Goal: Task Accomplishment & Management: Use online tool/utility

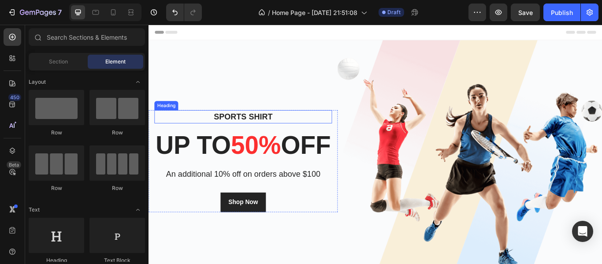
click at [286, 125] on p "Sports Shirt" at bounding box center [258, 132] width 205 height 14
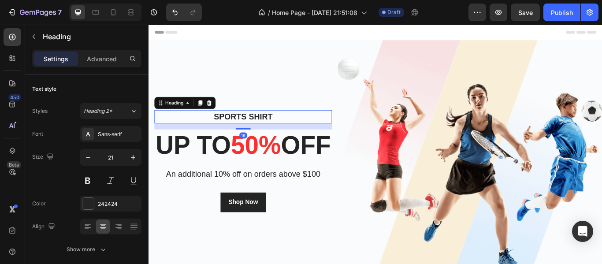
click at [286, 125] on p "Sports Shirt" at bounding box center [258, 132] width 205 height 14
click at [250, 125] on p "Coleçao esportiva" at bounding box center [258, 132] width 205 height 14
click at [246, 125] on p "Coleçao esportiva" at bounding box center [258, 132] width 205 height 14
click at [311, 125] on p "Coleçoes esportiva" at bounding box center [258, 132] width 205 height 14
click at [245, 125] on p "Coleçoes esportivas" at bounding box center [258, 132] width 205 height 14
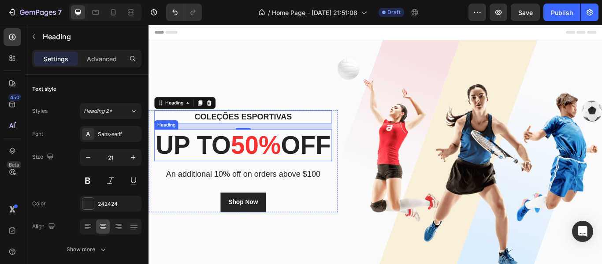
click at [267, 152] on p "up to 50% off" at bounding box center [258, 165] width 205 height 35
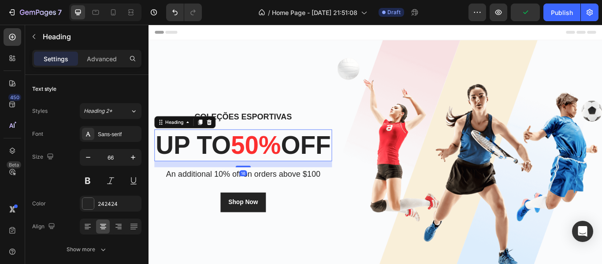
click at [264, 155] on p "up to 50% off" at bounding box center [258, 165] width 205 height 35
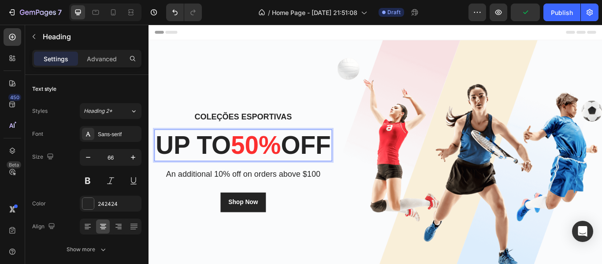
click at [264, 155] on p "up to 50% off" at bounding box center [258, 165] width 205 height 35
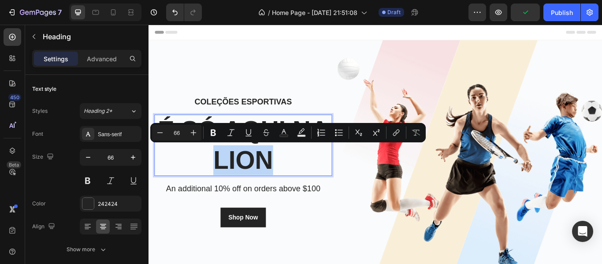
drag, startPoint x: 289, startPoint y: 177, endPoint x: 222, endPoint y: 187, distance: 68.1
click at [222, 187] on p "é só aqui na lion" at bounding box center [258, 165] width 205 height 70
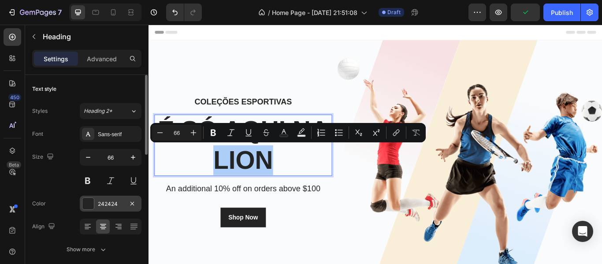
click at [92, 206] on div at bounding box center [87, 203] width 11 height 11
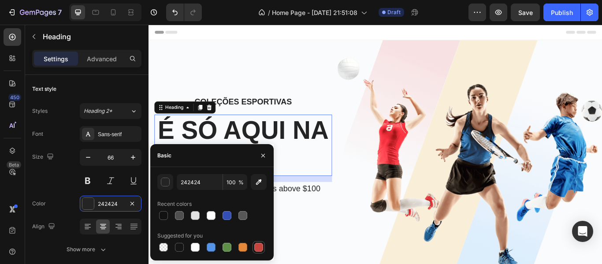
click at [259, 250] on div at bounding box center [258, 247] width 9 height 9
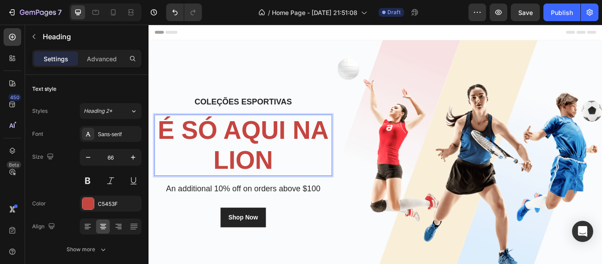
click at [286, 181] on p "é só aqui na lion" at bounding box center [258, 165] width 205 height 70
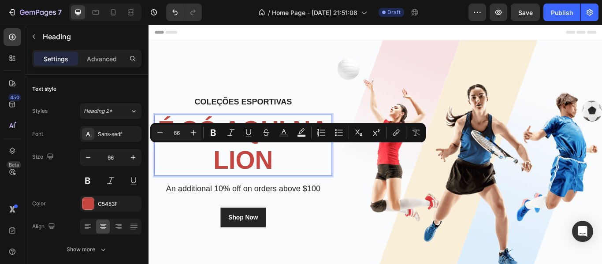
drag, startPoint x: 286, startPoint y: 181, endPoint x: 226, endPoint y: 178, distance: 60.0
click at [226, 178] on p "é só aqui na lion" at bounding box center [258, 165] width 205 height 70
click at [322, 189] on p "é só aqui na lion" at bounding box center [258, 165] width 205 height 70
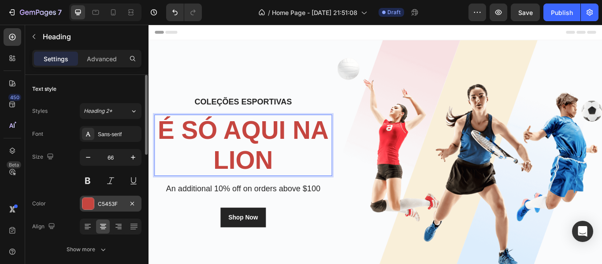
click at [104, 207] on div "C5453F" at bounding box center [111, 204] width 26 height 8
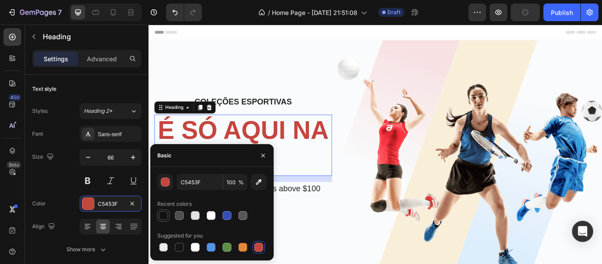
click at [163, 215] on div at bounding box center [163, 215] width 9 height 9
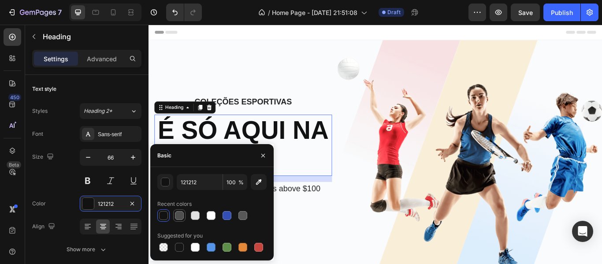
click at [181, 218] on div at bounding box center [179, 215] width 9 height 9
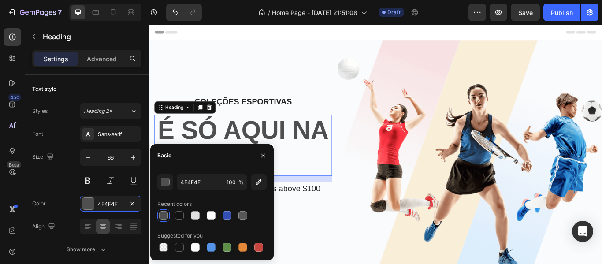
click at [165, 215] on div at bounding box center [163, 215] width 9 height 9
click at [178, 215] on div at bounding box center [179, 215] width 9 height 9
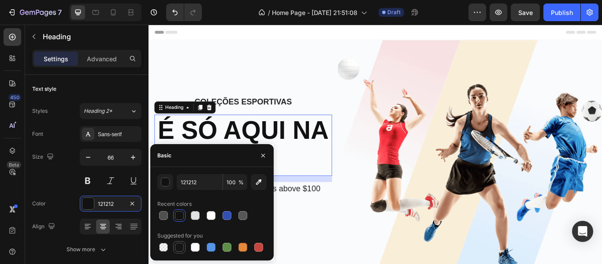
click at [177, 252] on div at bounding box center [179, 247] width 12 height 12
type input "151515"
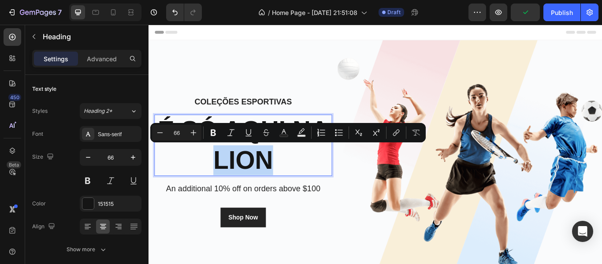
drag, startPoint x: 285, startPoint y: 186, endPoint x: 224, endPoint y: 193, distance: 62.0
click at [224, 193] on p "é só aqui na lion" at bounding box center [258, 165] width 205 height 70
click at [281, 139] on button "Text Color" at bounding box center [284, 133] width 16 height 16
type input "151515"
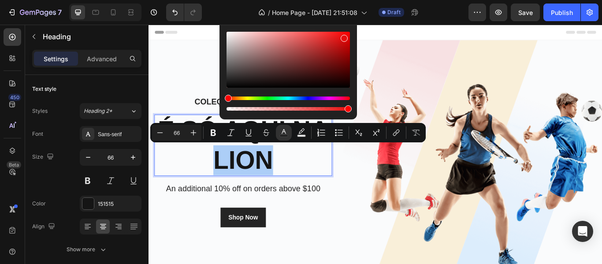
drag, startPoint x: 230, startPoint y: 85, endPoint x: 343, endPoint y: 37, distance: 123.1
click at [343, 37] on div "Editor contextual toolbar" at bounding box center [344, 38] width 7 height 7
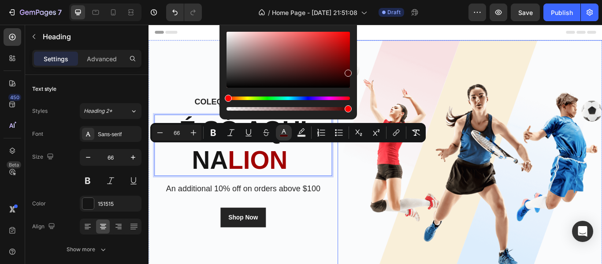
drag, startPoint x: 494, startPoint y: 66, endPoint x: 401, endPoint y: 74, distance: 93.4
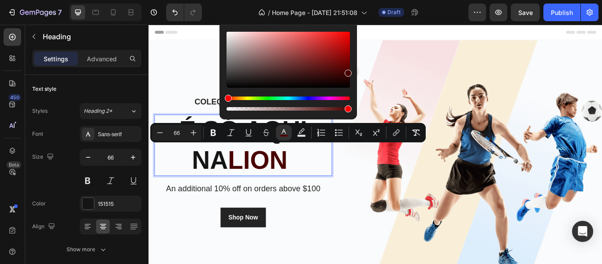
click at [308, 98] on div "Hue" at bounding box center [287, 98] width 123 height 4
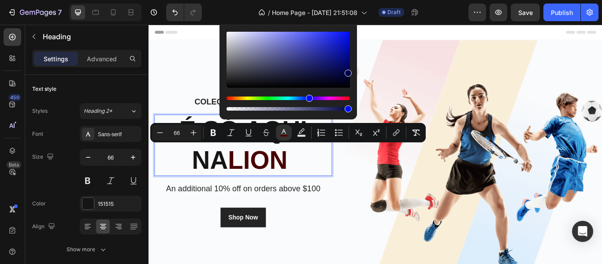
type input "000348"
click at [478, 36] on div "Header" at bounding box center [413, 34] width 515 height 18
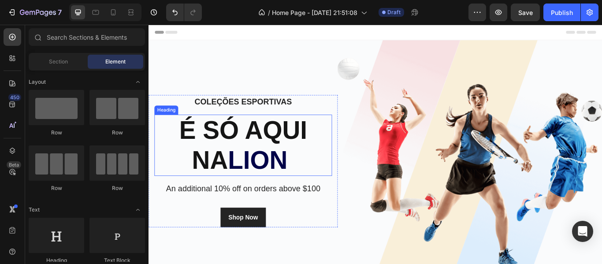
click at [273, 174] on span "lion" at bounding box center [276, 182] width 70 height 33
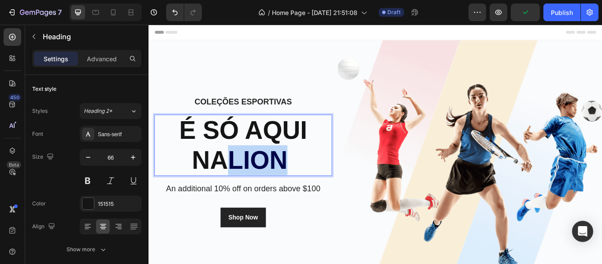
drag, startPoint x: 277, startPoint y: 179, endPoint x: 224, endPoint y: 183, distance: 53.0
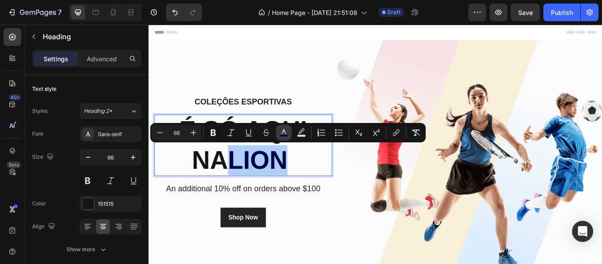
click at [284, 128] on icon "Editor contextual toolbar" at bounding box center [283, 132] width 9 height 9
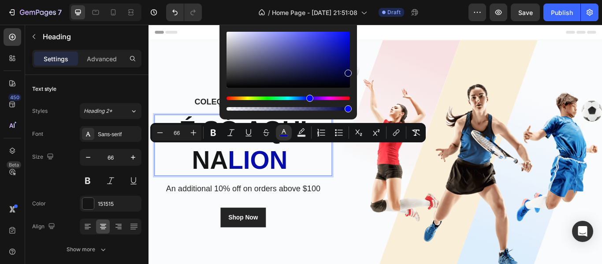
type input "000249"
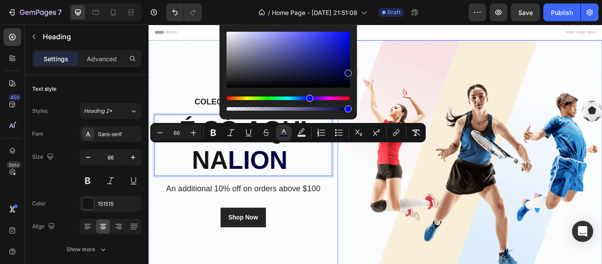
drag, startPoint x: 499, startPoint y: 98, endPoint x: 402, endPoint y: 70, distance: 100.3
click at [496, 36] on div "Header" at bounding box center [413, 34] width 515 height 18
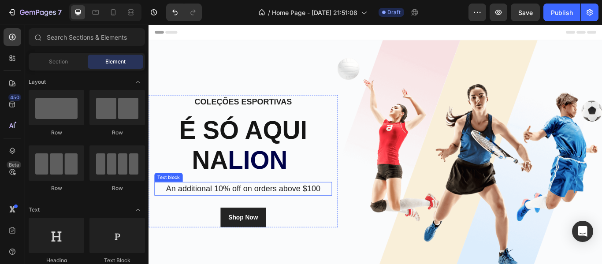
click at [276, 220] on p "An additional 10% off on orders above $100" at bounding box center [258, 216] width 205 height 14
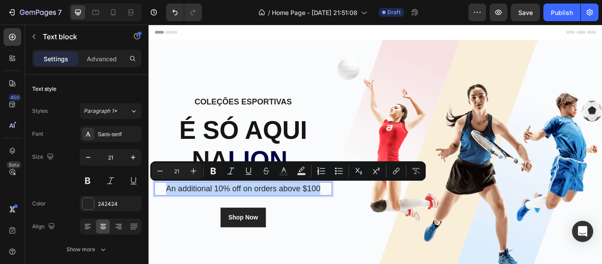
click at [270, 219] on div at bounding box center [270, 219] width 0 height 0
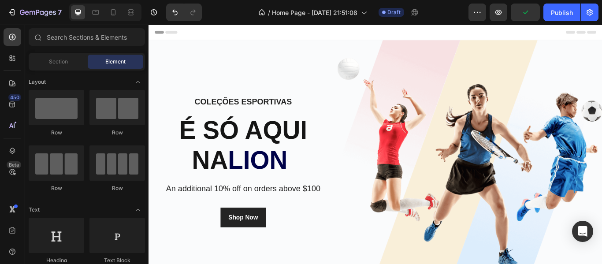
click at [288, 212] on p "An additional 10% off on orders above $100" at bounding box center [258, 216] width 205 height 14
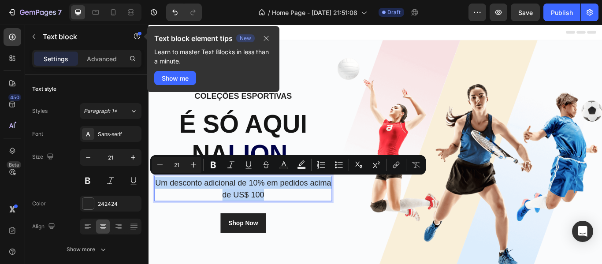
drag, startPoint x: 264, startPoint y: 214, endPoint x: 173, endPoint y: 211, distance: 91.2
click at [163, 208] on p "Um desconto adicional de 10% em pedidos acima de US$ 100" at bounding box center [258, 216] width 205 height 28
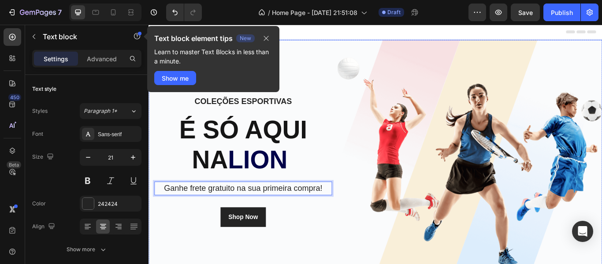
scroll to position [44, 0]
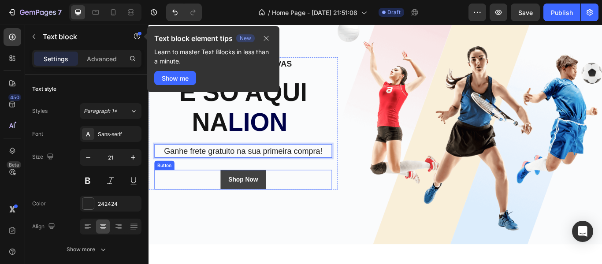
click at [283, 207] on button "Shop Now" at bounding box center [258, 205] width 53 height 23
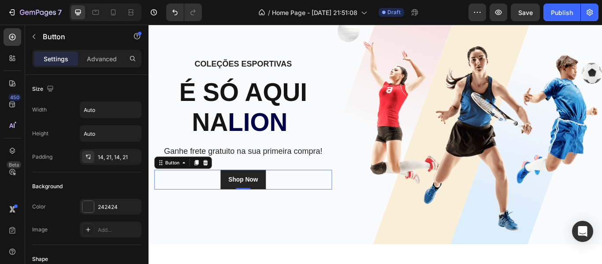
drag, startPoint x: 217, startPoint y: 184, endPoint x: 223, endPoint y: 187, distance: 7.1
click at [217, 184] on icon at bounding box center [214, 185] width 7 height 7
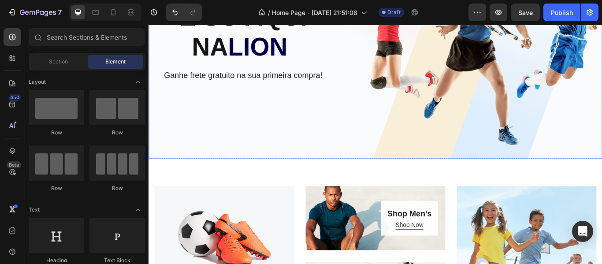
scroll to position [232, 0]
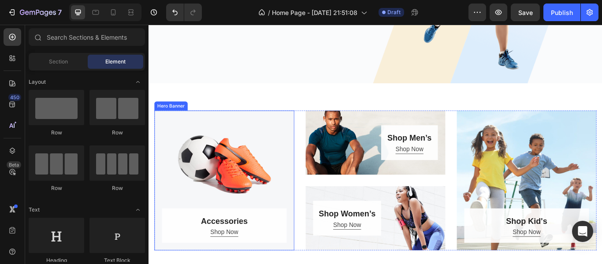
click at [259, 212] on div "Overlay" at bounding box center [236, 206] width 163 height 163
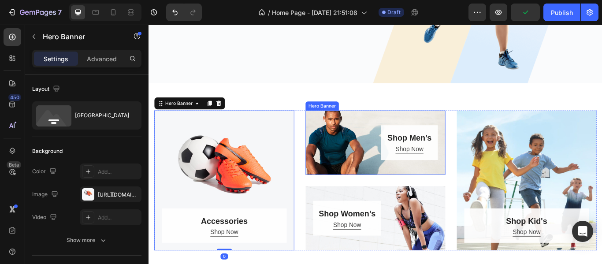
click at [376, 171] on div "Shop Men’s Heading Shop Now Button Row" at bounding box center [412, 162] width 163 height 41
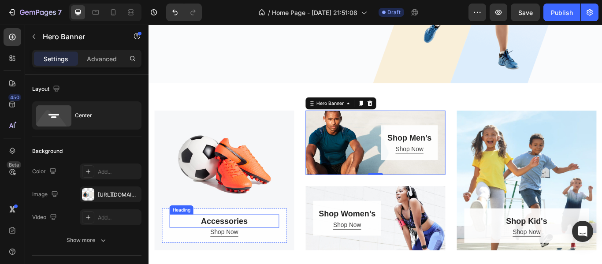
click at [253, 251] on p "Accessories" at bounding box center [237, 254] width 126 height 14
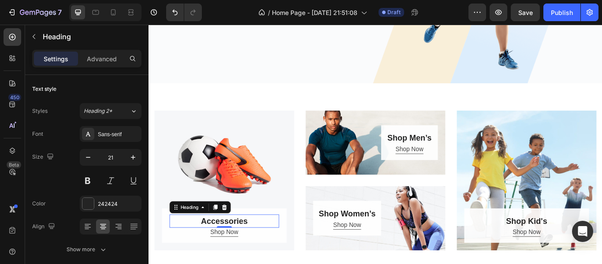
click at [270, 248] on p "Accessories" at bounding box center [237, 254] width 126 height 14
click at [267, 252] on p "Accessories" at bounding box center [237, 254] width 126 height 14
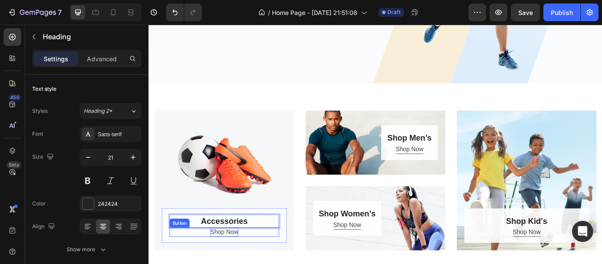
click at [239, 263] on div "Shop Now" at bounding box center [236, 266] width 33 height 11
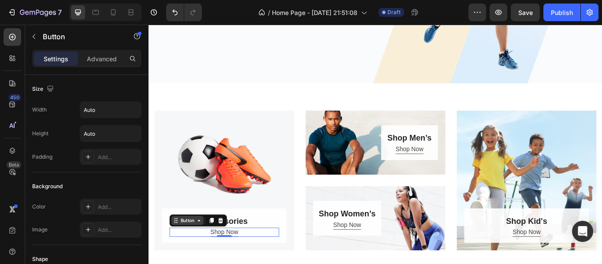
click at [196, 252] on div "Button" at bounding box center [194, 253] width 20 height 8
click at [197, 254] on div "Button" at bounding box center [193, 253] width 37 height 11
click at [197, 253] on div "Button" at bounding box center [194, 253] width 20 height 8
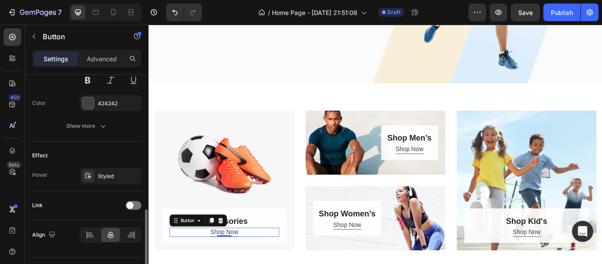
scroll to position [418, 0]
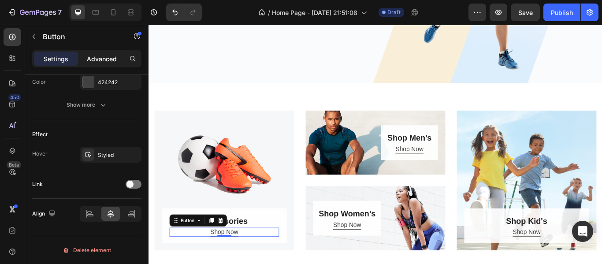
click at [107, 58] on p "Advanced" at bounding box center [102, 58] width 30 height 9
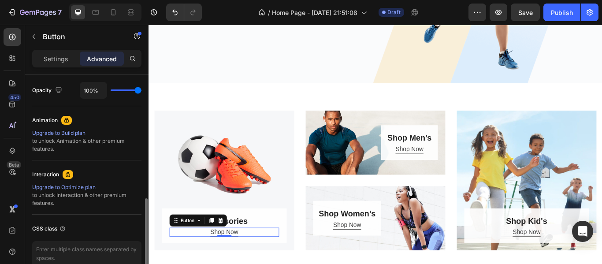
scroll to position [397, 0]
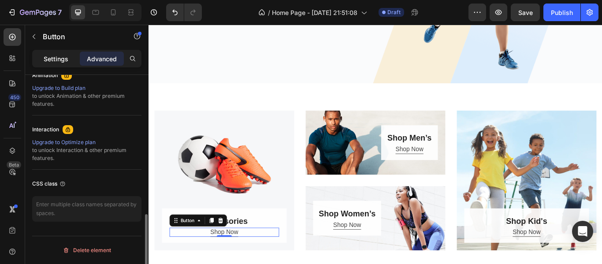
click at [67, 59] on p "Settings" at bounding box center [56, 58] width 25 height 9
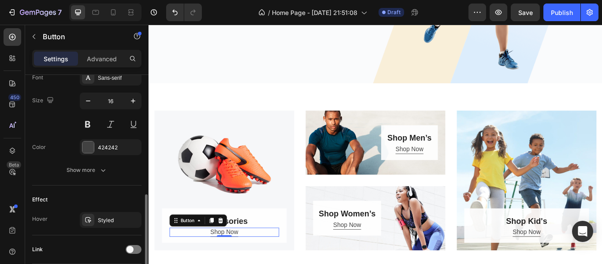
scroll to position [418, 0]
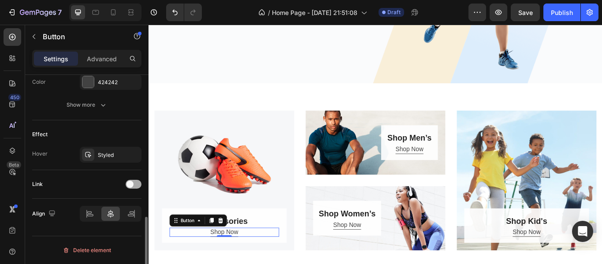
click at [131, 186] on span at bounding box center [129, 184] width 7 height 7
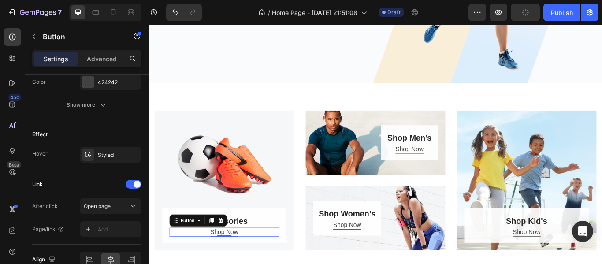
scroll to position [462, 0]
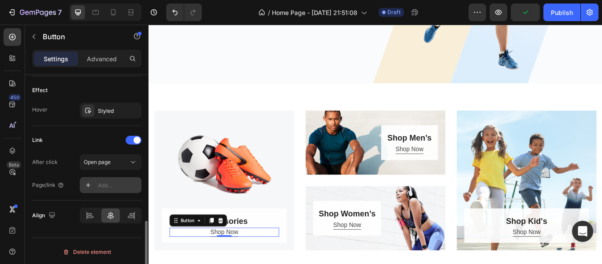
click at [122, 185] on div "Add..." at bounding box center [118, 185] width 41 height 8
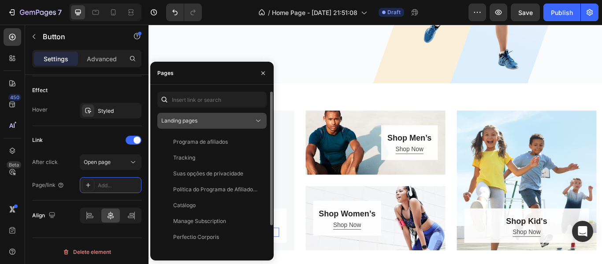
click at [243, 118] on div "Landing pages" at bounding box center [207, 121] width 93 height 8
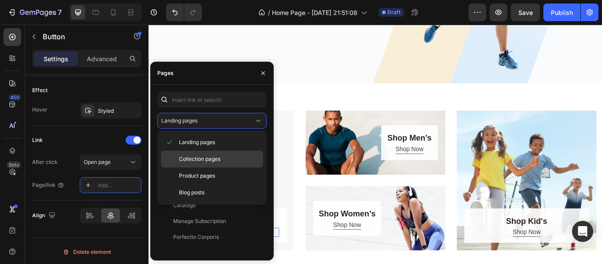
click at [220, 160] on span "Collection pages" at bounding box center [199, 159] width 41 height 8
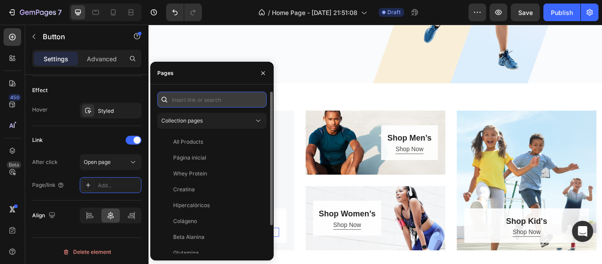
click at [231, 100] on input "text" at bounding box center [211, 100] width 109 height 16
type input "chu"
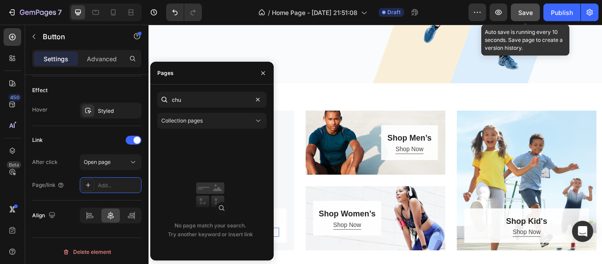
click at [519, 15] on span "Save" at bounding box center [525, 12] width 15 height 7
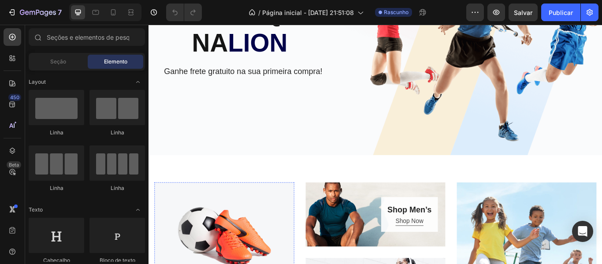
scroll to position [264, 0]
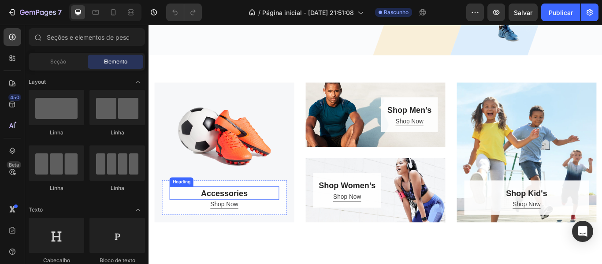
click at [278, 214] on p "Accessories" at bounding box center [237, 221] width 126 height 14
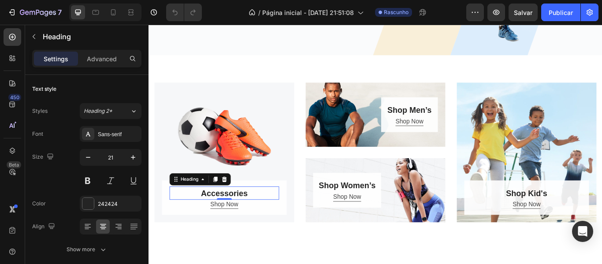
click at [269, 218] on p "Accessories" at bounding box center [237, 221] width 126 height 14
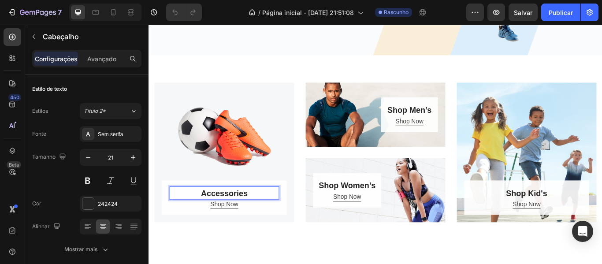
click at [265, 218] on p "Accessories" at bounding box center [237, 221] width 126 height 14
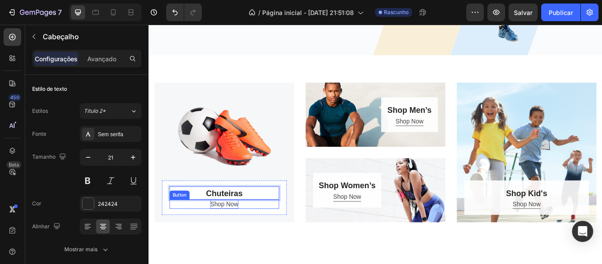
click at [243, 229] on div "Shop Now" at bounding box center [236, 234] width 33 height 11
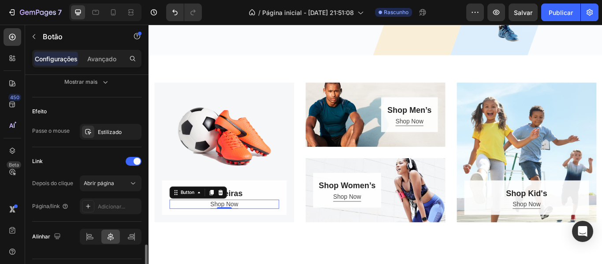
scroll to position [463, 0]
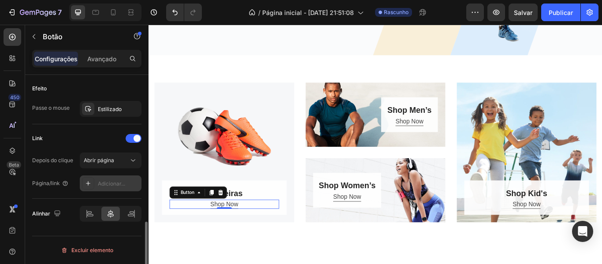
click at [111, 183] on font "Adicionar..." at bounding box center [111, 183] width 27 height 7
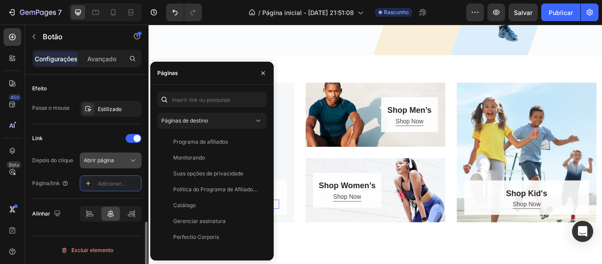
click at [125, 165] on button "Abrir página" at bounding box center [111, 160] width 62 height 16
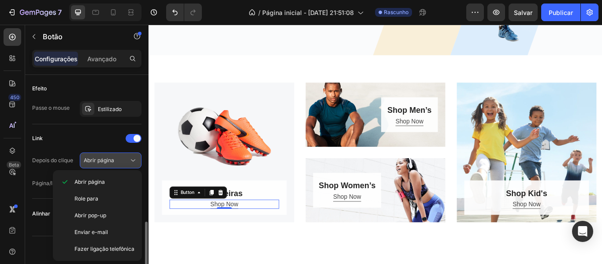
click at [117, 162] on div "Abrir página" at bounding box center [106, 160] width 45 height 8
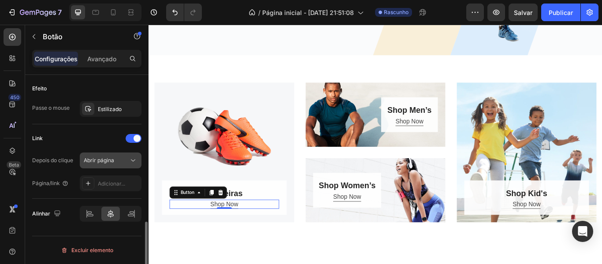
click at [125, 163] on div "Abrir página" at bounding box center [111, 160] width 54 height 9
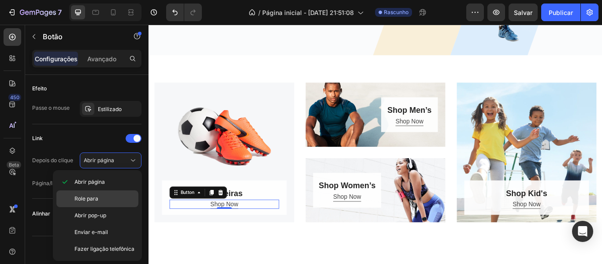
click at [124, 207] on div "Role para" at bounding box center [97, 215] width 82 height 17
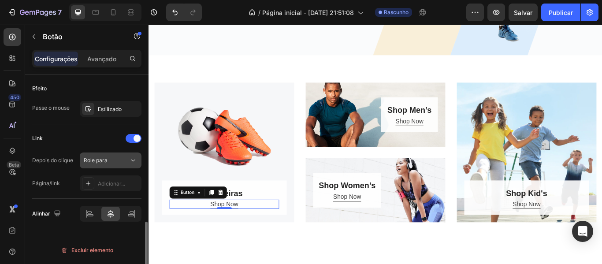
click at [120, 168] on button "Role para" at bounding box center [111, 160] width 62 height 16
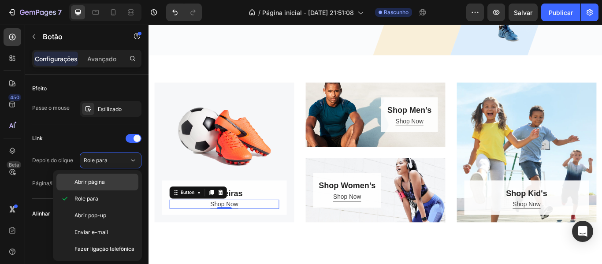
click at [120, 181] on p "Abrir página" at bounding box center [104, 182] width 60 height 8
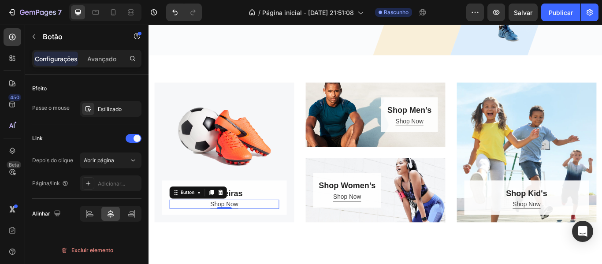
click at [120, 181] on font "Adicionar..." at bounding box center [111, 183] width 27 height 7
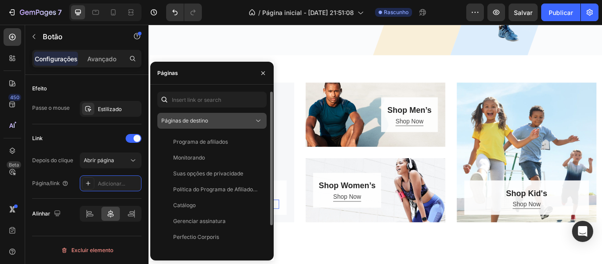
click at [221, 115] on button "Páginas de destino" at bounding box center [211, 121] width 109 height 16
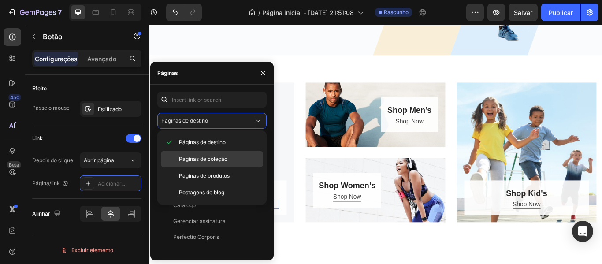
click at [228, 156] on p "Páginas de coleção" at bounding box center [219, 159] width 80 height 8
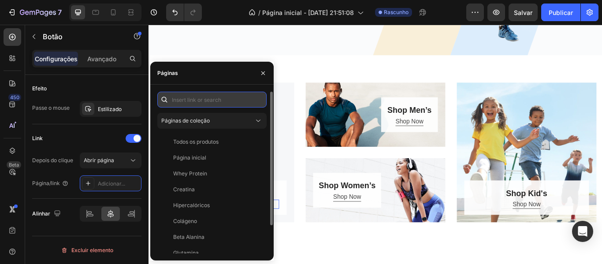
click at [220, 100] on input "text" at bounding box center [211, 100] width 109 height 16
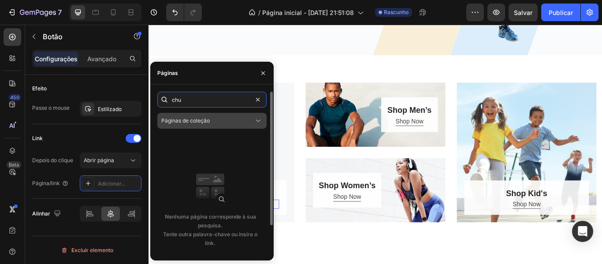
type input "chu"
click at [241, 122] on div "Páginas de coleção" at bounding box center [207, 121] width 93 height 8
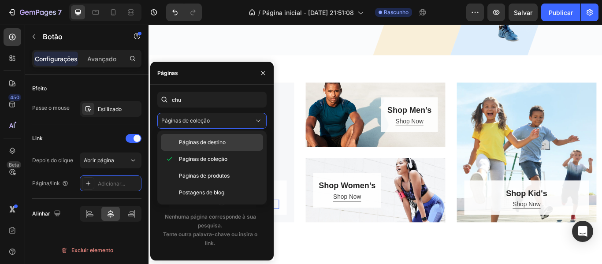
click at [227, 148] on div "Páginas de destino" at bounding box center [212, 142] width 102 height 17
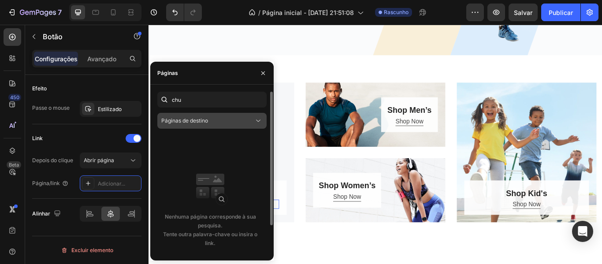
click at [222, 125] on div "Páginas de destino" at bounding box center [211, 120] width 101 height 9
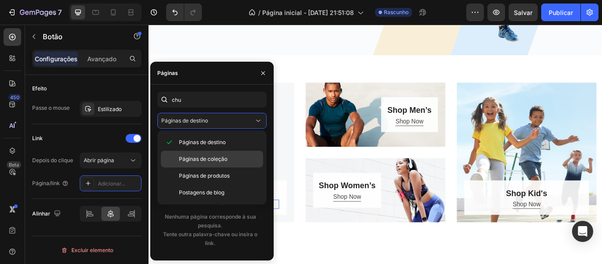
click at [232, 162] on p "Páginas de coleção" at bounding box center [219, 159] width 80 height 8
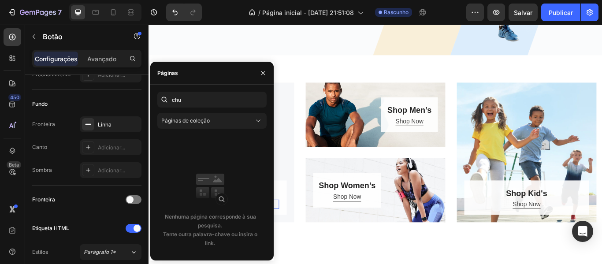
scroll to position [0, 0]
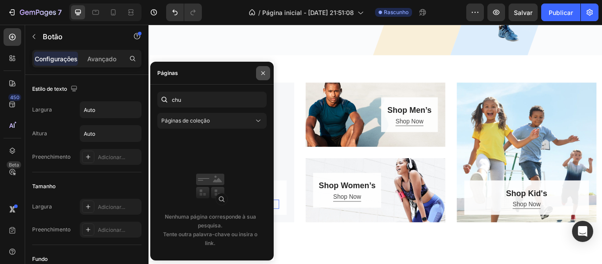
click at [263, 72] on icon "button" at bounding box center [262, 73] width 7 height 7
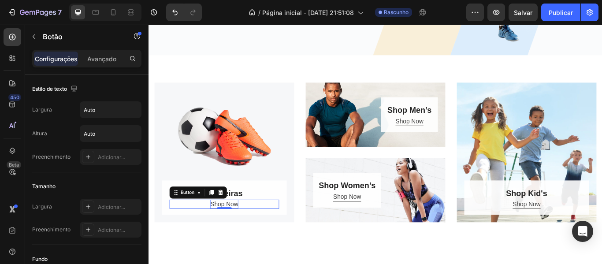
click at [251, 231] on div "Shop Now" at bounding box center [236, 234] width 33 height 11
click at [251, 231] on p "Shop Now" at bounding box center [236, 234] width 33 height 11
click at [245, 231] on p "Shop Now" at bounding box center [236, 234] width 33 height 11
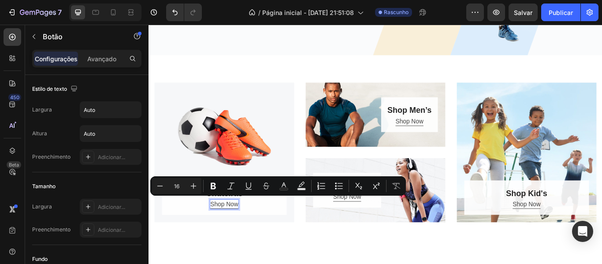
click at [233, 231] on p "Shop Now" at bounding box center [236, 234] width 33 height 11
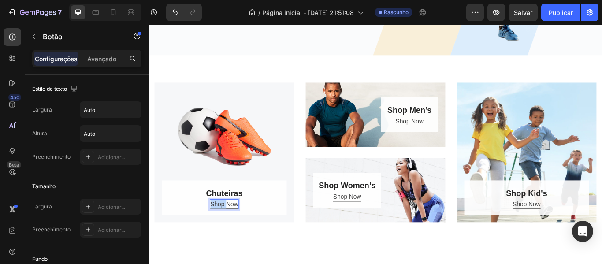
click at [233, 231] on p "Shop Now" at bounding box center [236, 234] width 33 height 11
click at [227, 229] on button "Quero" at bounding box center [236, 234] width 19 height 11
click at [221, 229] on button "Quero dar" at bounding box center [237, 234] width 32 height 11
click at [216, 229] on button "Quero dar ua" at bounding box center [236, 234] width 41 height 11
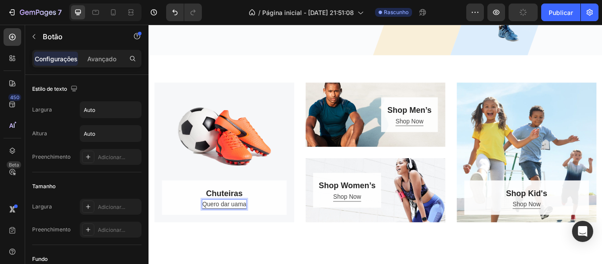
click at [211, 229] on button "Quero dar uama" at bounding box center [237, 234] width 52 height 11
click at [243, 232] on p "Quero dar uama olhada" at bounding box center [237, 234] width 74 height 11
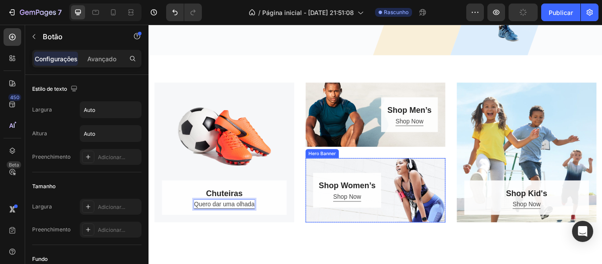
click at [454, 199] on div "Shop Women’s Heading Shop Now Button Row" at bounding box center [412, 217] width 163 height 41
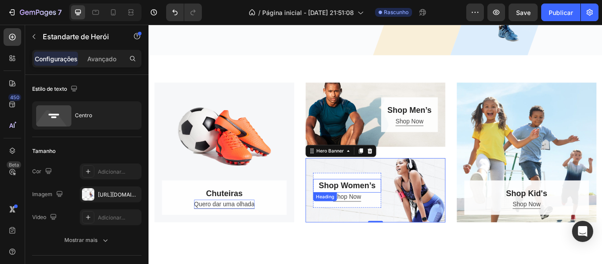
click at [411, 204] on h2 "Shop Women’s" at bounding box center [379, 212] width 79 height 16
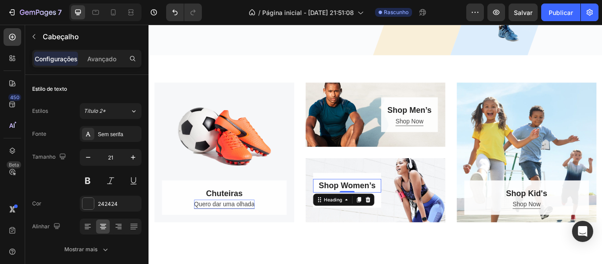
click at [392, 207] on h2 "Shop Women’s" at bounding box center [379, 212] width 79 height 16
click at [392, 207] on p "Shop Women’s" at bounding box center [380, 212] width 78 height 14
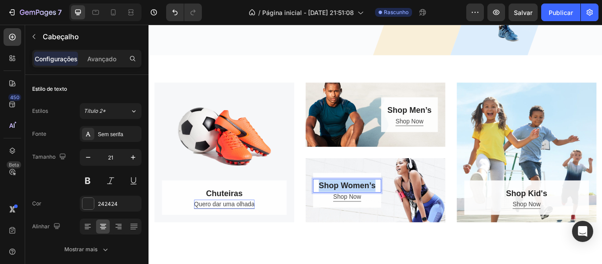
click at [392, 207] on p "Shop Women’s" at bounding box center [380, 212] width 78 height 14
click at [403, 223] on div "Shop Now Button" at bounding box center [379, 225] width 79 height 11
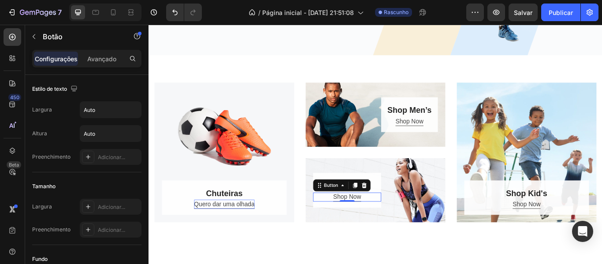
click at [394, 221] on div "Shop Now Button 0" at bounding box center [379, 225] width 79 height 11
click at [389, 222] on div "Shop Now" at bounding box center [379, 225] width 33 height 11
click at [389, 222] on p "Shop Now" at bounding box center [379, 225] width 33 height 11
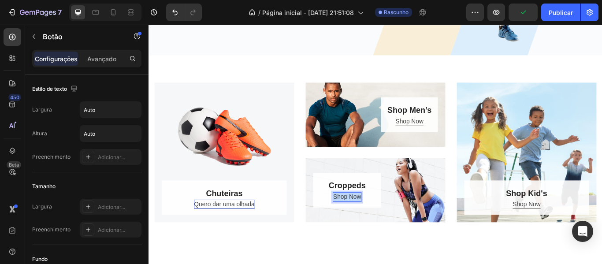
click at [389, 222] on p "Shop Now" at bounding box center [379, 225] width 33 height 11
click at [376, 220] on button "eu" at bounding box center [380, 225] width 8 height 11
click at [375, 220] on button "Eu" at bounding box center [379, 225] width 9 height 11
click at [404, 209] on p "Croppeds" at bounding box center [380, 212] width 78 height 14
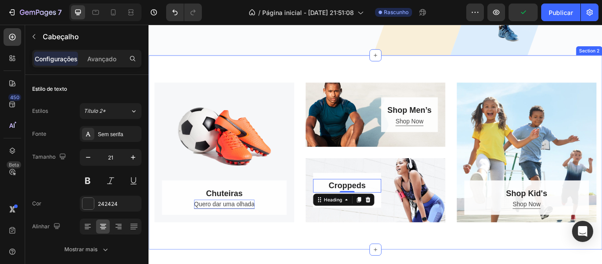
click at [444, 263] on div "Chuteiras Heading Quero dar uma olhada Button Row Hero Banner Shop Men’s Headin…" at bounding box center [412, 173] width 529 height 226
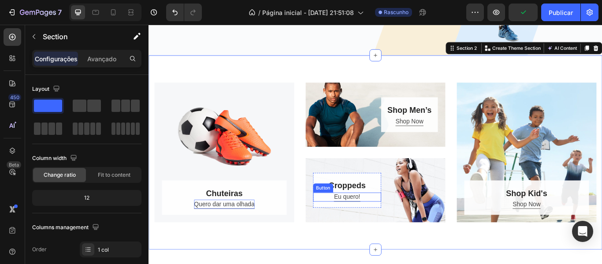
click at [396, 223] on div "Eu quero! Button" at bounding box center [379, 225] width 79 height 11
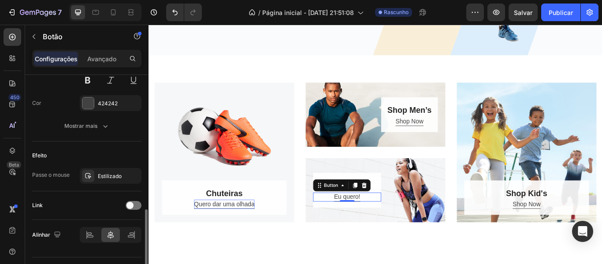
scroll to position [418, 0]
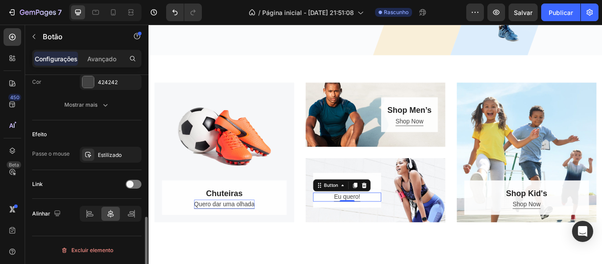
click at [127, 190] on div "Link" at bounding box center [86, 184] width 109 height 14
click at [131, 181] on span at bounding box center [129, 184] width 7 height 7
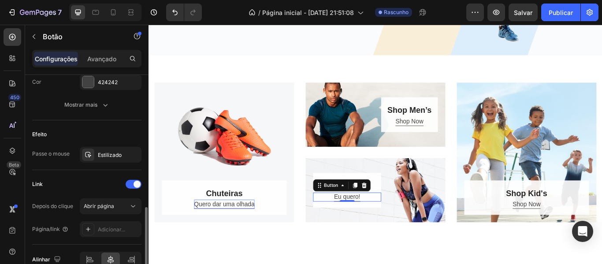
scroll to position [463, 0]
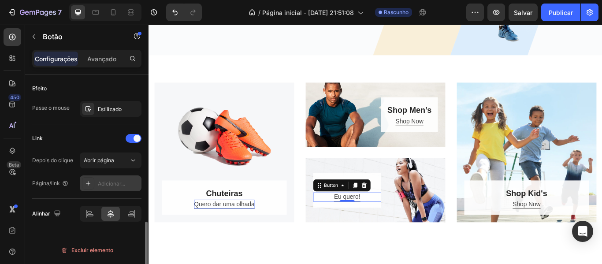
click at [120, 182] on font "Adicionar..." at bounding box center [111, 183] width 27 height 7
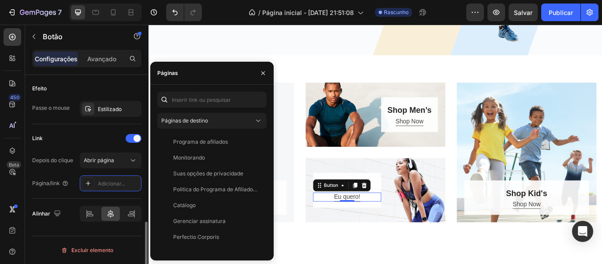
click at [119, 143] on div "Link" at bounding box center [86, 138] width 109 height 14
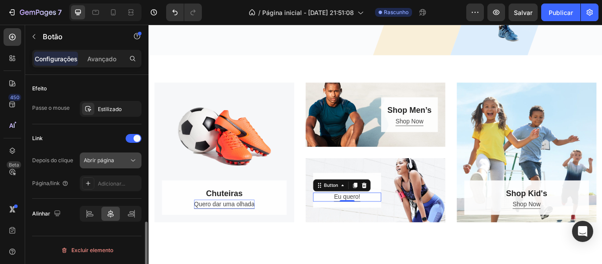
click at [124, 163] on div "Abrir página" at bounding box center [106, 160] width 45 height 8
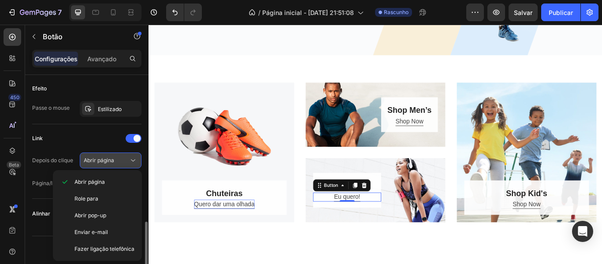
click at [123, 157] on div "Abrir página" at bounding box center [106, 160] width 45 height 8
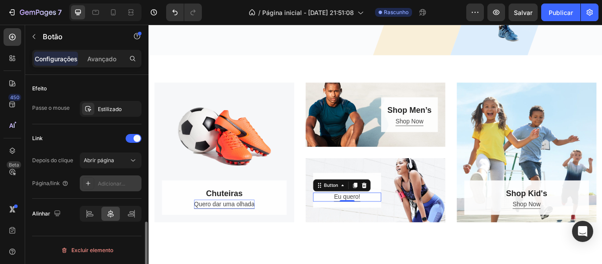
click at [122, 181] on font "Adicionar..." at bounding box center [111, 183] width 27 height 7
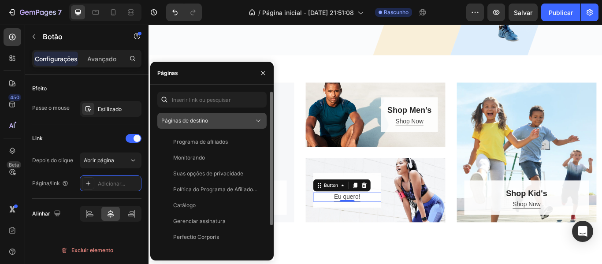
click at [226, 120] on div "Páginas de destino" at bounding box center [207, 121] width 93 height 8
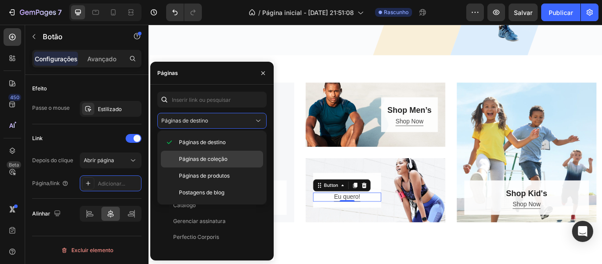
click at [224, 167] on div "Páginas de coleção" at bounding box center [212, 175] width 102 height 17
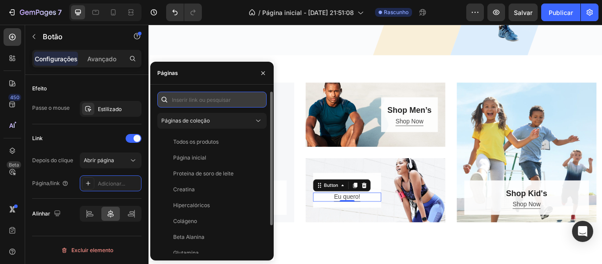
click at [232, 103] on input "text" at bounding box center [211, 100] width 109 height 16
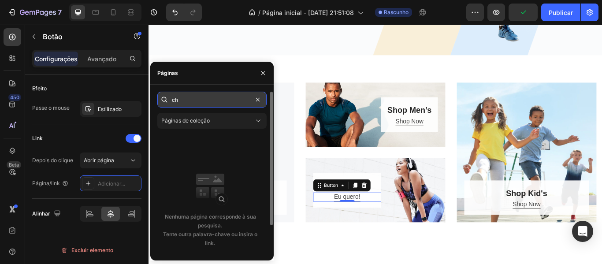
type input "c"
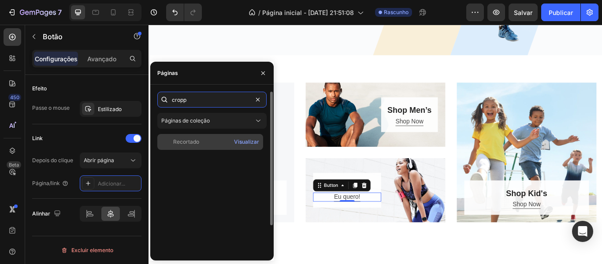
type input "cropp"
click at [213, 141] on div "Recortado" at bounding box center [210, 142] width 99 height 8
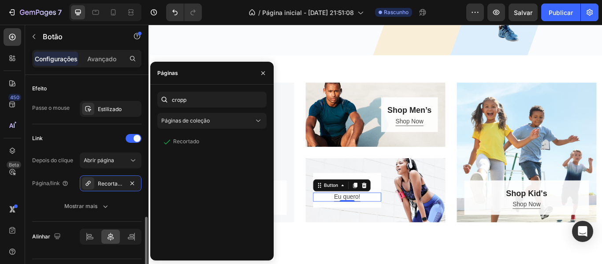
click at [108, 129] on div "Link Depois do clique Abrir página Página/link Recortado Mostrar mais" at bounding box center [86, 172] width 109 height 97
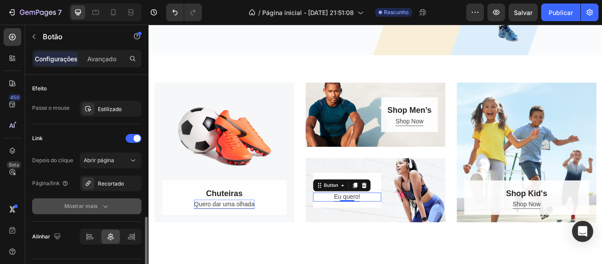
click at [105, 207] on icon "button" at bounding box center [105, 206] width 4 height 3
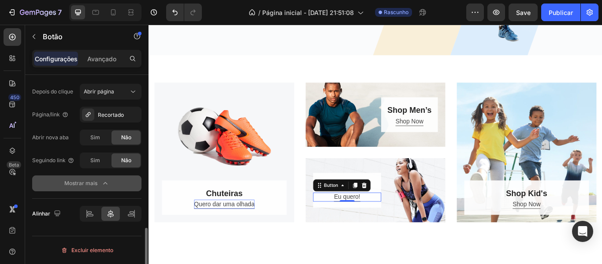
scroll to position [488, 0]
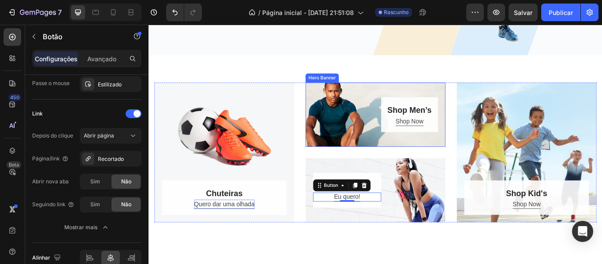
click at [385, 102] on div "Overlay" at bounding box center [412, 129] width 163 height 75
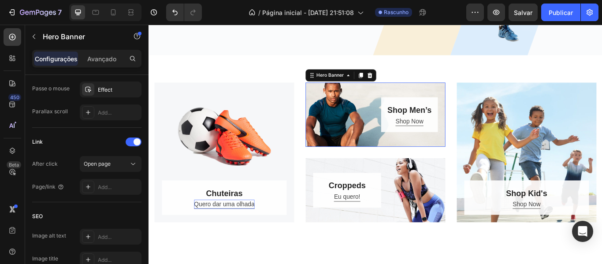
scroll to position [0, 0]
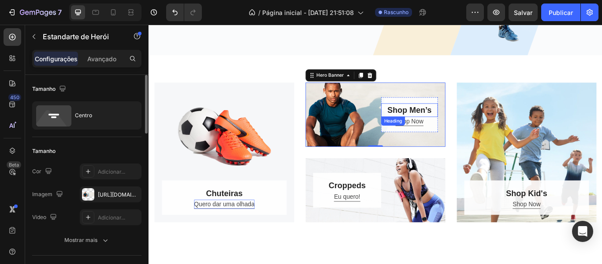
click at [461, 117] on p "Shop Men’s" at bounding box center [452, 124] width 64 height 14
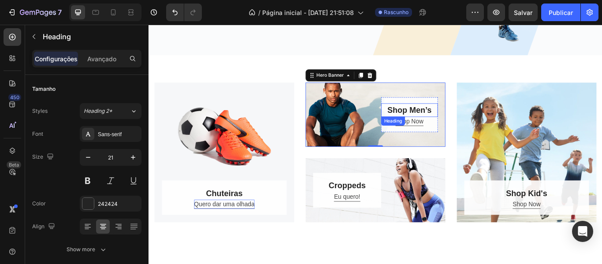
click at [461, 117] on p "Shop Men’s" at bounding box center [452, 124] width 64 height 14
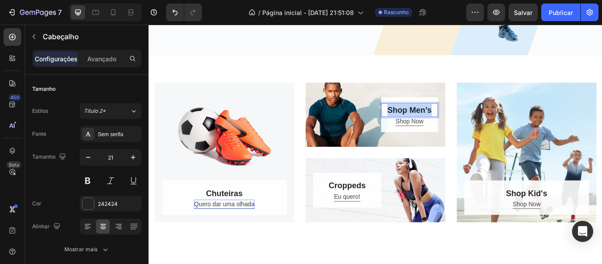
click at [461, 117] on p "Shop Men’s" at bounding box center [452, 124] width 64 height 14
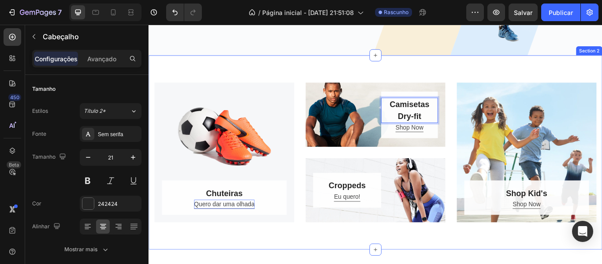
click at [458, 72] on div "Chuteiras Heading Quero dar uma olhada Button Row Hero Banner Camisetas Dry-fit…" at bounding box center [412, 173] width 529 height 226
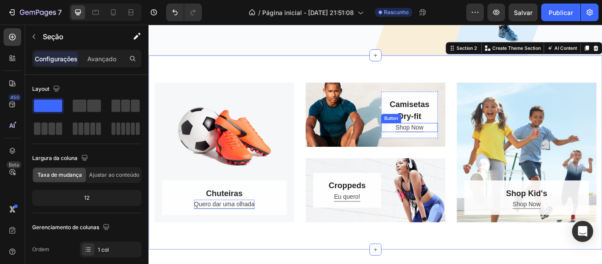
click at [466, 141] on div "Shop Now Button" at bounding box center [452, 144] width 66 height 11
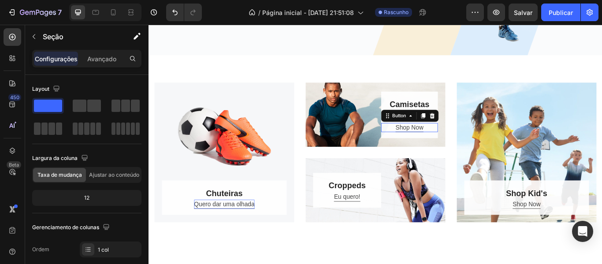
click at [466, 141] on div "Shop Now Button 0" at bounding box center [452, 144] width 66 height 11
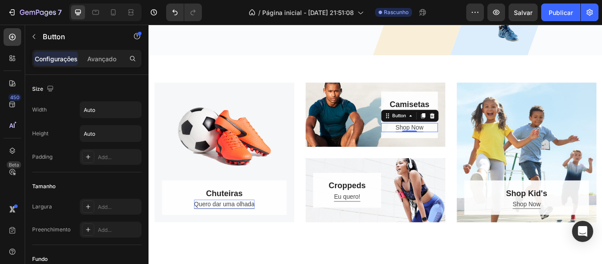
click at [466, 141] on div "Shop Now Button 0" at bounding box center [452, 144] width 66 height 11
click at [455, 141] on div "Shop Now" at bounding box center [452, 144] width 33 height 11
click at [455, 141] on p "Shop Now" at bounding box center [452, 144] width 33 height 11
click at [448, 139] on button "Eu" at bounding box center [452, 144] width 9 height 11
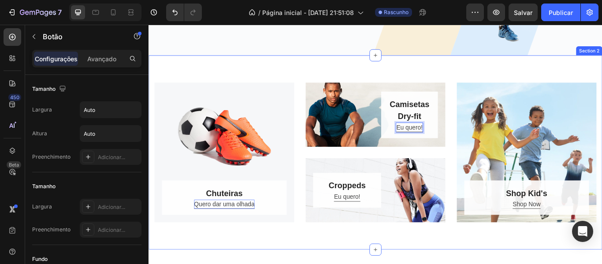
click at [484, 73] on div "Chuteiras Heading Quero dar uma olhada Button Row Hero Banner Camisetas Dry-fit…" at bounding box center [412, 173] width 529 height 226
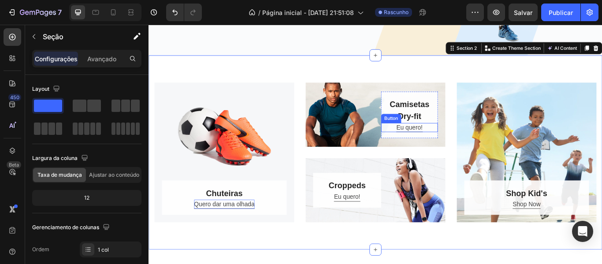
click at [469, 139] on div "Eu quero! Button" at bounding box center [452, 144] width 66 height 11
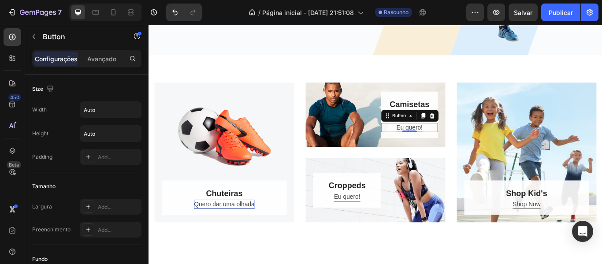
click at [469, 139] on div "Eu quero! Button 0" at bounding box center [452, 144] width 66 height 11
click at [459, 141] on p "Eu quero!" at bounding box center [452, 144] width 30 height 11
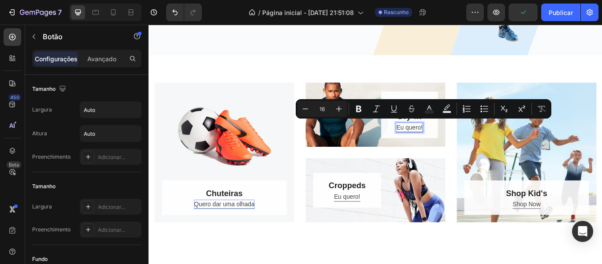
click at [459, 141] on p "Eu quero!" at bounding box center [452, 144] width 30 height 11
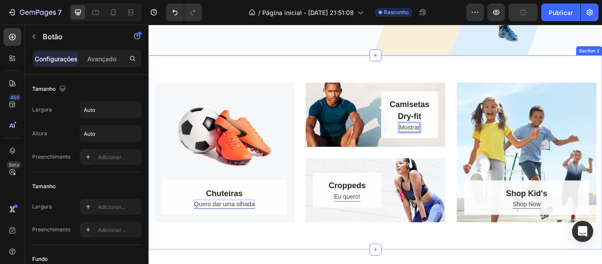
click at [467, 63] on div "Chuteiras Heading Quero dar uma olhada Button Row Hero Banner Camisetas Dry-fit…" at bounding box center [412, 173] width 529 height 226
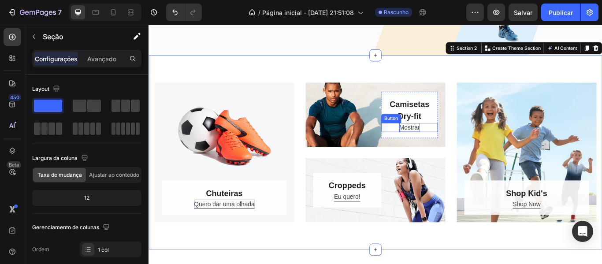
click at [459, 141] on p "Mostrar" at bounding box center [453, 144] width 24 height 11
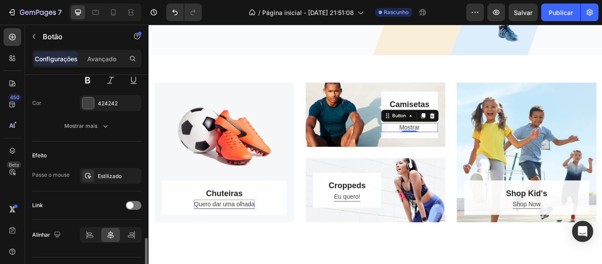
scroll to position [418, 0]
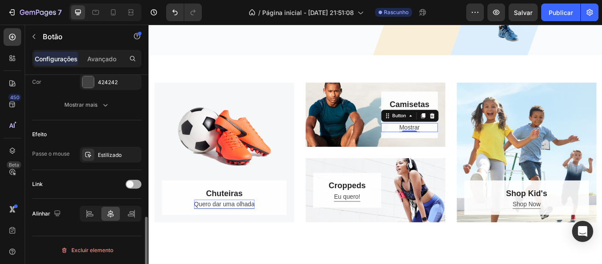
click at [135, 185] on div at bounding box center [134, 184] width 16 height 9
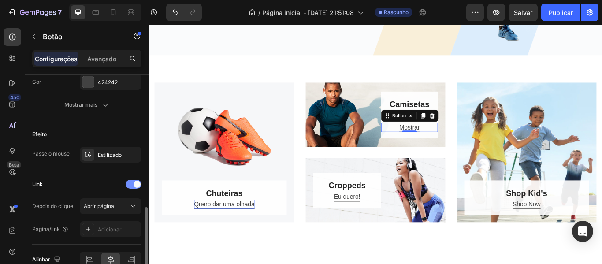
scroll to position [462, 0]
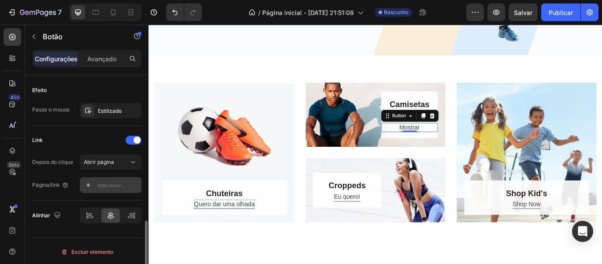
click at [122, 178] on div "Adicionar..." at bounding box center [111, 185] width 62 height 16
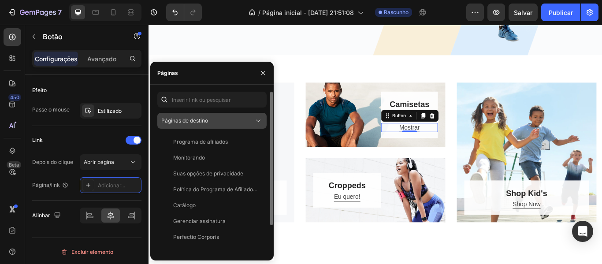
click at [244, 119] on div "Páginas de destino" at bounding box center [207, 121] width 93 height 8
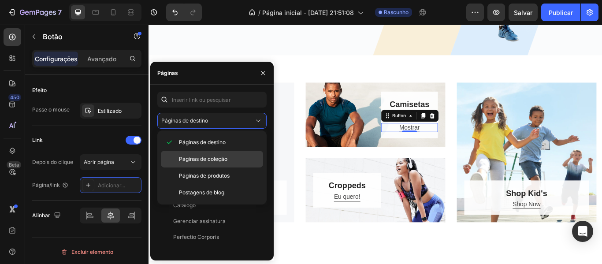
click at [231, 167] on div "Páginas de coleção" at bounding box center [212, 175] width 102 height 17
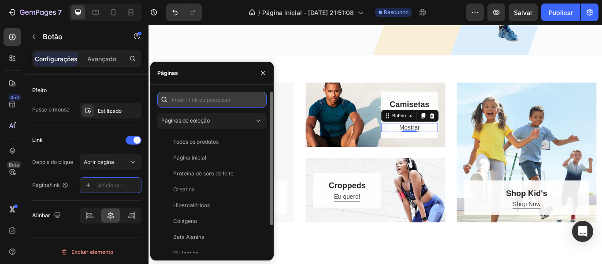
click at [229, 99] on input "text" at bounding box center [211, 100] width 109 height 16
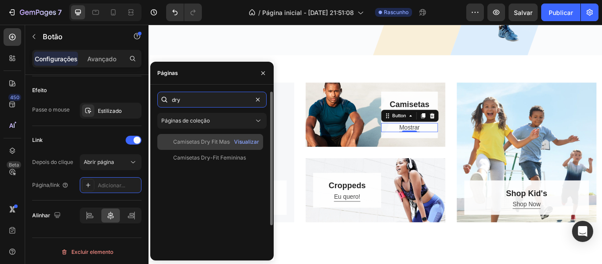
type input "dry"
click at [209, 150] on div "Camisetas Dry Fit Masculinas Visualizar" at bounding box center [210, 158] width 106 height 16
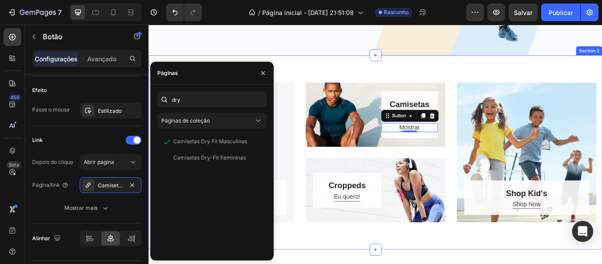
click at [585, 74] on div "Chuteiras Heading Quero dar uma olhada Button Row Hero Banner Camisetas Dry-fit…" at bounding box center [412, 173] width 529 height 226
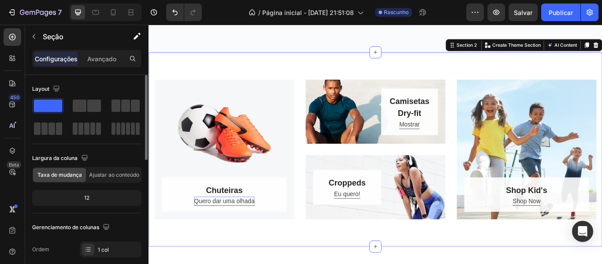
scroll to position [396, 0]
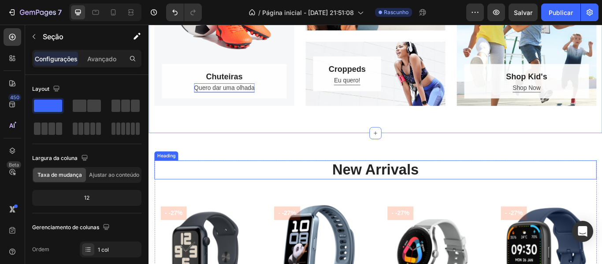
click at [412, 203] on p "New Arrivals" at bounding box center [413, 194] width 514 height 20
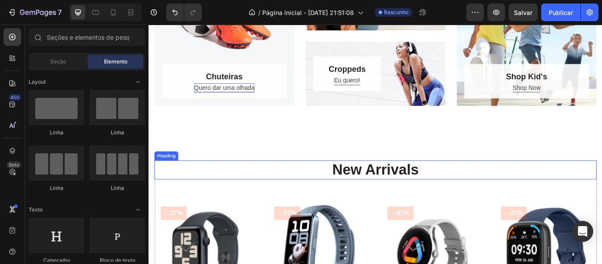
click at [396, 197] on p "New Arrivals" at bounding box center [413, 194] width 514 height 20
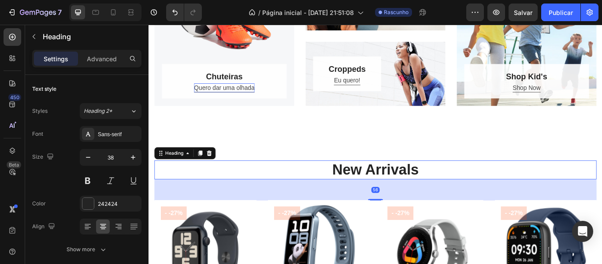
click at [396, 197] on p "New Arrivals" at bounding box center [413, 194] width 514 height 20
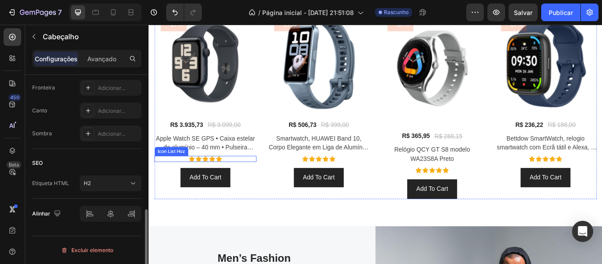
scroll to position [573, 0]
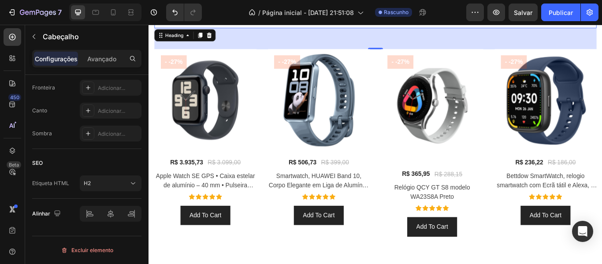
click at [295, 45] on div "56" at bounding box center [412, 41] width 515 height 25
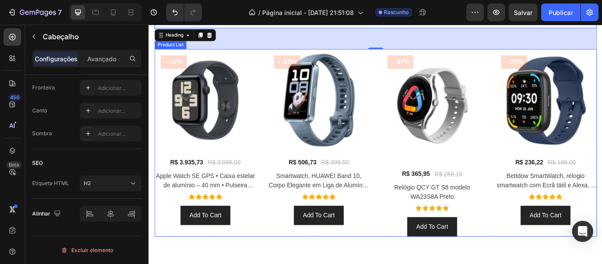
click at [267, 61] on img at bounding box center [214, 112] width 119 height 119
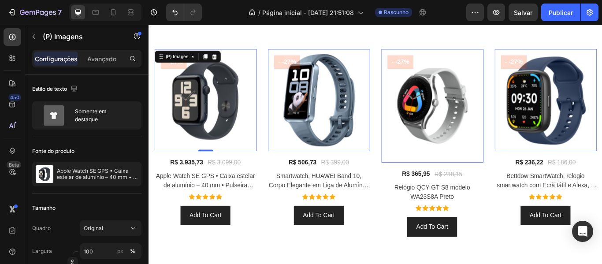
click at [239, 134] on img at bounding box center [214, 112] width 119 height 119
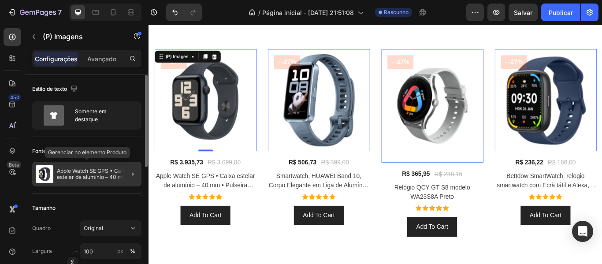
click at [109, 173] on font "Apple Watch SE GPS • Caixa estelar de alumínio – 40 mm • Pulseira esportiva est…" at bounding box center [97, 176] width 81 height 19
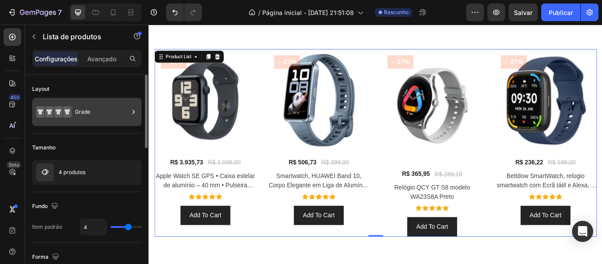
click at [72, 110] on div "Grade" at bounding box center [86, 112] width 109 height 28
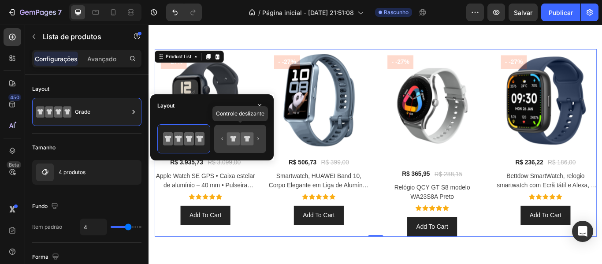
click at [253, 136] on icon at bounding box center [247, 138] width 13 height 13
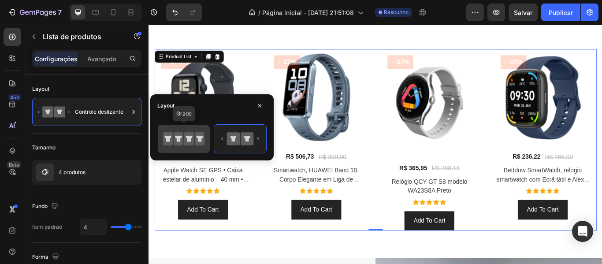
click at [177, 144] on icon at bounding box center [179, 138] width 10 height 13
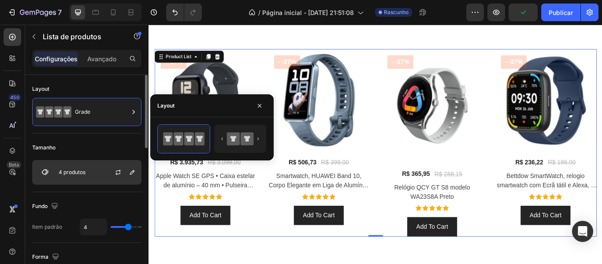
click at [75, 173] on font "4 produtos" at bounding box center [72, 172] width 27 height 7
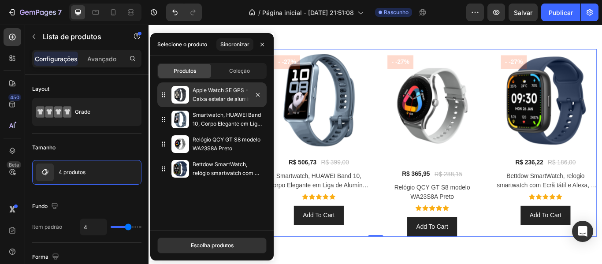
click at [234, 94] on p "Apple Watch SE GPS • Caixa estelar de alumínio – 40 mm • Pulseira esportiva est…" at bounding box center [228, 95] width 70 height 18
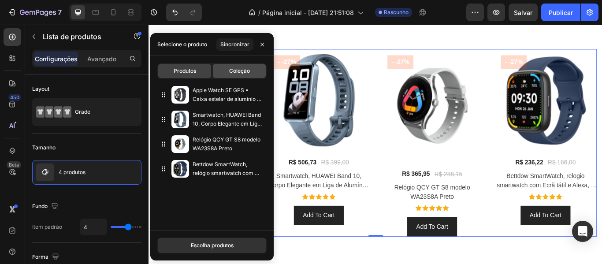
click at [242, 69] on font "Coleção" at bounding box center [239, 70] width 21 height 7
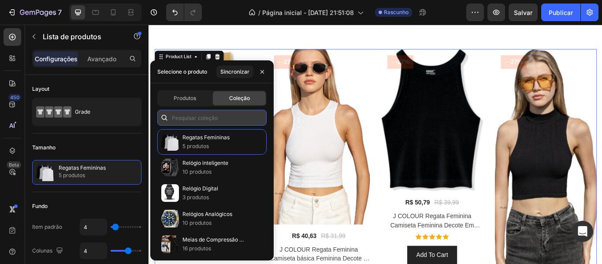
click at [226, 121] on input "text" at bounding box center [211, 118] width 109 height 16
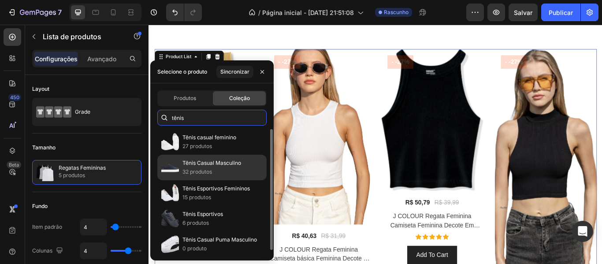
type input "tênis"
click at [229, 170] on p "32 produtos" at bounding box center [211, 171] width 59 height 9
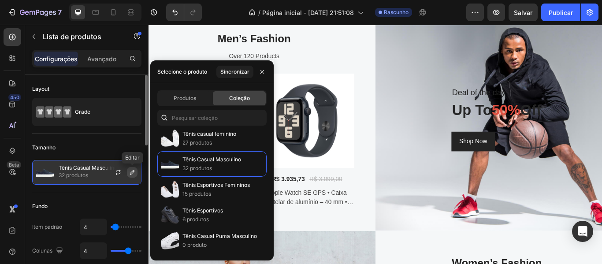
scroll to position [0, 0]
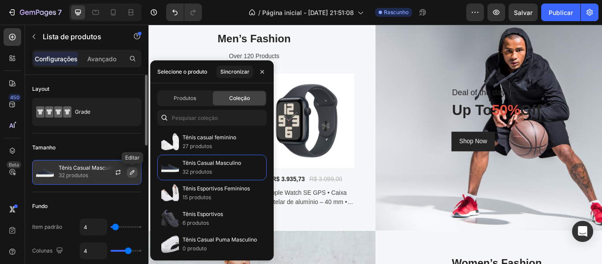
click at [136, 170] on button "button" at bounding box center [132, 172] width 11 height 11
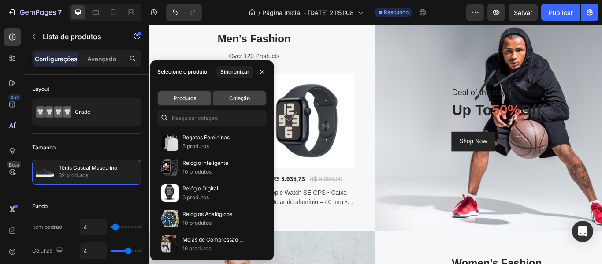
click at [186, 99] on font "Produtos" at bounding box center [185, 98] width 22 height 7
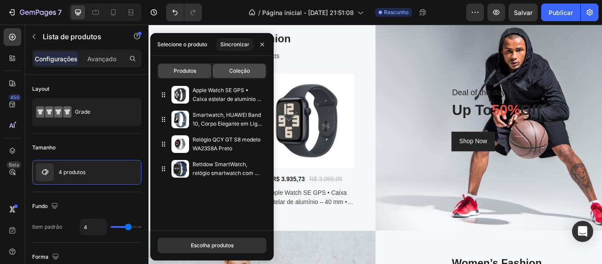
click at [252, 69] on div "Coleção" at bounding box center [239, 71] width 53 height 14
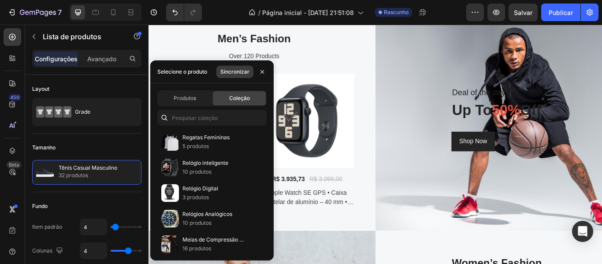
click at [230, 72] on font "Sincronizar" at bounding box center [234, 71] width 29 height 7
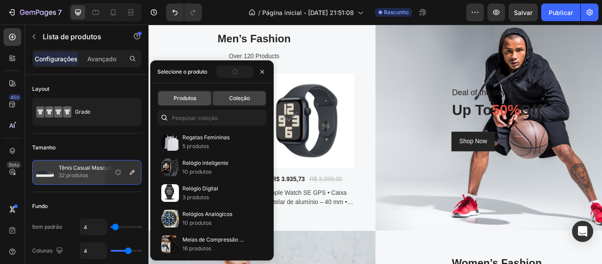
click at [193, 97] on font "Produtos" at bounding box center [185, 98] width 22 height 7
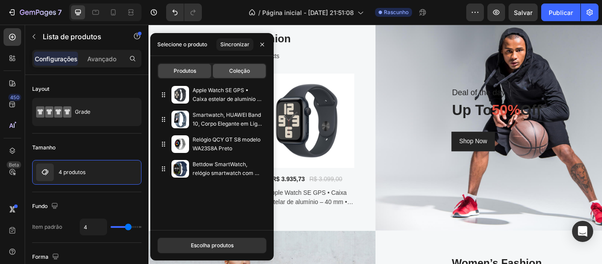
click at [239, 70] on font "Coleção" at bounding box center [239, 70] width 21 height 7
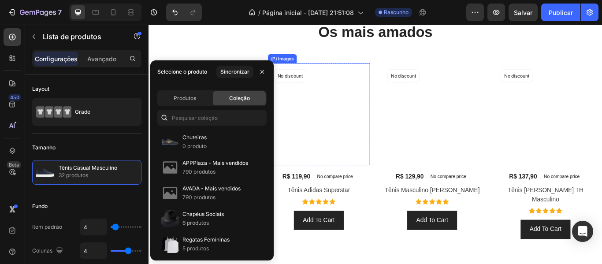
scroll to position [529, 0]
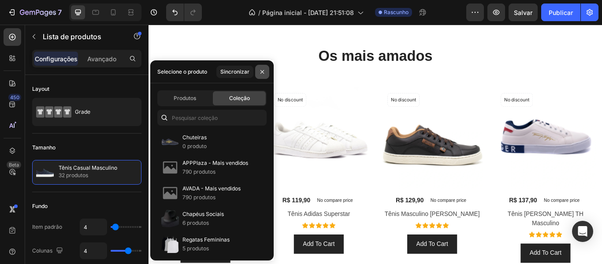
click at [259, 69] on icon "button" at bounding box center [262, 71] width 7 height 7
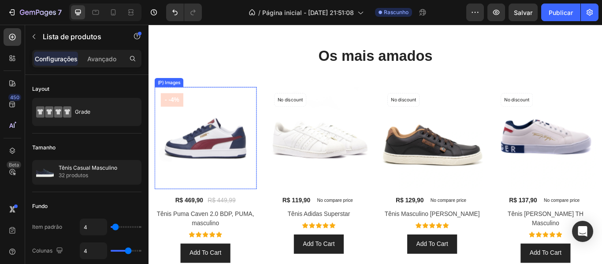
click at [218, 149] on img at bounding box center [214, 156] width 119 height 119
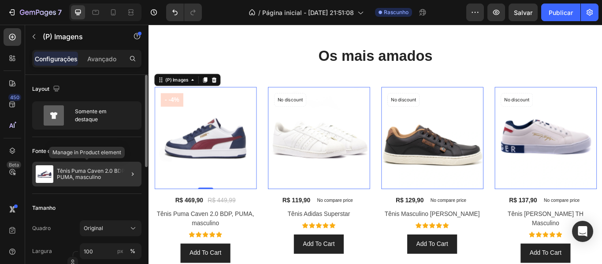
click at [110, 172] on font "Tênis Puma Caven 2.0 BDP, PUMA, masculino" at bounding box center [92, 173] width 71 height 13
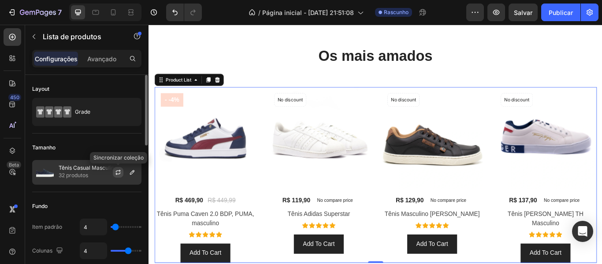
click at [119, 171] on icon "button" at bounding box center [118, 171] width 5 height 3
click at [135, 173] on icon "button" at bounding box center [132, 172] width 7 height 7
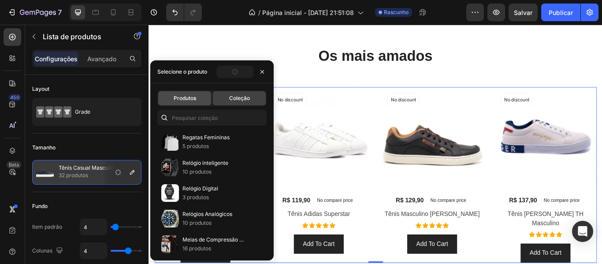
click at [190, 102] on span "Produtos" at bounding box center [185, 98] width 22 height 8
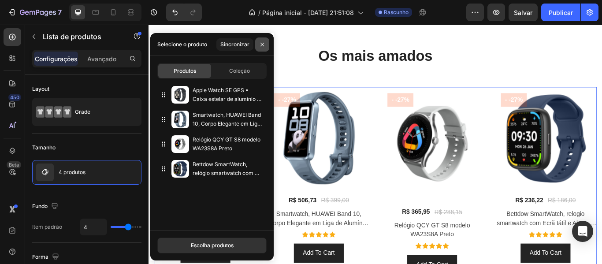
click at [266, 46] on button "button" at bounding box center [262, 44] width 14 height 14
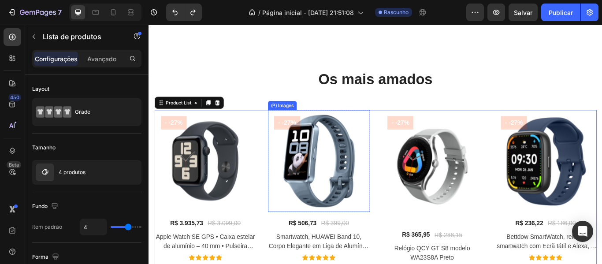
scroll to position [485, 0]
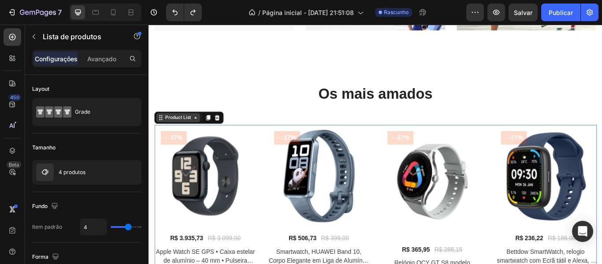
click at [188, 134] on div "Product List" at bounding box center [182, 133] width 33 height 8
click at [189, 135] on div "Product List" at bounding box center [182, 133] width 33 height 8
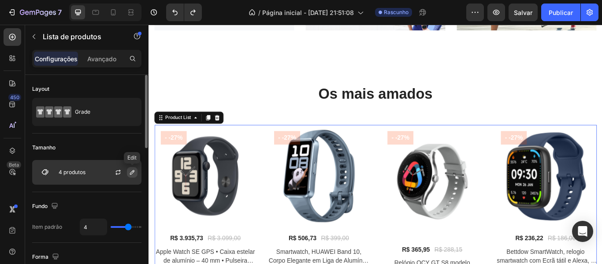
click at [134, 174] on icon "button" at bounding box center [132, 172] width 7 height 7
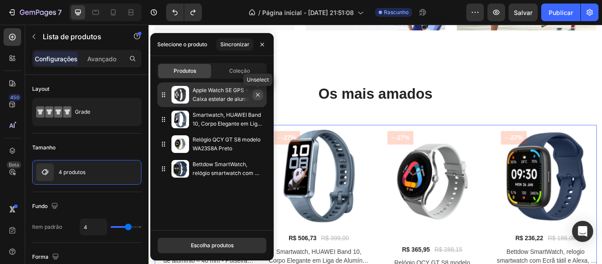
click at [257, 96] on icon "button" at bounding box center [258, 95] width 4 height 4
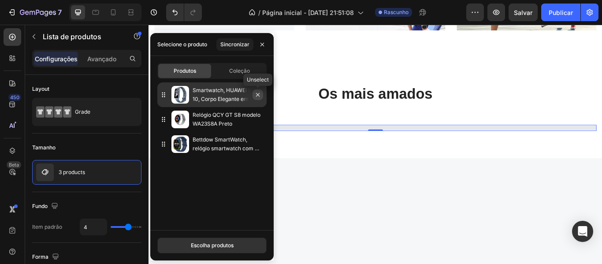
click at [259, 96] on icon "button" at bounding box center [257, 94] width 7 height 7
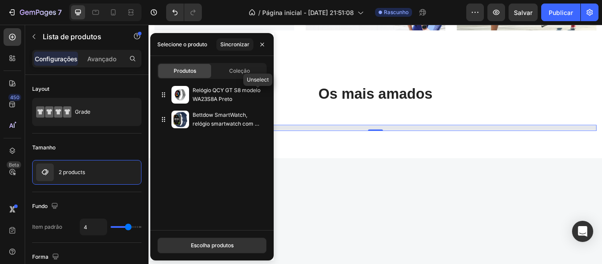
click at [0, 0] on icon "button" at bounding box center [0, 0] width 0 height 0
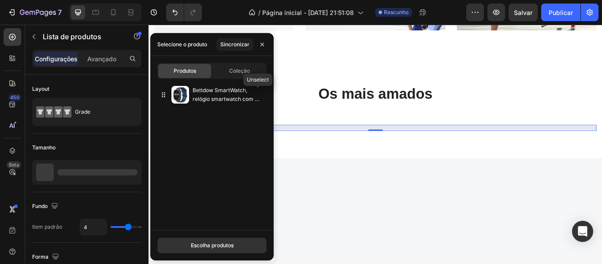
click at [0, 0] on icon "button" at bounding box center [0, 0] width 0 height 0
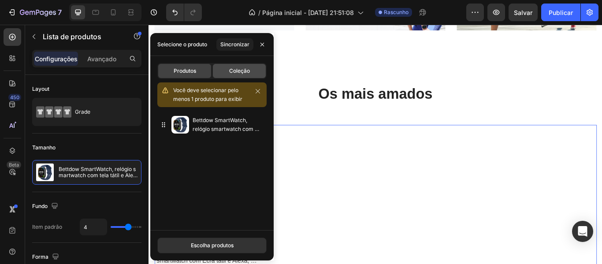
click at [249, 74] on span "Coleção" at bounding box center [239, 71] width 21 height 8
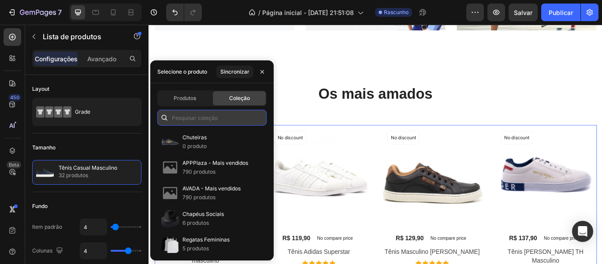
click at [218, 121] on input "text" at bounding box center [211, 118] width 109 height 16
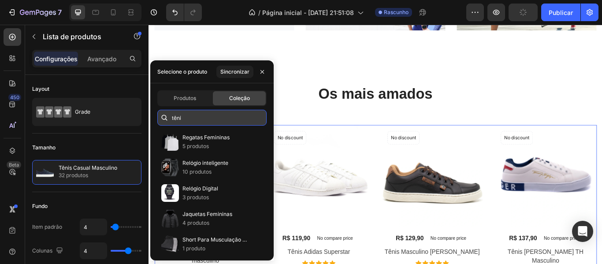
type input "tênis"
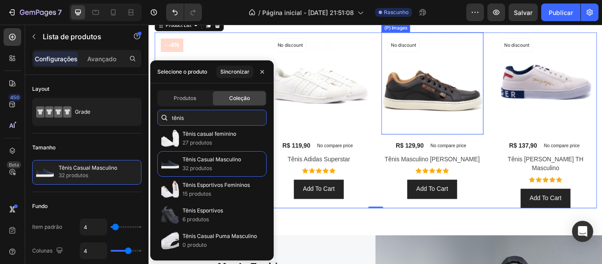
scroll to position [661, 0]
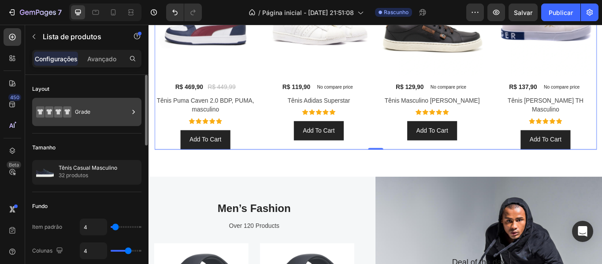
click at [119, 111] on div "Grade" at bounding box center [102, 112] width 54 height 20
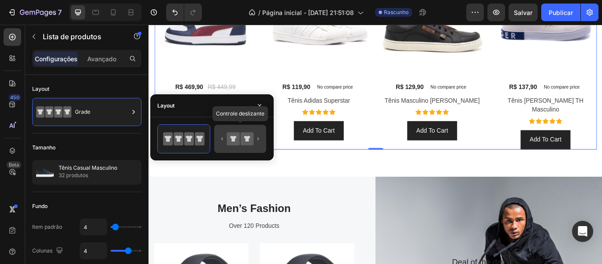
drag, startPoint x: 254, startPoint y: 141, endPoint x: 165, endPoint y: 141, distance: 89.0
click at [254, 141] on icon at bounding box center [239, 139] width 41 height 18
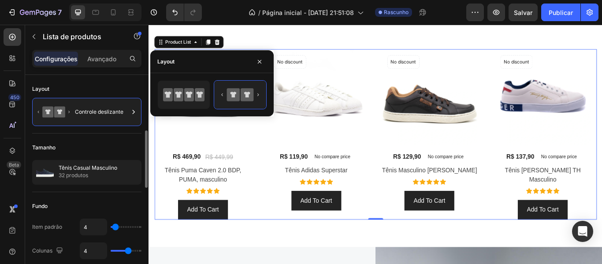
scroll to position [44, 0]
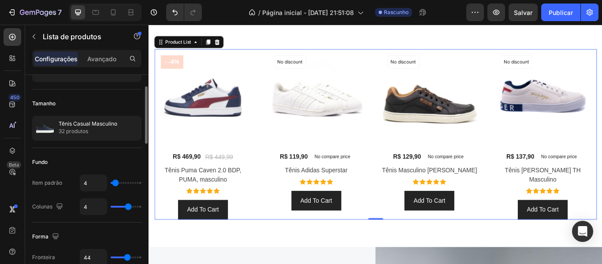
type input "12"
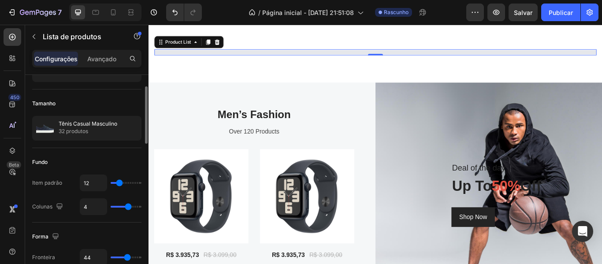
type input "13"
type input "15"
type input "8"
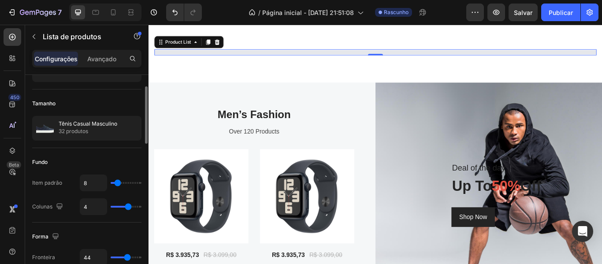
type input "8"
click at [118, 184] on input "range" at bounding box center [126, 183] width 31 height 2
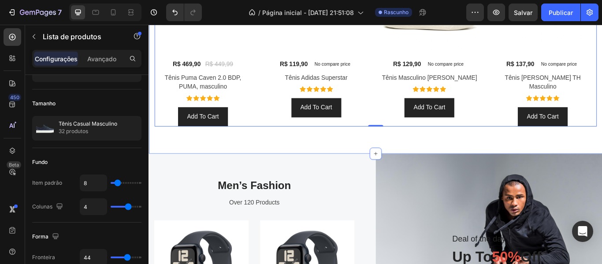
scroll to position [529, 0]
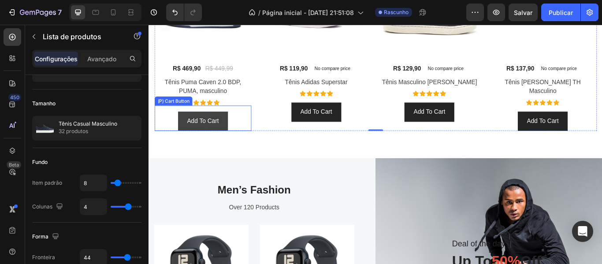
click at [237, 140] on button "Add To Cart" at bounding box center [211, 137] width 58 height 22
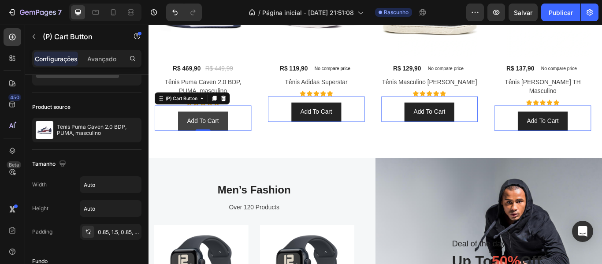
scroll to position [0, 0]
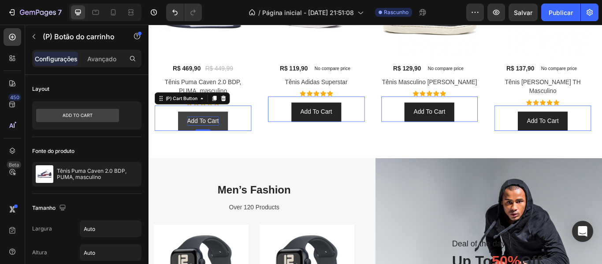
click at [222, 137] on div "Add To Cart" at bounding box center [211, 137] width 37 height 11
click at [220, 137] on p "Add To Cart" at bounding box center [211, 137] width 37 height 11
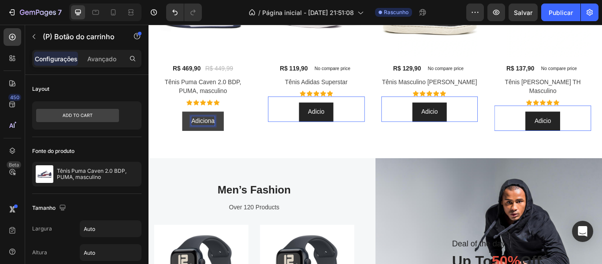
click at [187, 126] on button "Adiciona" at bounding box center [211, 137] width 48 height 22
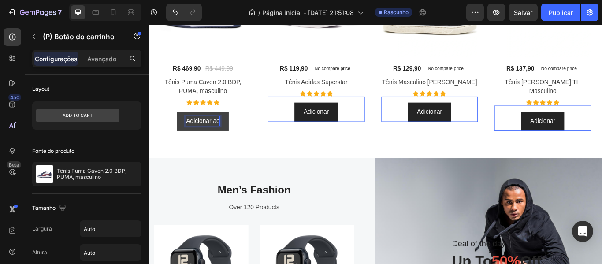
click at [181, 126] on button "Adicionar ao" at bounding box center [211, 137] width 60 height 22
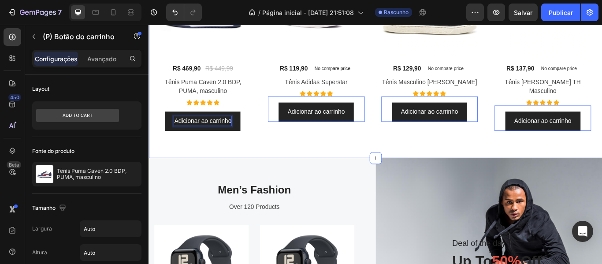
click at [160, 165] on div "Os mais amados Heading (P) Images - -4% Product Badge Row R$ 469,90 (P) Price (…" at bounding box center [412, 25] width 529 height 309
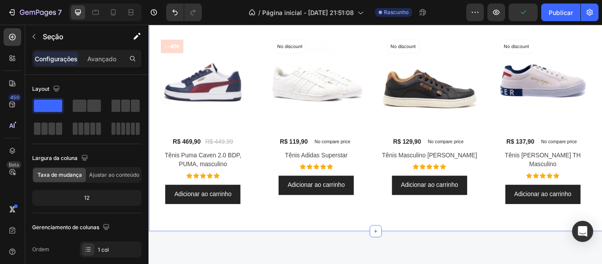
scroll to position [396, 0]
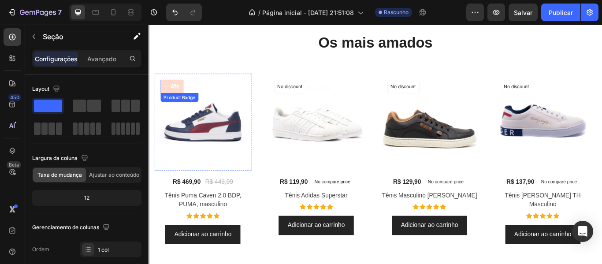
click at [185, 100] on pre "- -4%" at bounding box center [175, 97] width 26 height 16
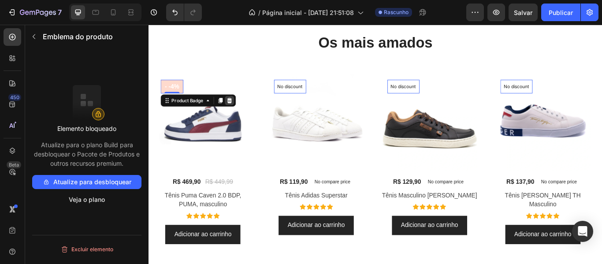
click at [241, 112] on icon at bounding box center [243, 113] width 6 height 6
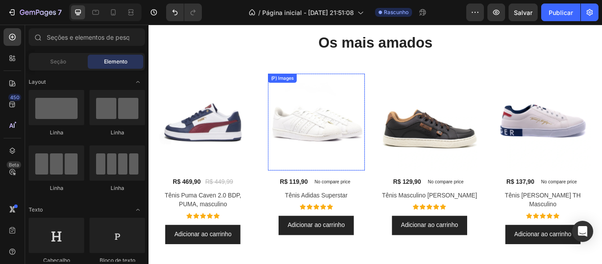
click at [323, 100] on img at bounding box center [343, 138] width 113 height 113
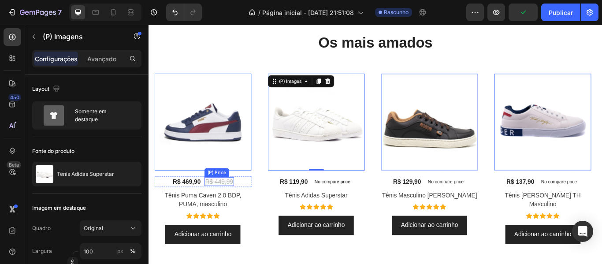
click at [233, 209] on div "R$ 449,99" at bounding box center [230, 208] width 34 height 10
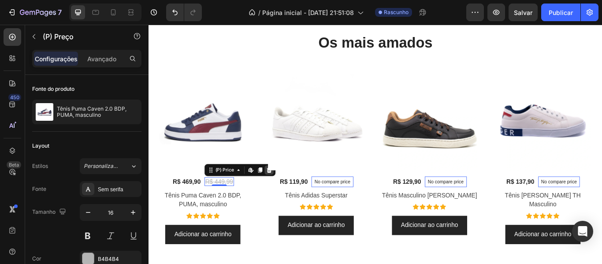
click at [286, 198] on div at bounding box center [288, 194] width 11 height 11
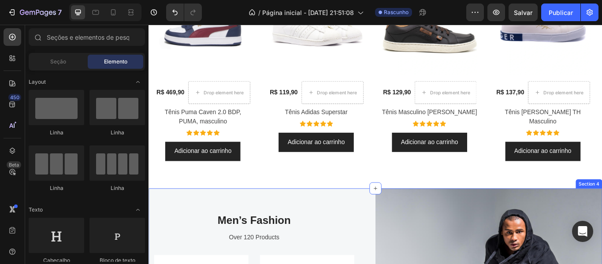
scroll to position [529, 0]
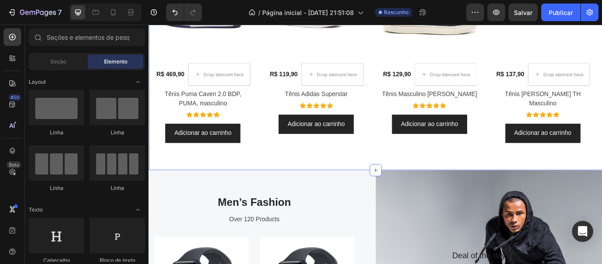
click at [408, 170] on div "Os mais amados Heading (P) Images Row R$ 469,90 (P) Price (P) Price Drop elemen…" at bounding box center [412, 32] width 529 height 323
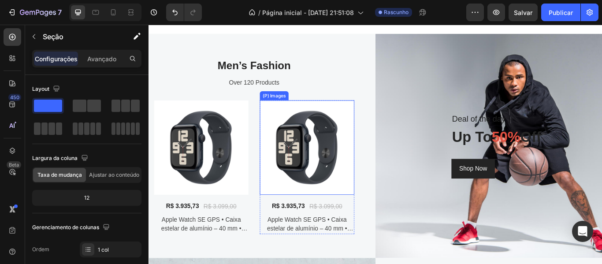
scroll to position [705, 0]
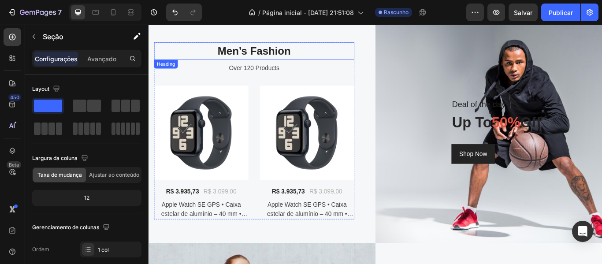
click at [293, 51] on p "Men’s Fashion" at bounding box center [272, 55] width 232 height 19
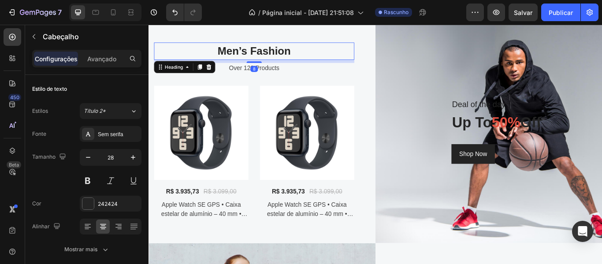
click at [293, 51] on p "Men’s Fashion" at bounding box center [272, 55] width 232 height 19
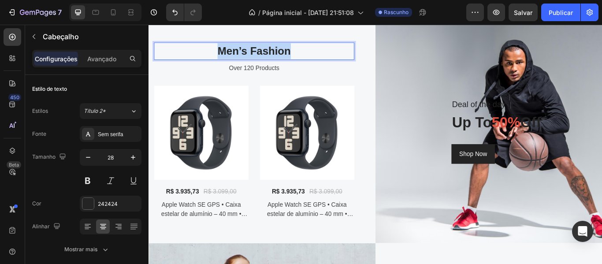
click at [293, 51] on p "Men’s Fashion" at bounding box center [272, 55] width 232 height 19
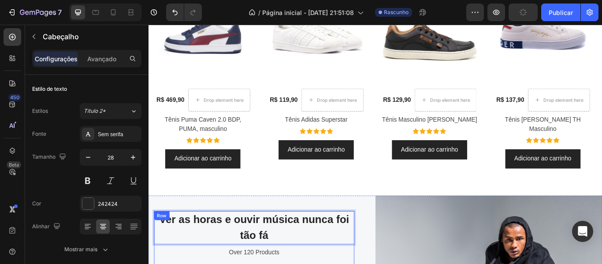
scroll to position [696, 0]
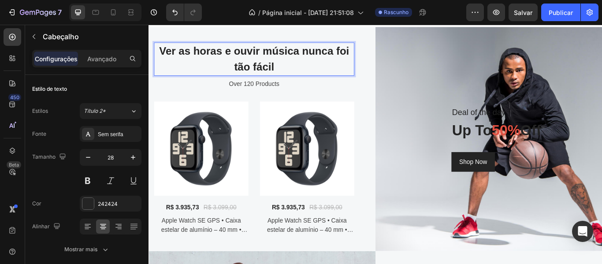
click at [327, 55] on p "Ver as horas e ouvir música nunca foi tão fácil" at bounding box center [272, 64] width 232 height 37
click at [310, 72] on p "Ver as horas e ouvir música, nunca foi tão fácil" at bounding box center [272, 64] width 232 height 37
click at [293, 91] on div "Over 120 Products" at bounding box center [271, 94] width 233 height 12
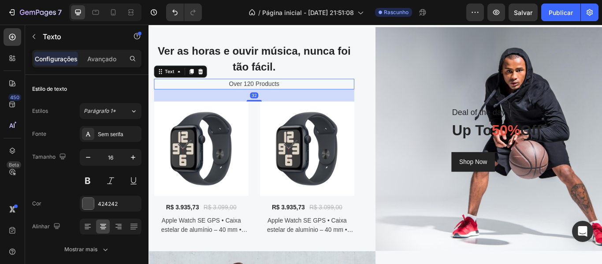
click at [299, 94] on div "Over 120 Products" at bounding box center [271, 94] width 233 height 12
click at [299, 94] on p "Over 120 Products" at bounding box center [272, 94] width 232 height 11
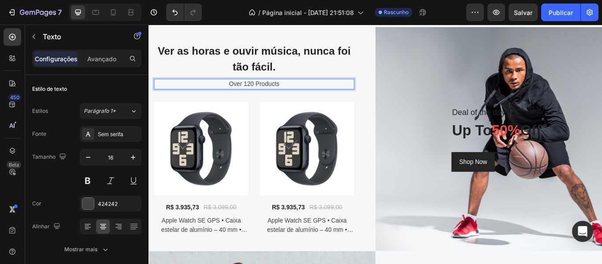
click at [299, 94] on p "Over 120 Products" at bounding box center [272, 94] width 232 height 11
click at [257, 137] on img at bounding box center [210, 169] width 110 height 110
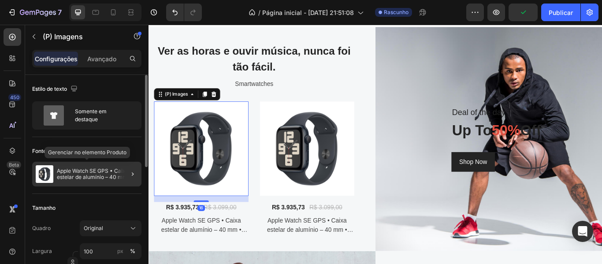
click at [113, 173] on font "Apple Watch SE GPS • Caixa estelar de alumínio – 40 mm • Pulseira esportiva est…" at bounding box center [97, 176] width 81 height 19
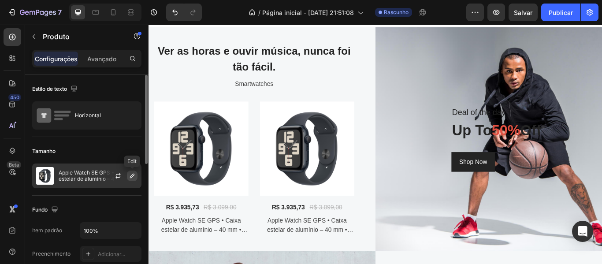
click at [129, 175] on icon "button" at bounding box center [132, 175] width 7 height 7
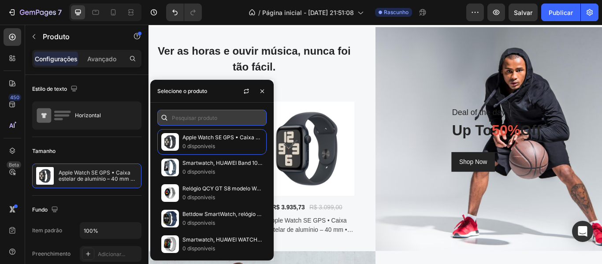
click at [205, 119] on input "text" at bounding box center [211, 118] width 109 height 16
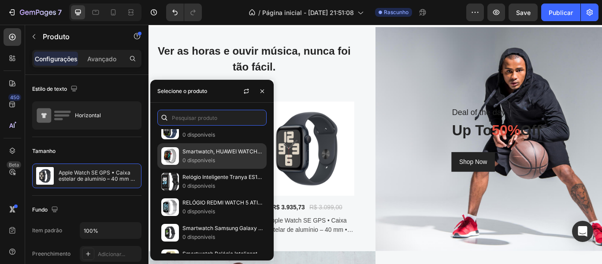
scroll to position [0, 0]
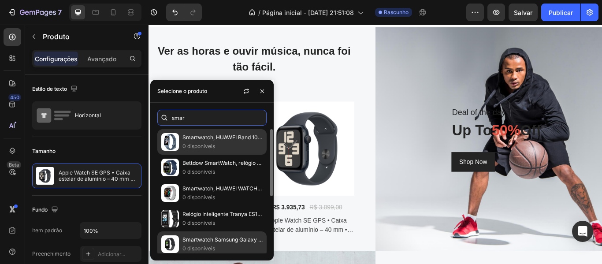
type input "smar"
click at [217, 155] on div "Smartwatch, HUAWEI Band 10, Corpo Elegante em Liga de Alumínio, Análise do Sono…" at bounding box center [211, 168] width 109 height 26
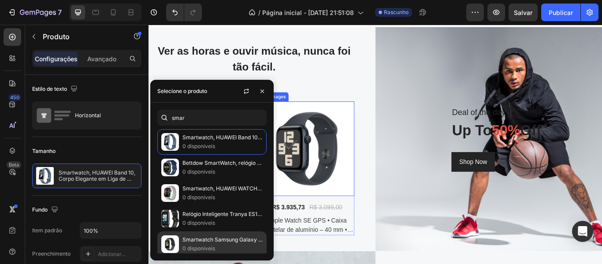
click at [347, 170] on img at bounding box center [333, 169] width 110 height 110
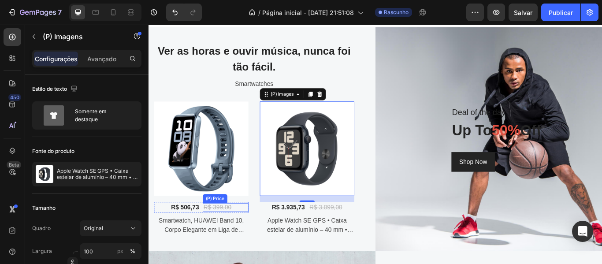
click at [230, 237] on div "R$ 399,00" at bounding box center [237, 238] width 53 height 10
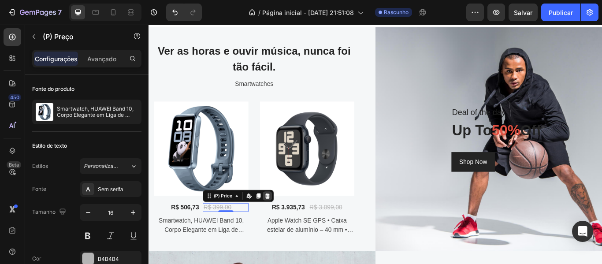
click at [288, 224] on div at bounding box center [286, 224] width 11 height 11
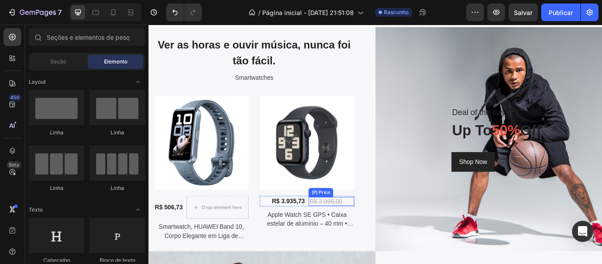
click at [366, 228] on div "R$ 3.099,00" at bounding box center [361, 231] width 53 height 10
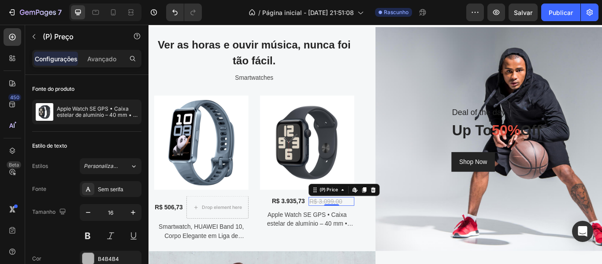
click at [413, 217] on div "(P) Price Edit content in Shopify" at bounding box center [376, 217] width 83 height 14
click at [411, 220] on div at bounding box center [410, 217] width 11 height 11
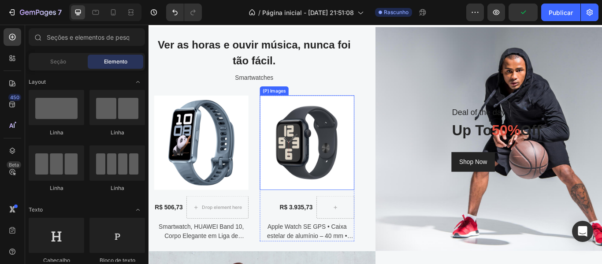
click at [335, 183] on img at bounding box center [333, 162] width 110 height 110
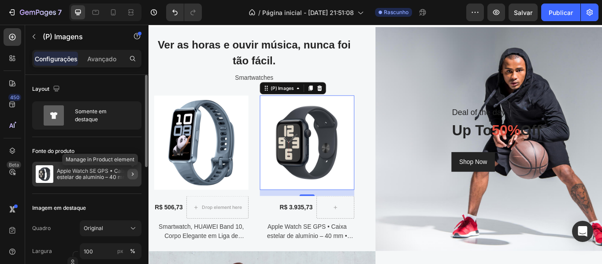
click at [128, 173] on button "button" at bounding box center [132, 174] width 11 height 11
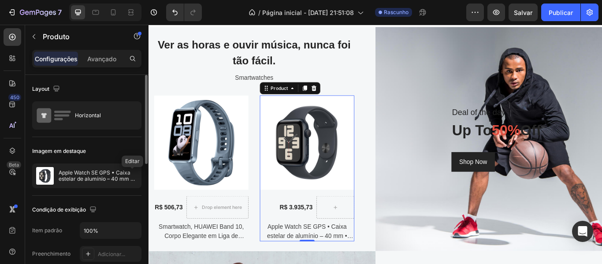
click at [0, 0] on button "button" at bounding box center [0, 0] width 0 height 0
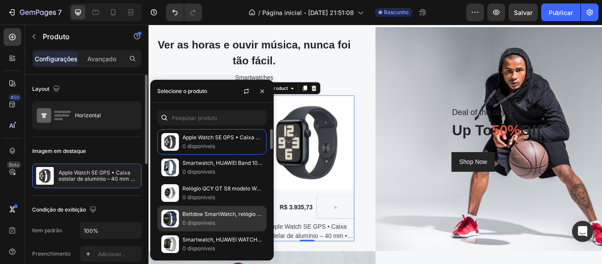
click at [189, 219] on font "0 disponíveis" at bounding box center [198, 222] width 33 height 7
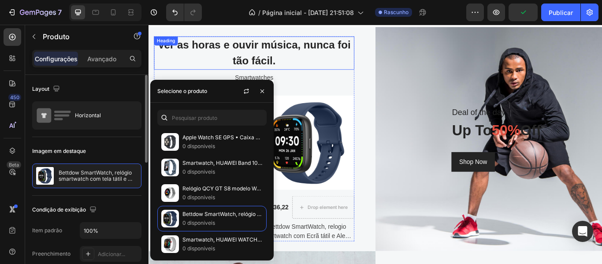
click at [384, 76] on h2 "Ver as horas e ouvir música, nunca foi tão fácil." at bounding box center [271, 57] width 233 height 39
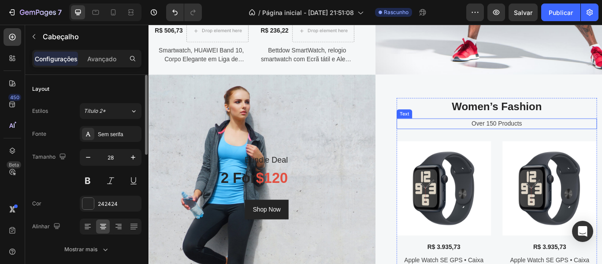
scroll to position [519, 0]
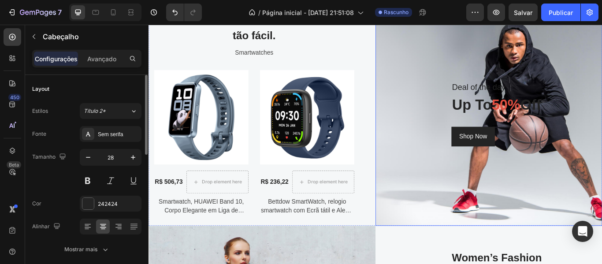
click at [446, 135] on div "Deal of the day Heading up to 50% off Heading Shop Now Button Row" at bounding box center [545, 128] width 264 height 261
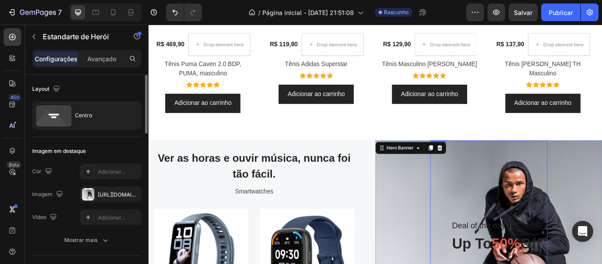
scroll to position [593, 0]
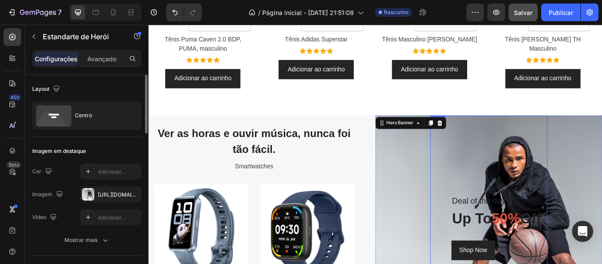
click at [528, 13] on font "Salvar" at bounding box center [523, 12] width 19 height 7
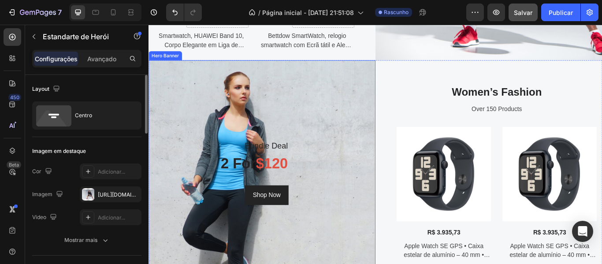
scroll to position [960, 0]
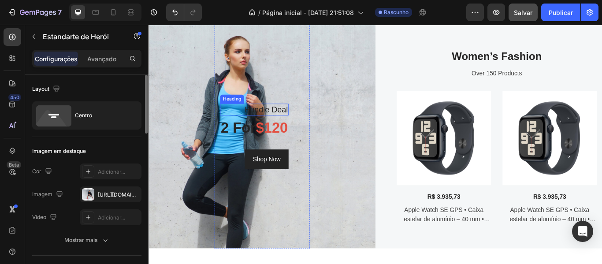
click at [298, 123] on p "Bundle Deal" at bounding box center [272, 124] width 78 height 12
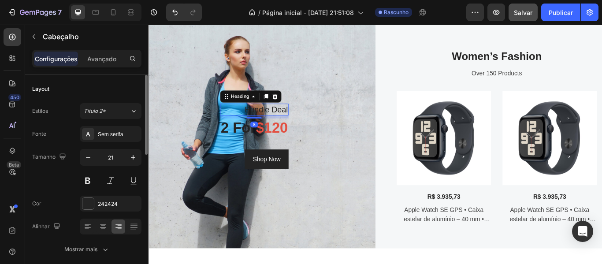
click at [298, 123] on p "Bundle Deal" at bounding box center [272, 124] width 78 height 12
click at [243, 146] on p "2 for $120" at bounding box center [272, 145] width 78 height 20
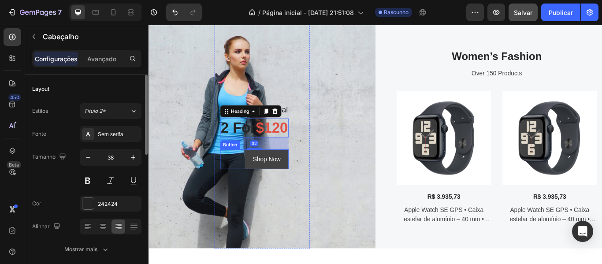
click at [308, 178] on button "Shop Now" at bounding box center [285, 181] width 51 height 23
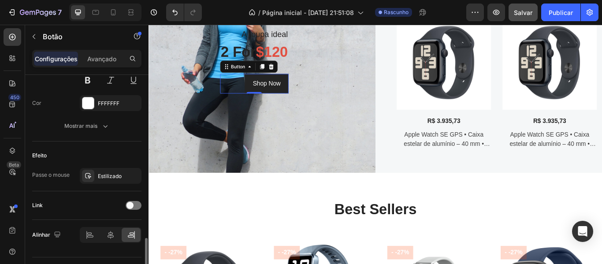
scroll to position [418, 0]
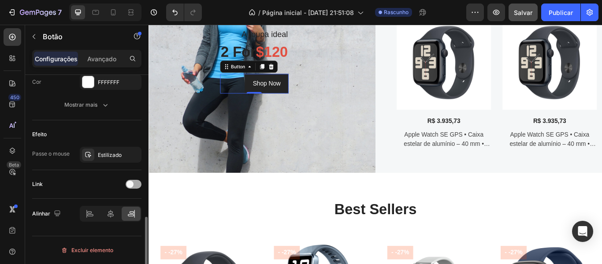
click at [132, 183] on span at bounding box center [129, 184] width 7 height 7
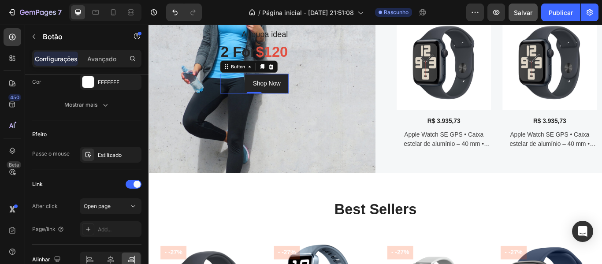
scroll to position [463, 0]
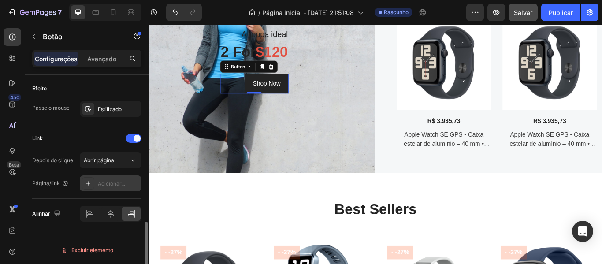
click at [115, 181] on font "Adicionar..." at bounding box center [111, 183] width 27 height 7
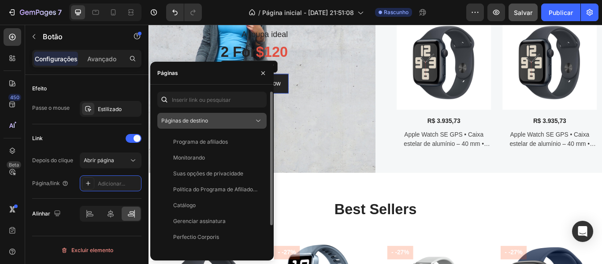
click at [230, 116] on div "Páginas de destino" at bounding box center [211, 120] width 101 height 9
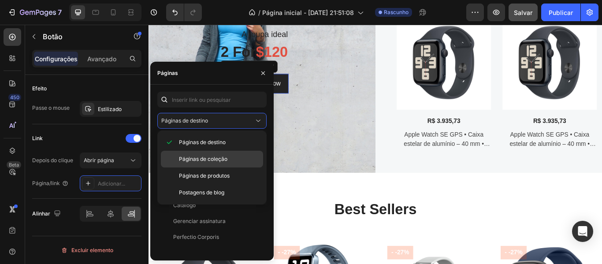
click at [246, 156] on p "Páginas de coleção" at bounding box center [219, 159] width 80 height 8
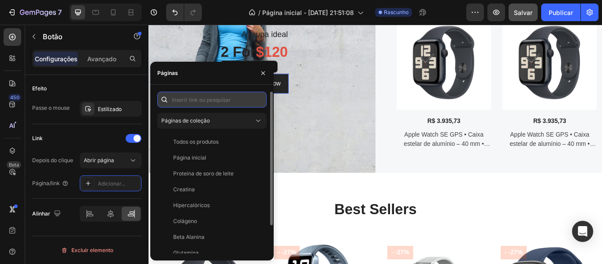
click at [226, 101] on input "text" at bounding box center [211, 100] width 109 height 16
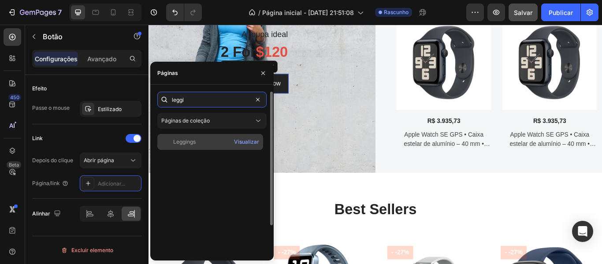
type input "leggi"
click at [206, 144] on div "Leggings" at bounding box center [210, 142] width 99 height 8
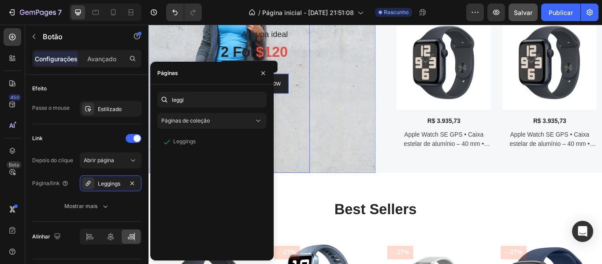
click at [370, 163] on div "A roupa ideal Heading 2 for $120 Heading Shop Now Button 0 Row" at bounding box center [280, 66] width 264 height 261
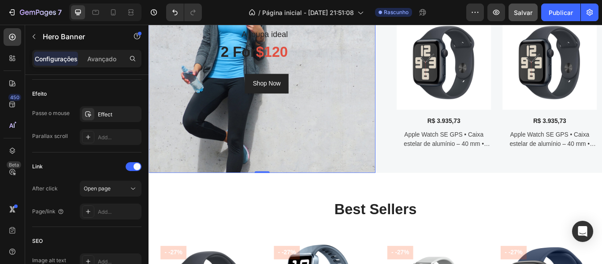
scroll to position [0, 0]
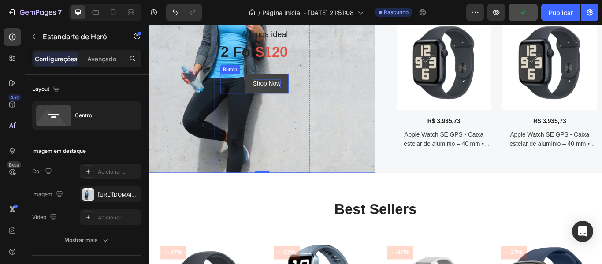
click at [302, 91] on div "Shop Now" at bounding box center [286, 93] width 33 height 11
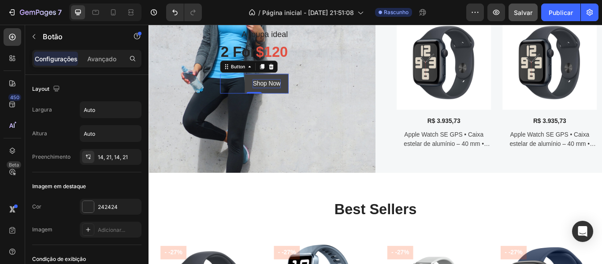
click at [294, 92] on div "Shop Now" at bounding box center [286, 93] width 33 height 11
click at [294, 92] on p "Shop Now" at bounding box center [286, 93] width 33 height 11
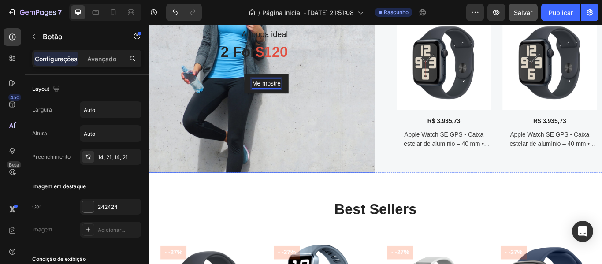
click at [376, 151] on div "A roupa ideal Heading 2 for $120 Heading Me mostre Button 0 Row" at bounding box center [280, 66] width 264 height 261
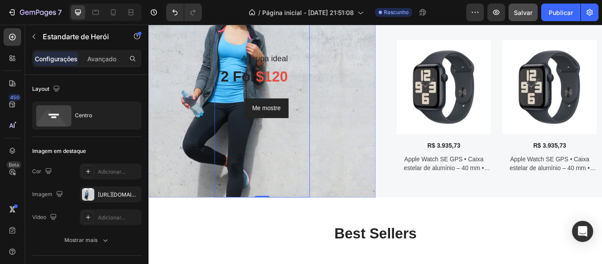
scroll to position [1004, 0]
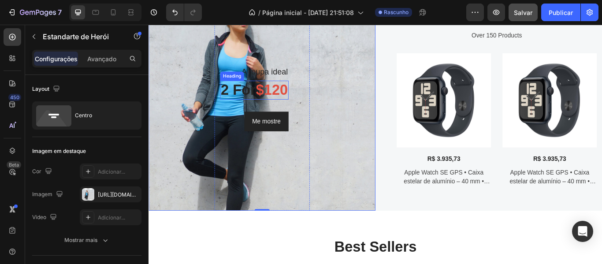
click at [257, 99] on p "2 for $120" at bounding box center [272, 101] width 78 height 20
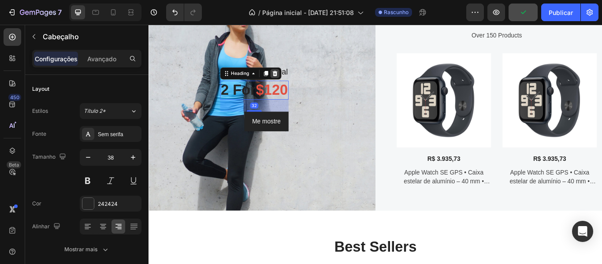
click at [295, 79] on icon at bounding box center [295, 81] width 7 height 7
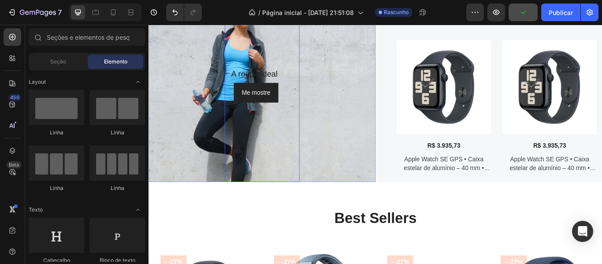
scroll to position [916, 0]
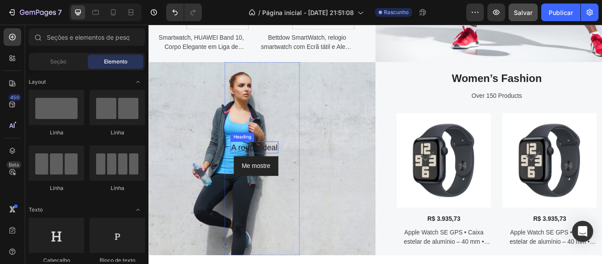
click at [289, 170] on p "A roupa ideal" at bounding box center [271, 168] width 54 height 12
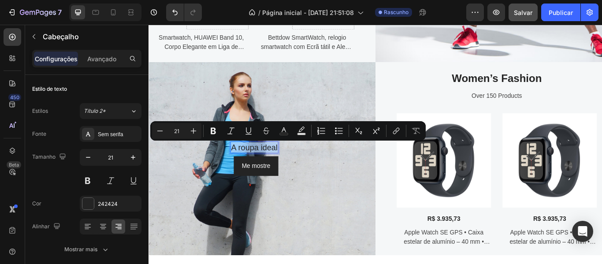
click at [274, 168] on p "A roupa ideal" at bounding box center [271, 168] width 54 height 12
click at [437, 199] on img at bounding box center [492, 183] width 110 height 110
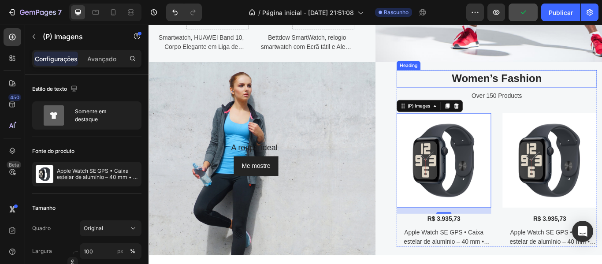
click at [581, 89] on p "Women’s Fashion" at bounding box center [554, 87] width 232 height 19
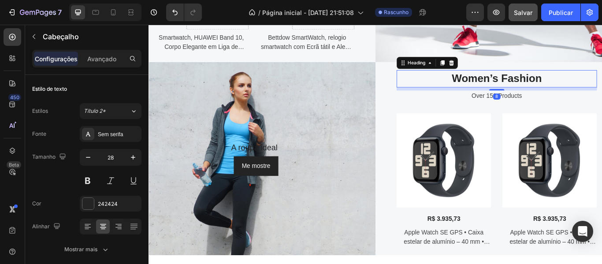
click at [581, 89] on p "Women’s Fashion" at bounding box center [554, 87] width 232 height 19
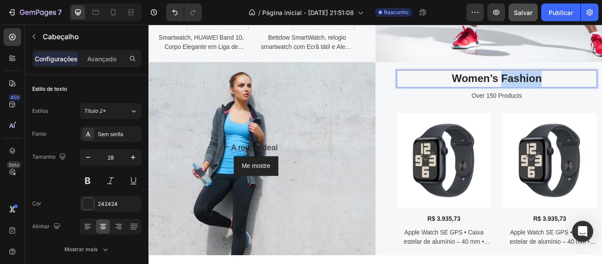
click at [581, 89] on p "Women’s Fashion" at bounding box center [554, 87] width 232 height 19
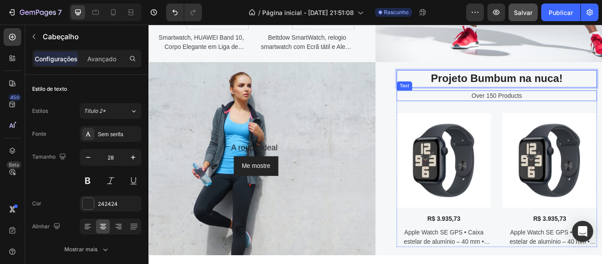
click at [548, 106] on div "Over 150 Products" at bounding box center [553, 107] width 233 height 12
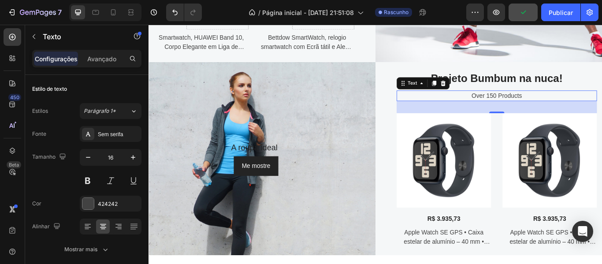
click at [585, 110] on div "Over 150 Products" at bounding box center [553, 107] width 233 height 12
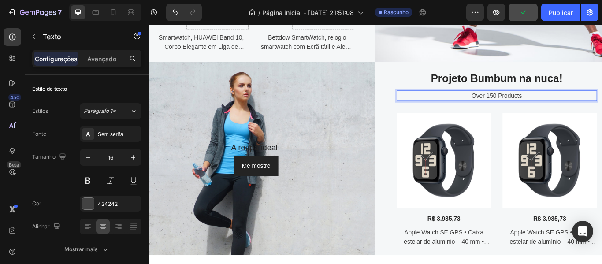
click at [585, 110] on p "Over 150 Products" at bounding box center [554, 107] width 232 height 11
click at [536, 110] on p "Os melhores Shorts você encontra aqui!" at bounding box center [554, 107] width 232 height 11
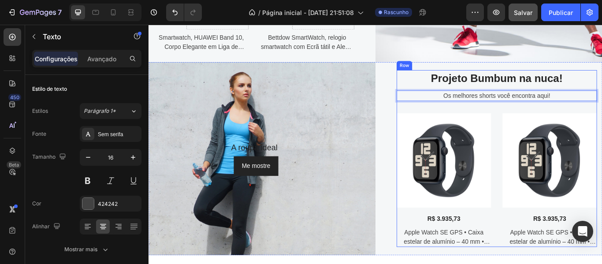
click at [552, 125] on div "Projeto Bumbum na nuca! Heading Os melhores shorts você encontra aqui! Text 32 …" at bounding box center [553, 181] width 233 height 206
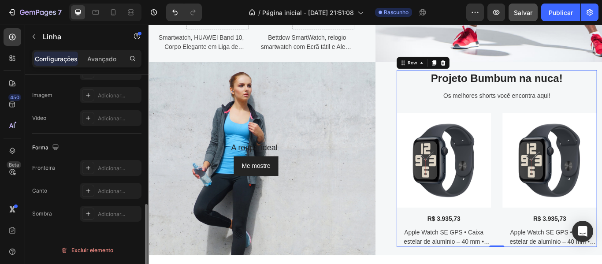
scroll to position [279, 0]
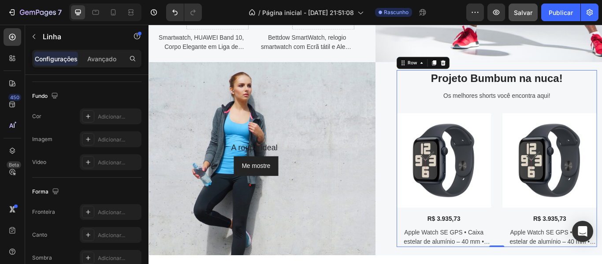
click at [548, 122] on div "Projeto Bumbum na nuca! Heading Os melhores shorts você encontra aqui! Text (P)…" at bounding box center [553, 181] width 233 height 206
click at [462, 140] on img at bounding box center [492, 183] width 110 height 110
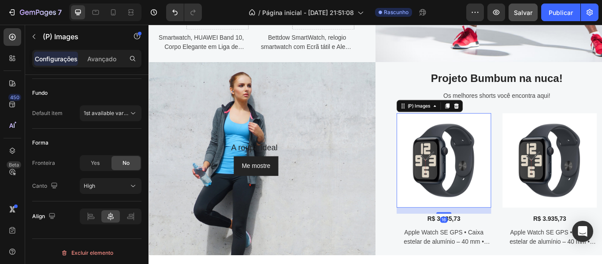
scroll to position [0, 0]
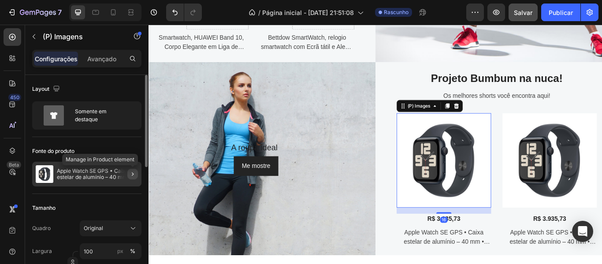
click at [129, 176] on icon "button" at bounding box center [132, 173] width 7 height 7
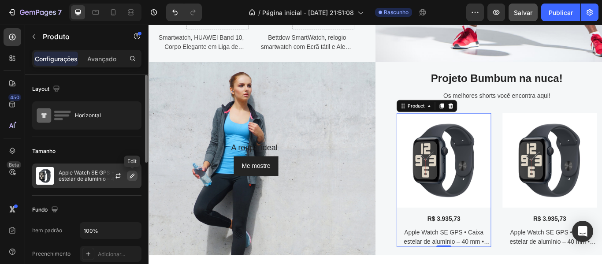
click at [130, 177] on icon "button" at bounding box center [132, 175] width 7 height 7
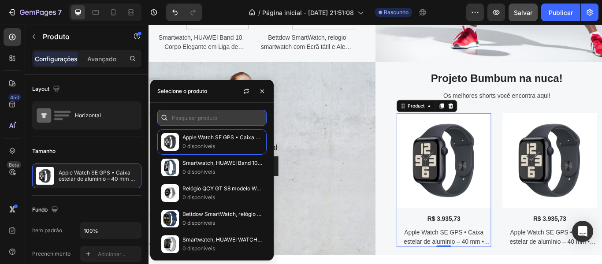
click at [205, 119] on input "text" at bounding box center [211, 118] width 109 height 16
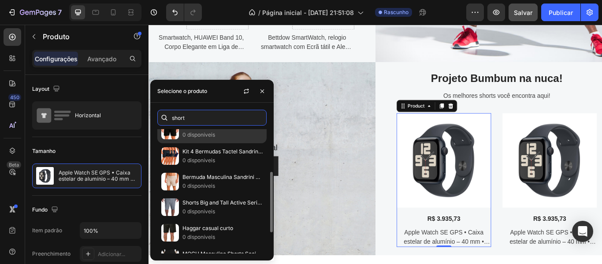
scroll to position [44, 0]
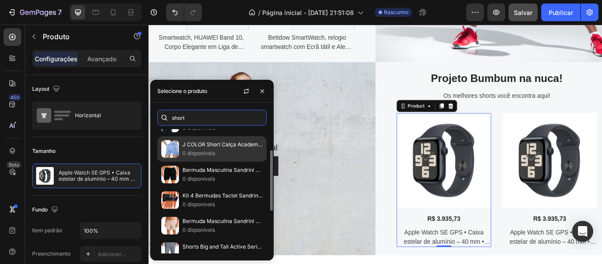
type input "short"
click at [211, 156] on font "0 disponíveis" at bounding box center [198, 153] width 33 height 7
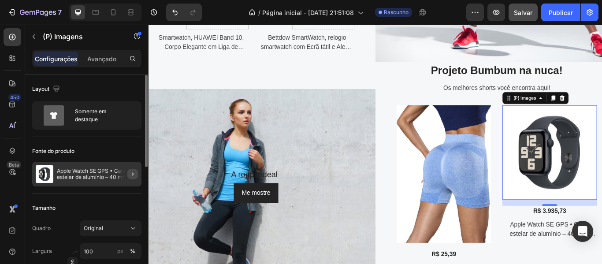
click at [136, 169] on div at bounding box center [129, 174] width 25 height 25
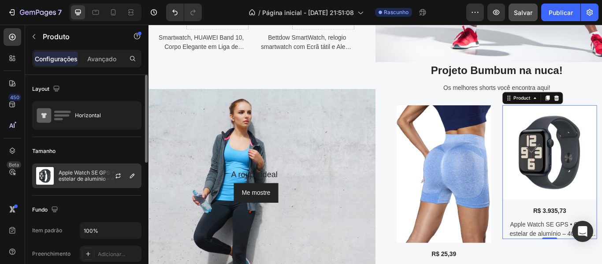
click at [137, 177] on div at bounding box center [121, 176] width 39 height 24
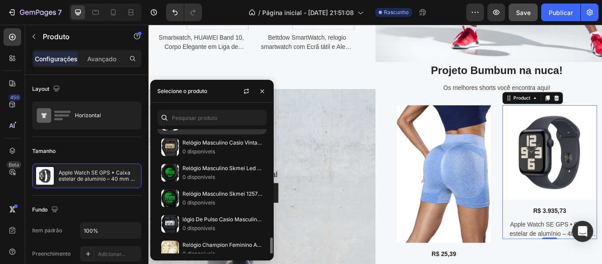
scroll to position [396, 0]
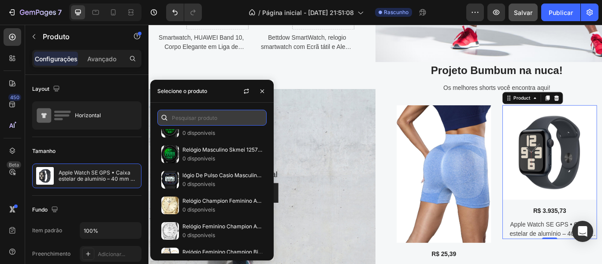
click at [218, 118] on input "text" at bounding box center [211, 118] width 109 height 16
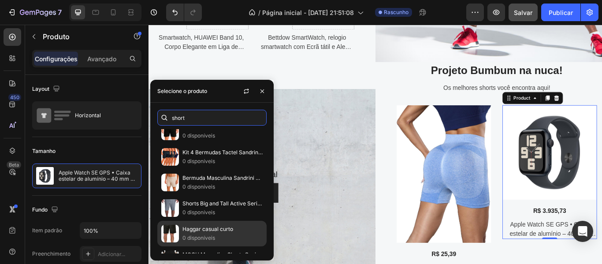
scroll to position [0, 0]
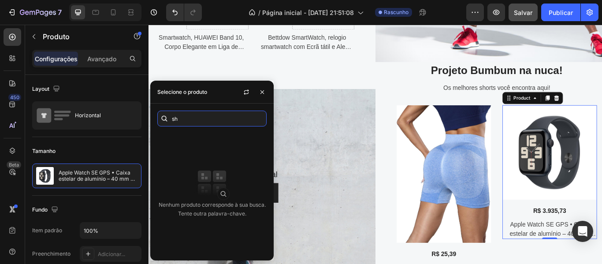
type input "s"
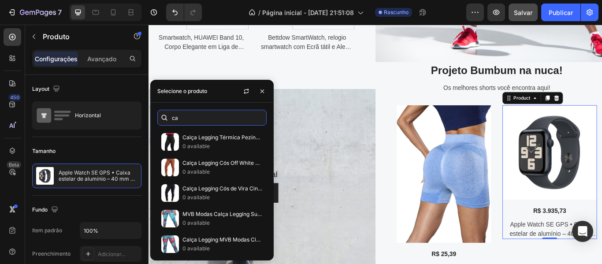
type input "c"
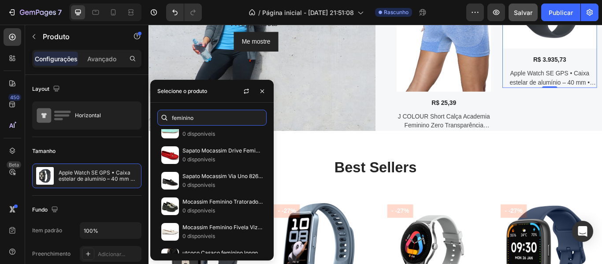
scroll to position [1002, 0]
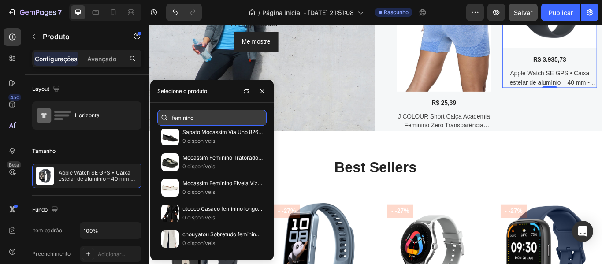
drag, startPoint x: 226, startPoint y: 115, endPoint x: 173, endPoint y: 116, distance: 53.3
click at [173, 116] on input "feminino" at bounding box center [211, 118] width 109 height 16
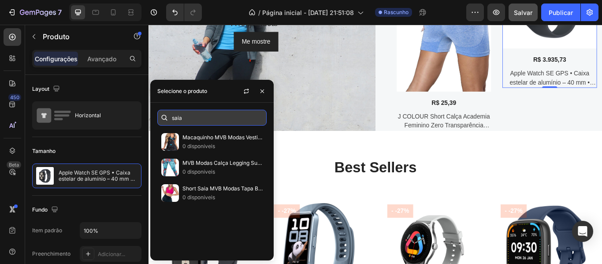
scroll to position [0, 0]
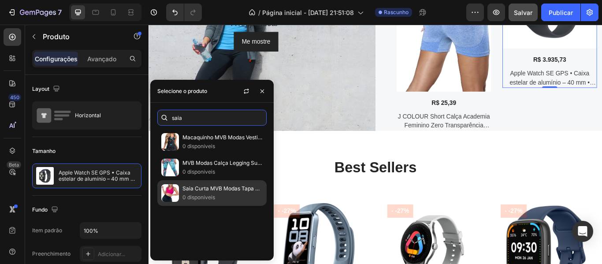
type input "saia"
click at [206, 201] on p "0 disponíveis" at bounding box center [222, 197] width 80 height 9
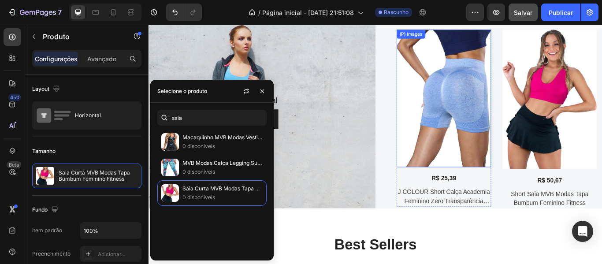
scroll to position [1092, 0]
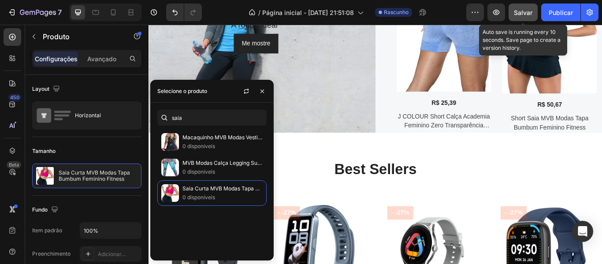
click at [527, 13] on font "Salvar" at bounding box center [523, 12] width 19 height 7
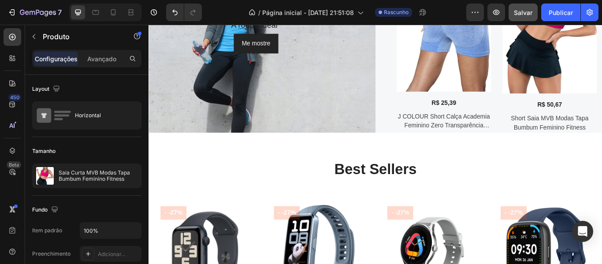
scroll to position [1180, 0]
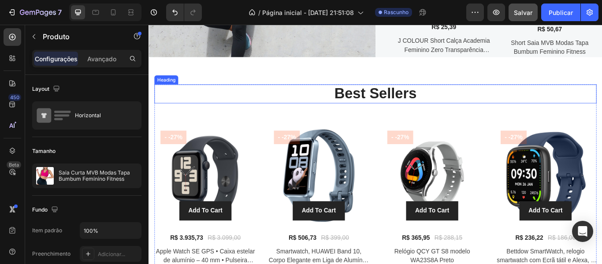
click at [452, 107] on p "Best Sellers" at bounding box center [413, 105] width 514 height 20
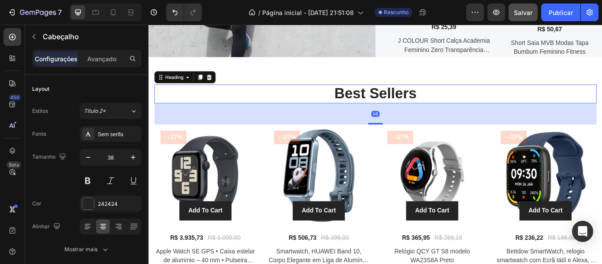
click at [458, 106] on p "Best Sellers" at bounding box center [413, 105] width 514 height 20
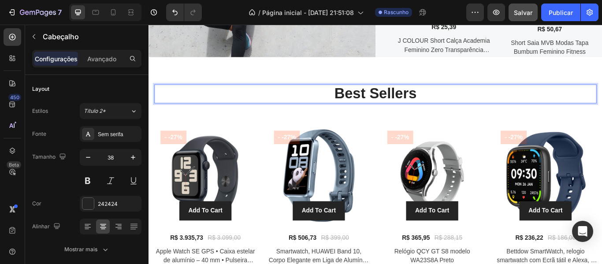
click at [458, 106] on p "Best Sellers" at bounding box center [413, 105] width 514 height 20
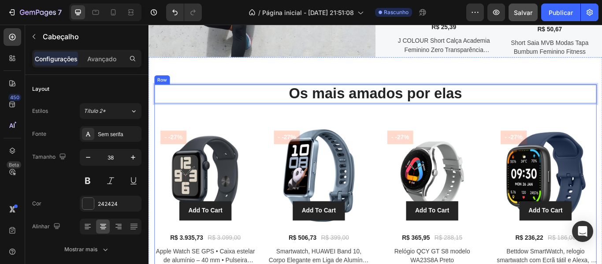
click at [260, 134] on div "Os mais amados por elas Heading 56 (P) Images - -27% Product Badge Add To Cart …" at bounding box center [412, 205] width 515 height 222
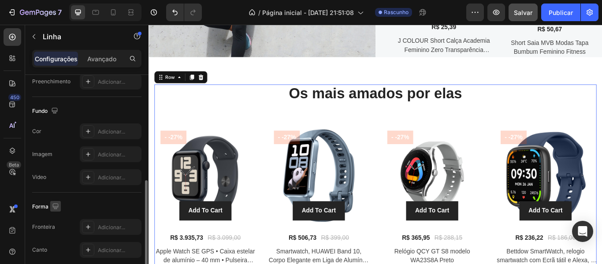
scroll to position [323, 0]
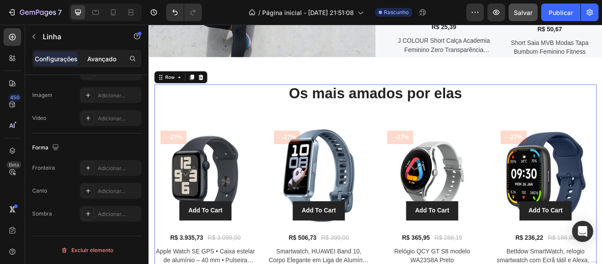
click at [104, 60] on font "Avançado" at bounding box center [101, 58] width 29 height 7
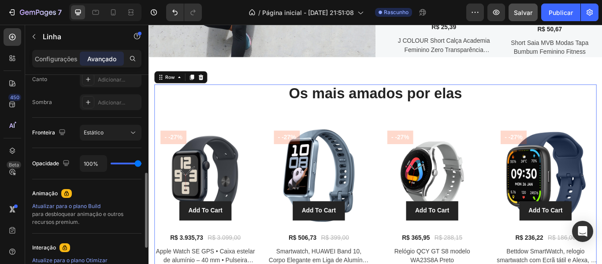
scroll to position [235, 0]
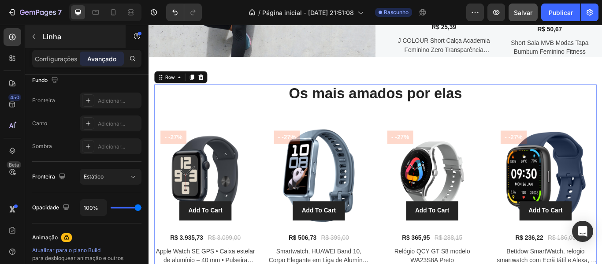
click at [35, 37] on icon "button" at bounding box center [33, 36] width 7 height 7
click at [222, 125] on div "Os mais amados por elas Heading (P) Images - -27% Product Badge Add To Cart (P)…" at bounding box center [412, 205] width 515 height 222
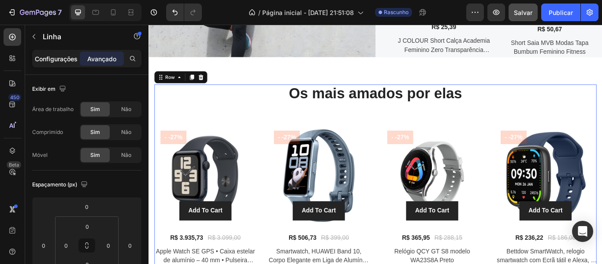
click at [67, 57] on font "Configurações" at bounding box center [56, 58] width 43 height 7
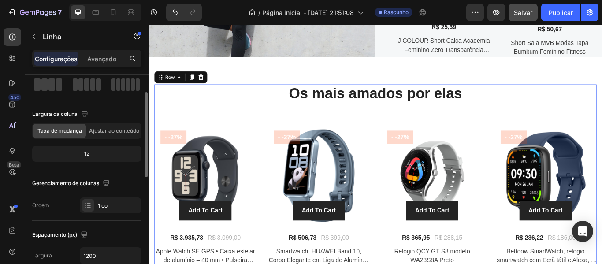
scroll to position [176, 0]
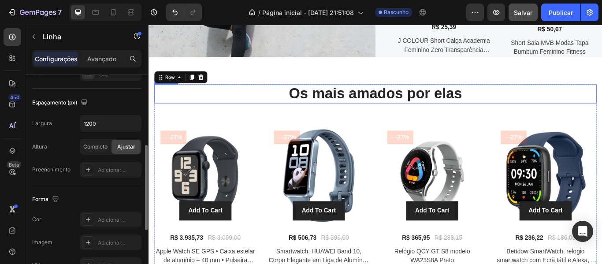
click at [166, 110] on p "Os mais amados por elas" at bounding box center [413, 105] width 514 height 20
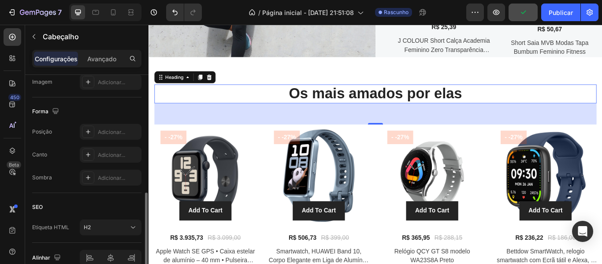
scroll to position [226, 0]
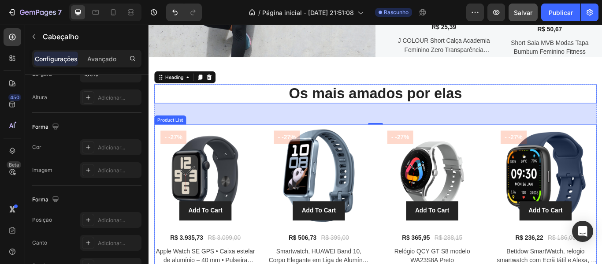
click at [283, 154] on div "(P) Images - -27% Product Badge Add To Cart (P) Cart Button Row R$ 3.935,73 (P)…" at bounding box center [412, 228] width 515 height 175
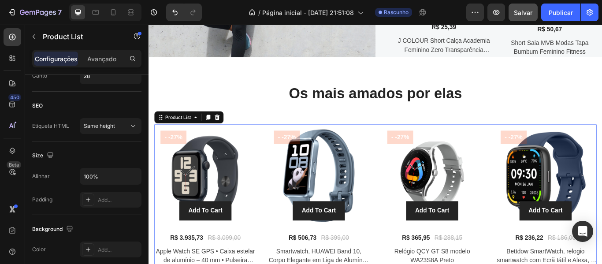
scroll to position [0, 0]
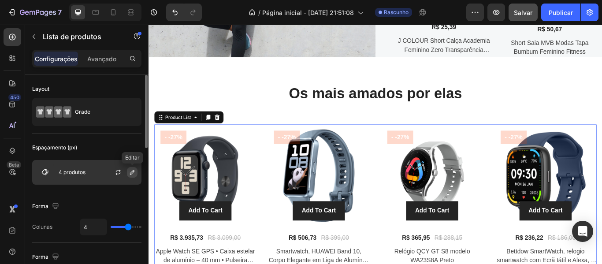
click at [132, 176] on button "button" at bounding box center [132, 172] width 11 height 11
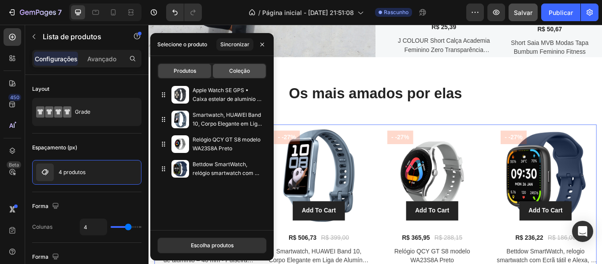
click at [242, 75] on div "Coleção" at bounding box center [239, 71] width 53 height 14
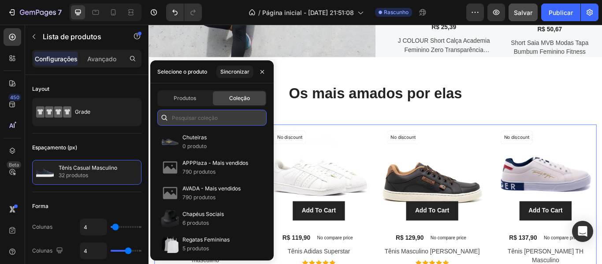
click at [219, 117] on input "text" at bounding box center [211, 118] width 109 height 16
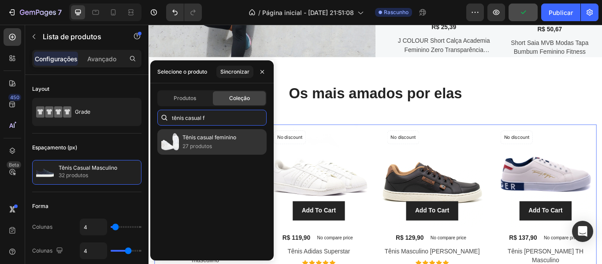
type input "tênis casual f"
click at [209, 149] on font "27 produtos" at bounding box center [197, 146] width 30 height 7
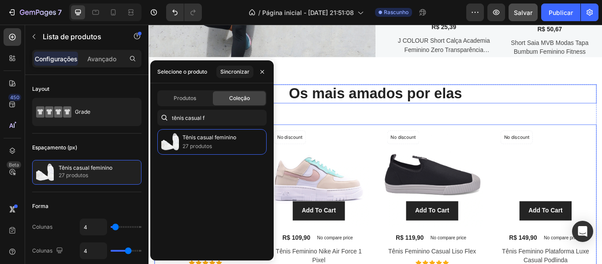
scroll to position [1042, 0]
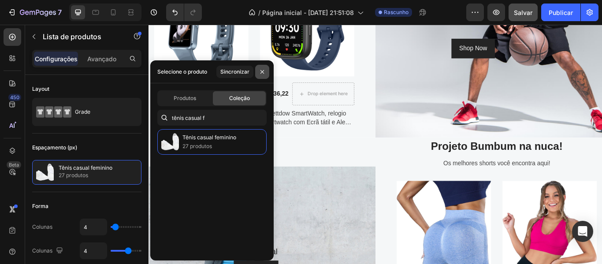
click at [265, 73] on icon "button" at bounding box center [262, 71] width 7 height 7
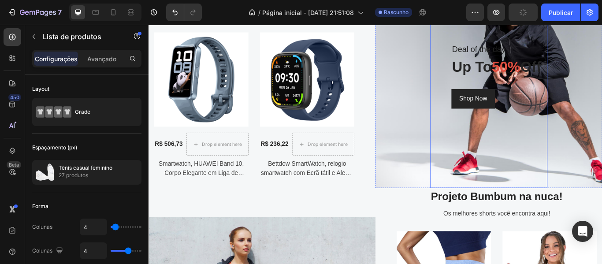
scroll to position [399, 0]
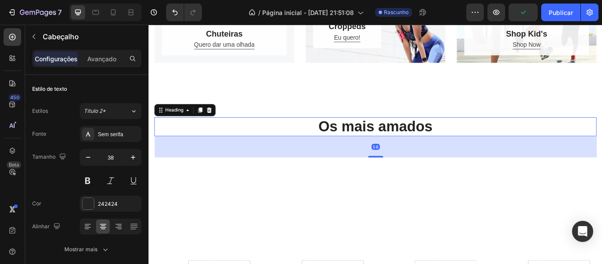
scroll to position [299, 0]
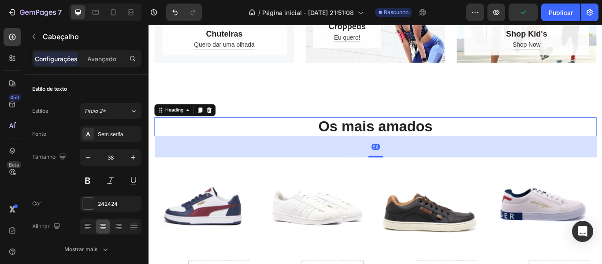
click at [484, 140] on h2 "Os mais amados" at bounding box center [412, 144] width 515 height 22
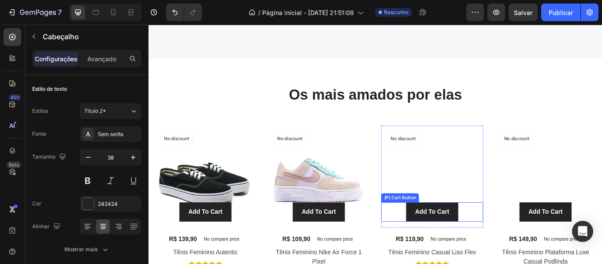
scroll to position [1268, 0]
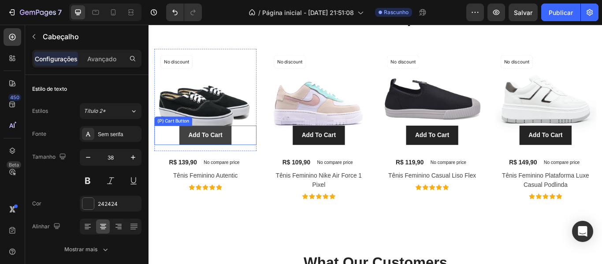
click at [236, 151] on button "Add To Cart" at bounding box center [214, 153] width 61 height 22
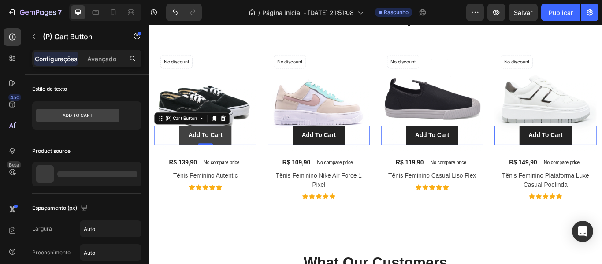
click at [236, 151] on button "Add To Cart" at bounding box center [214, 153] width 61 height 22
click at [231, 150] on div "Add To Cart" at bounding box center [215, 153] width 40 height 11
click at [231, 150] on p "Add To Cart" at bounding box center [215, 153] width 40 height 11
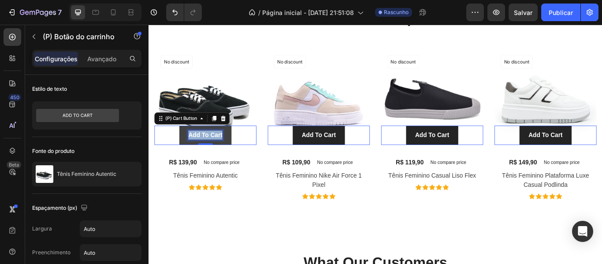
click at [231, 150] on p "Add To Cart" at bounding box center [215, 153] width 40 height 11
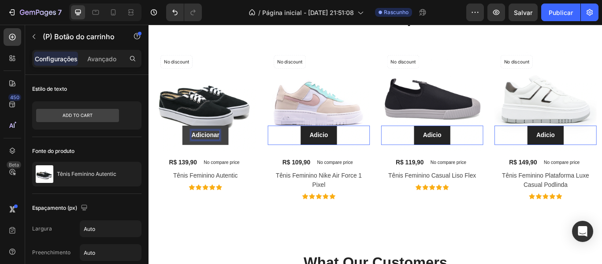
click at [188, 142] on button "Adicionar" at bounding box center [215, 153] width 54 height 22
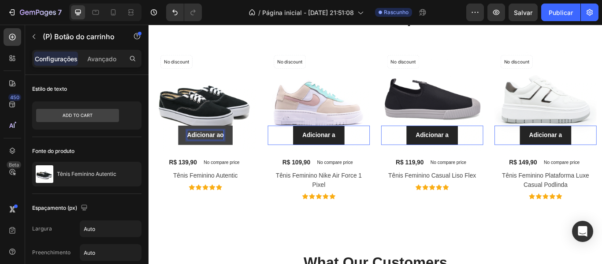
click at [183, 142] on button "Adicionar ao" at bounding box center [215, 153] width 64 height 22
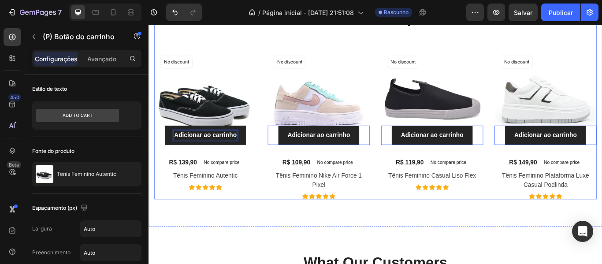
click at [413, 43] on div "Os mais amados por elas Heading (P) Images No discount Not be displayed when pu…" at bounding box center [412, 117] width 515 height 222
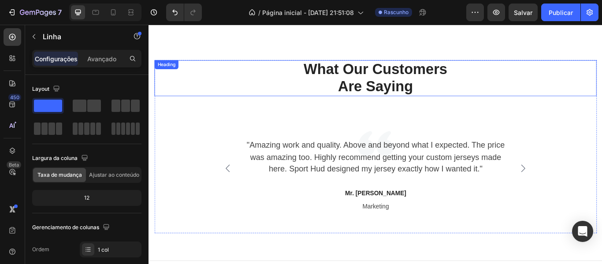
scroll to position [1489, 0]
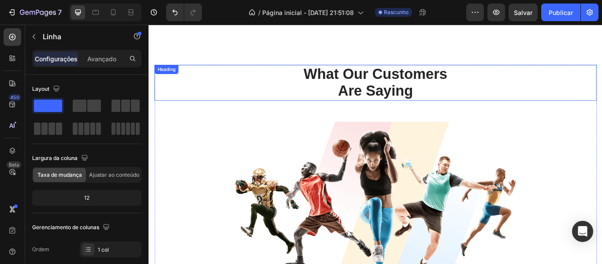
click at [447, 78] on p "What Our Customers" at bounding box center [413, 82] width 514 height 20
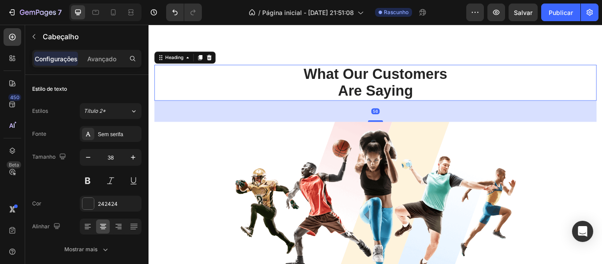
click at [448, 83] on p "What Our Customers" at bounding box center [413, 82] width 514 height 20
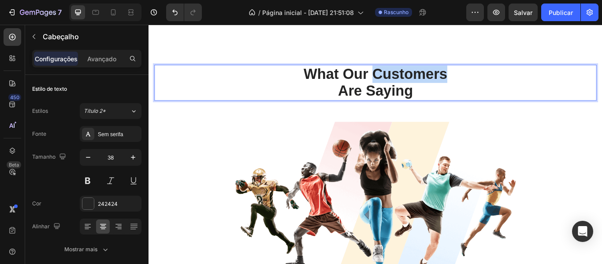
click at [448, 84] on p "What Our Customers" at bounding box center [413, 82] width 514 height 20
click at [441, 97] on p "Are Saying" at bounding box center [413, 102] width 514 height 20
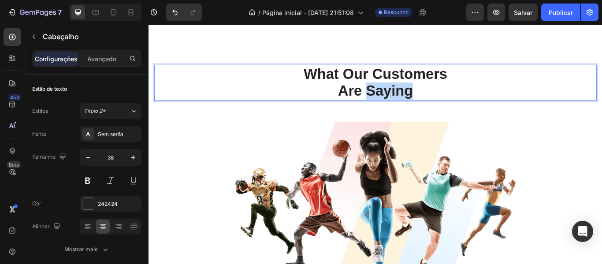
click at [441, 97] on p "Are Saying" at bounding box center [413, 102] width 514 height 20
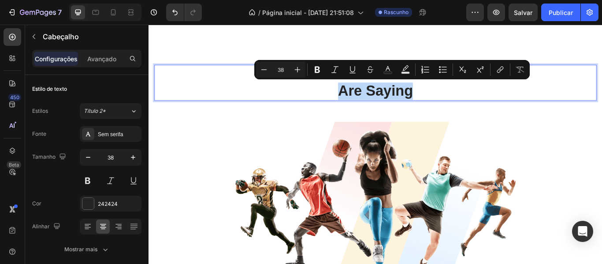
click at [458, 98] on p "Are Saying" at bounding box center [413, 102] width 514 height 20
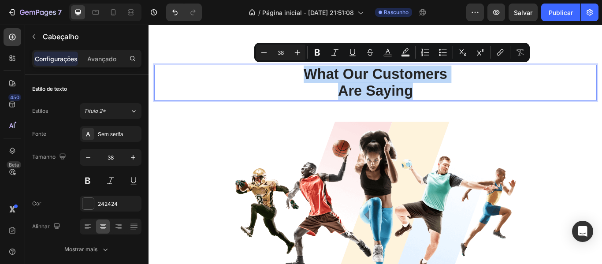
click at [452, 79] on div at bounding box center [452, 79] width 0 height 0
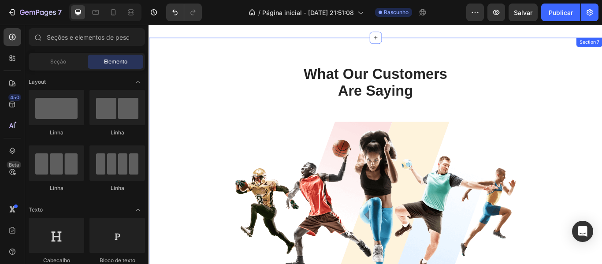
click at [504, 72] on h2 "What Our Customers Are Saying" at bounding box center [412, 92] width 515 height 42
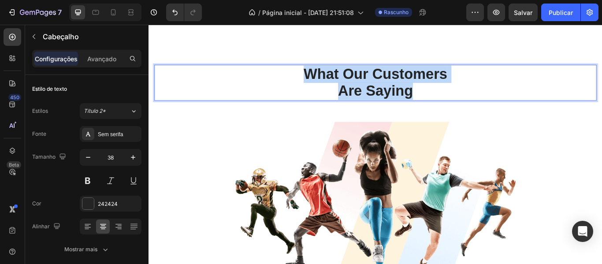
drag, startPoint x: 489, startPoint y: 98, endPoint x: 330, endPoint y: 76, distance: 159.6
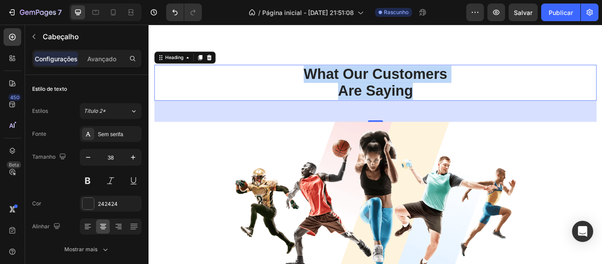
click at [323, 77] on p "What Our Customers Are Saying" at bounding box center [413, 92] width 514 height 40
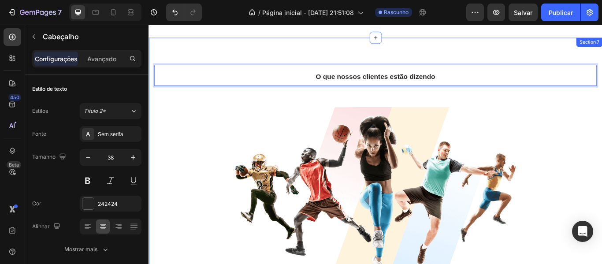
click at [470, 52] on div "O que nossos clientes estão dizendo Heading 56 Image "Amazing work and quality.…" at bounding box center [412, 268] width 529 height 456
click at [431, 81] on span "O que nossos clientes estão dizendo" at bounding box center [412, 85] width 139 height 9
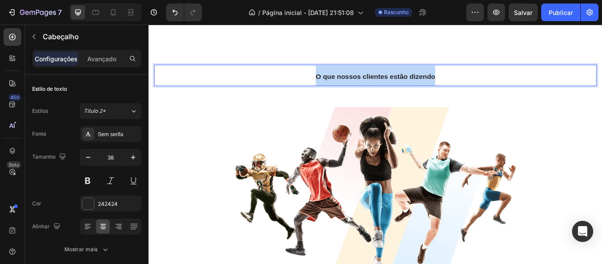
click at [431, 81] on span "O que nossos clientes estão dizendo" at bounding box center [412, 85] width 139 height 9
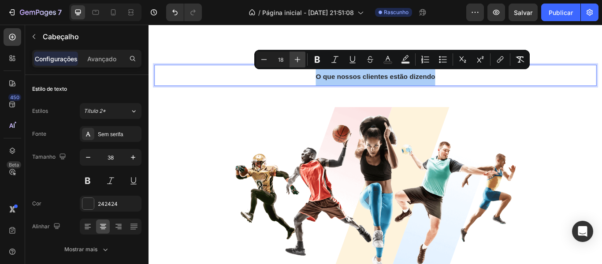
click at [302, 59] on button "Plus" at bounding box center [297, 60] width 16 height 16
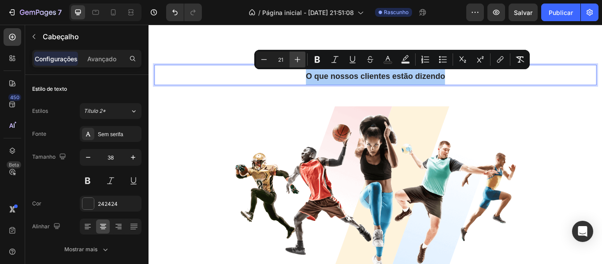
click at [302, 59] on button "Plus" at bounding box center [297, 60] width 16 height 16
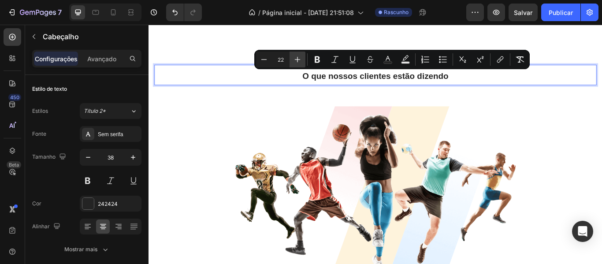
click at [302, 59] on button "Plus" at bounding box center [297, 60] width 16 height 16
type input "25"
click at [519, 88] on p "O que nossos clientes estão dizendo" at bounding box center [413, 83] width 514 height 22
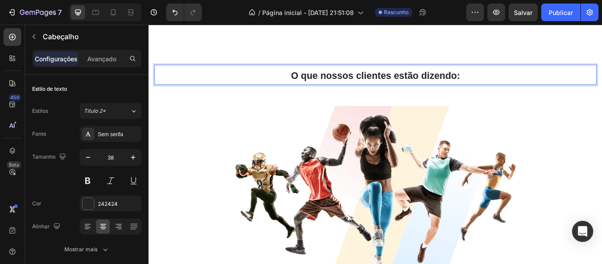
click at [345, 81] on span "O que nossos clientes estão dizendo:" at bounding box center [412, 84] width 197 height 12
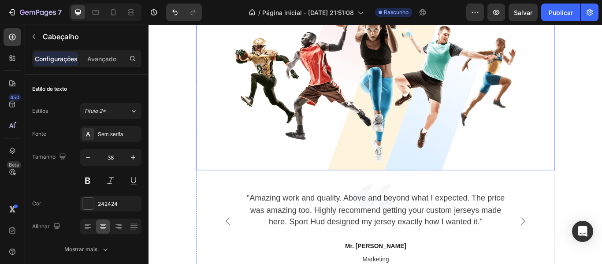
scroll to position [1665, 0]
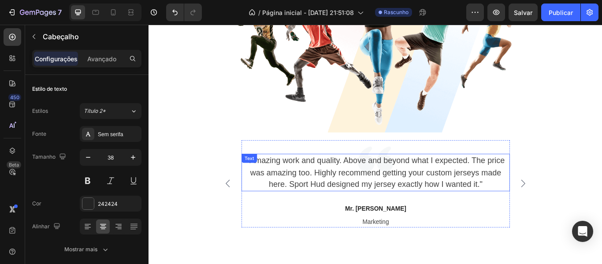
click at [320, 185] on div ""Amazing work and quality. Above and beyond what I expected. The price was amaz…" at bounding box center [412, 197] width 313 height 44
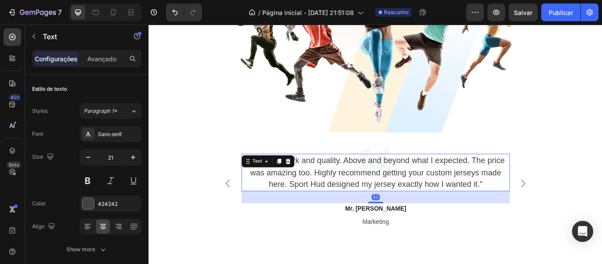
click at [320, 185] on div ""Amazing work and quality. Above and beyond what I expected. The price was amaz…" at bounding box center [412, 197] width 313 height 44
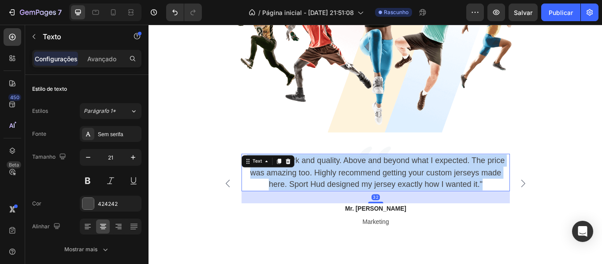
click at [320, 185] on p ""Amazing work and quality. Above and beyond what I expected. The price was amaz…" at bounding box center [412, 197] width 311 height 42
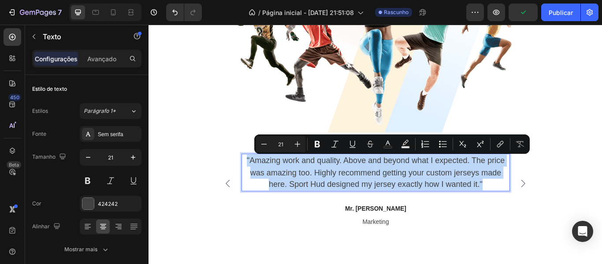
copy p ""Amazing work and quality. Above and beyond what I expected. The price was amaz…"
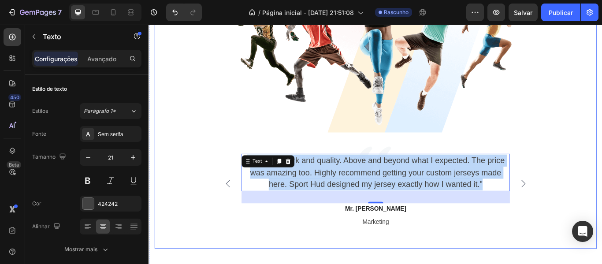
click at [191, 153] on div "⁠⁠⁠⁠⁠⁠⁠ O que nossos clientes estão dizendo: Heading Image "Amazing work and qu…" at bounding box center [412, 89] width 515 height 392
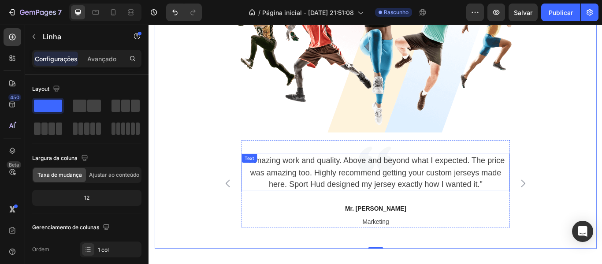
click at [331, 196] on p ""Amazing work and quality. Above and beyond what I expected. The price was amaz…" at bounding box center [412, 197] width 311 height 42
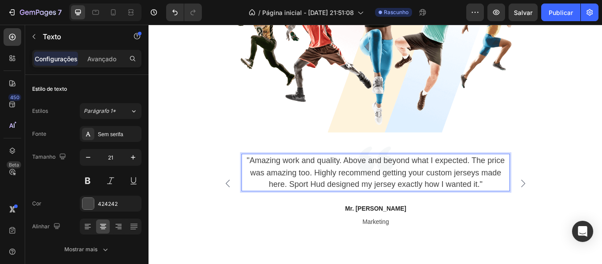
click at [365, 190] on p ""Amazing work and quality. Above and beyond what I expected. The price was amaz…" at bounding box center [412, 197] width 311 height 42
click at [359, 179] on div at bounding box center [359, 179] width 0 height 0
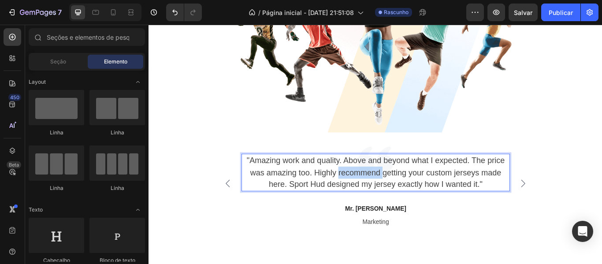
click at [365, 190] on p ""Amazing work and quality. Above and beyond what I expected. The price was amaz…" at bounding box center [412, 197] width 311 height 42
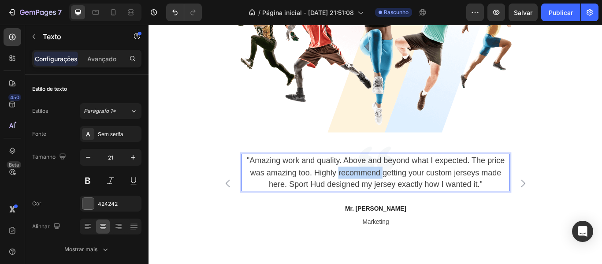
click at [378, 198] on p ""Amazing work and quality. Above and beyond what I expected. The price was amaz…" at bounding box center [412, 197] width 311 height 42
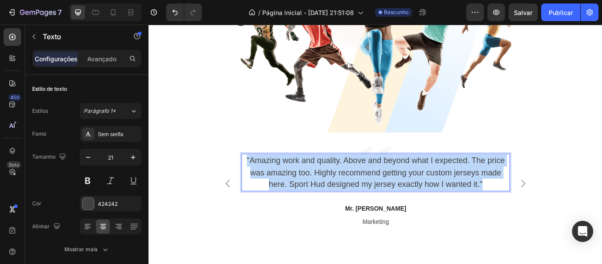
click at [378, 198] on p ""Amazing work and quality. Above and beyond what I expected. The price was amaz…" at bounding box center [412, 197] width 311 height 42
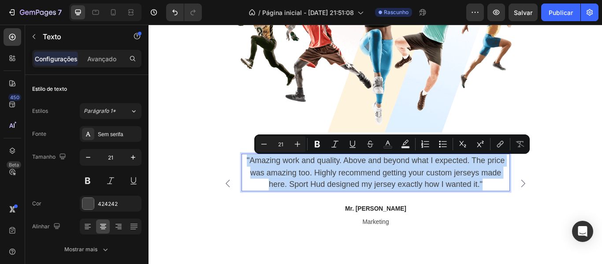
type input "18"
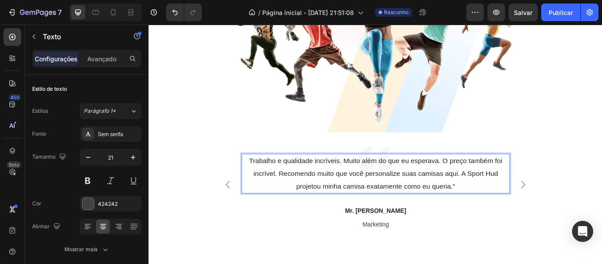
click at [360, 198] on span "Trabalho e qualidade incríveis. Muito além do que eu esperava. O preço também f…" at bounding box center [412, 198] width 295 height 38
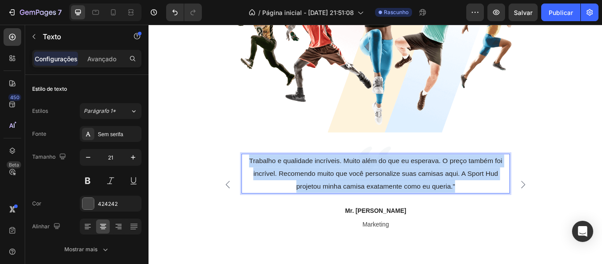
click at [360, 198] on span "Trabalho e qualidade incríveis. Muito além do que eu esperava. O preço também f…" at bounding box center [412, 198] width 295 height 38
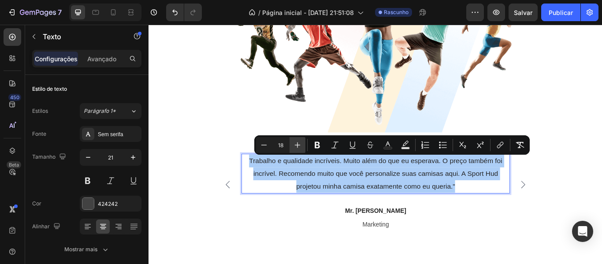
click at [301, 144] on icon "Editor contextual toolbar" at bounding box center [297, 145] width 9 height 9
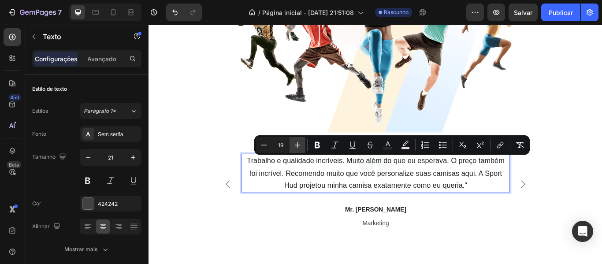
click at [301, 144] on icon "Editor contextual toolbar" at bounding box center [297, 145] width 9 height 9
type input "21"
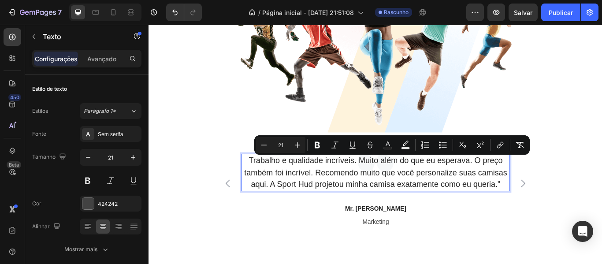
click at [334, 207] on span "Trabalho e qualidade incríveis. Muito além do que eu esperava. O preço também f…" at bounding box center [412, 197] width 307 height 38
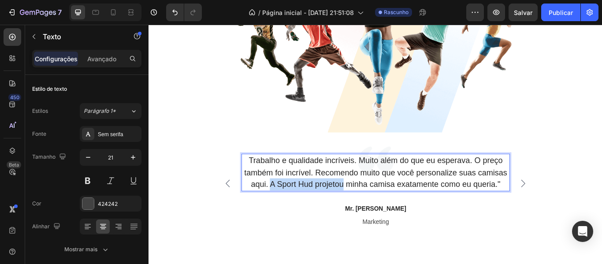
drag, startPoint x: 373, startPoint y: 209, endPoint x: 287, endPoint y: 211, distance: 85.9
click at [287, 211] on span "Trabalho e qualidade incríveis. Muito além do que eu esperava. O preço também f…" at bounding box center [412, 197] width 307 height 38
click at [387, 211] on span "Trabalho e qualidade incríveis. Muito além do que eu esperava. O preço também f…" at bounding box center [412, 197] width 307 height 38
click at [319, 208] on span "Trabalho e qualidade incríveis. Muito além do que eu esperava. O preço também f…" at bounding box center [412, 197] width 307 height 38
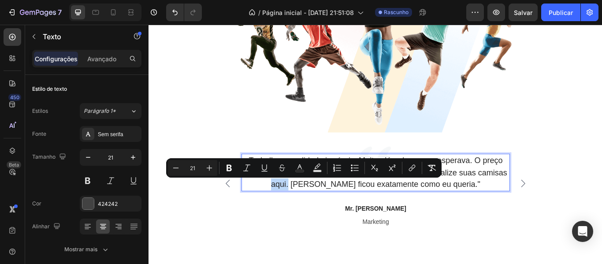
drag, startPoint x: 317, startPoint y: 210, endPoint x: 296, endPoint y: 211, distance: 21.6
click at [296, 211] on p "Trabalho e qualidade incríveis. Muito além do que eu esperava. O preço também f…" at bounding box center [412, 197] width 311 height 42
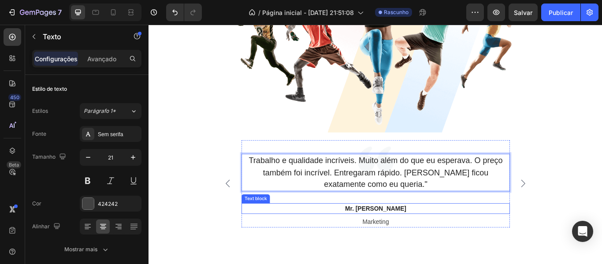
click at [435, 243] on p "Mr. [PERSON_NAME]" at bounding box center [412, 238] width 311 height 11
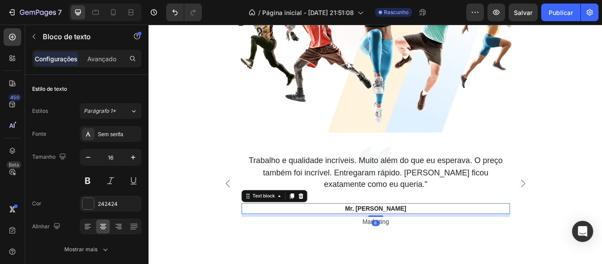
click at [434, 241] on p "Mr. [PERSON_NAME]" at bounding box center [412, 238] width 311 height 11
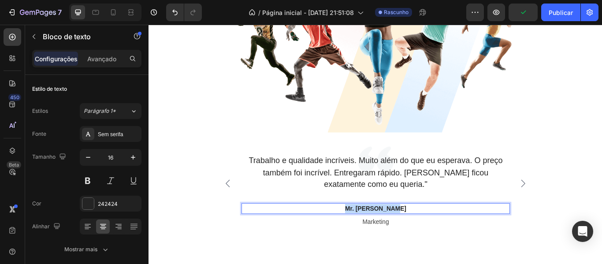
click at [434, 241] on p "Mr. [PERSON_NAME]" at bounding box center [412, 238] width 311 height 11
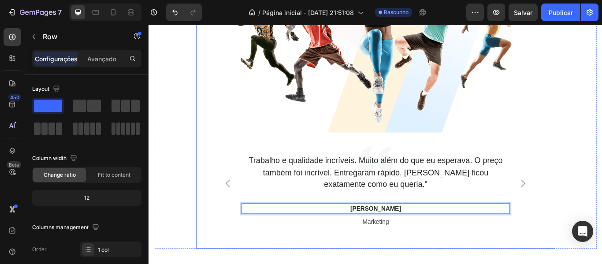
click at [207, 259] on div "Trabalho e qualidade incríveis. Muito além do que eu esperava. O preço também f…" at bounding box center [413, 217] width 418 height 135
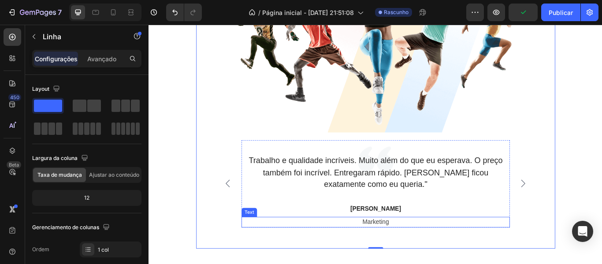
click at [400, 260] on div "Marketing" at bounding box center [412, 254] width 313 height 12
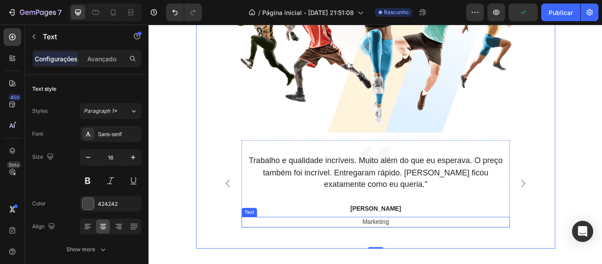
click at [400, 261] on div "Trabalho e qualidade incríveis. Muito além do que eu esperava. O preço também f…" at bounding box center [412, 217] width 361 height 135
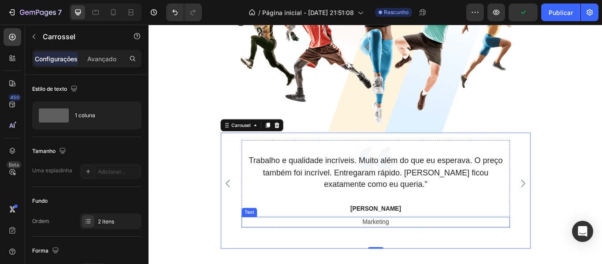
click at [414, 259] on div "Marketing" at bounding box center [412, 254] width 313 height 12
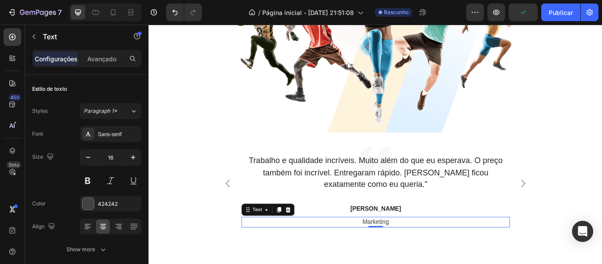
click at [414, 259] on div at bounding box center [413, 260] width 18 height 2
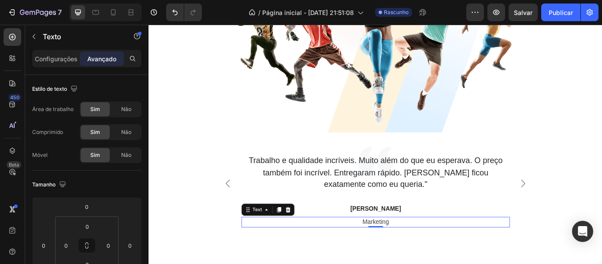
click at [423, 255] on div "Marketing" at bounding box center [412, 254] width 313 height 12
click at [427, 254] on p "Marketing" at bounding box center [412, 254] width 311 height 11
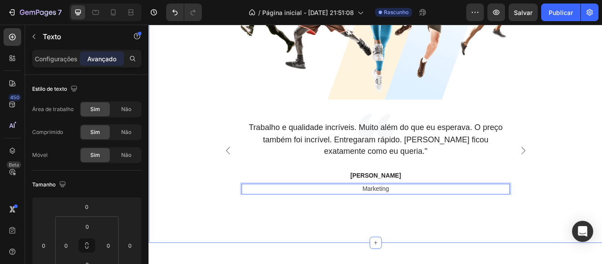
scroll to position [1753, 0]
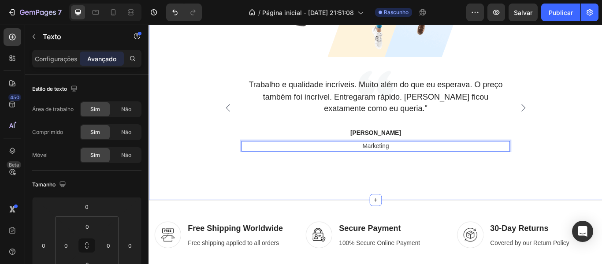
click at [522, 201] on div "⁠⁠⁠⁠⁠⁠⁠ O que nossos clientes estão dizendo: Heading Image Trabalho e qualidade…" at bounding box center [412, 1] width 529 height 455
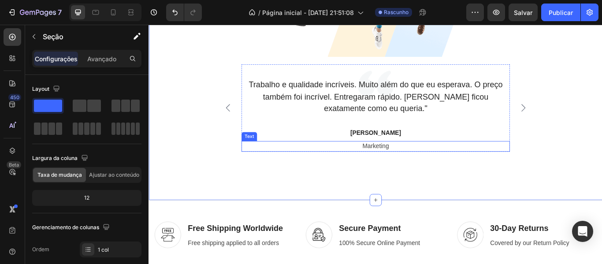
click at [425, 164] on p "Marketing" at bounding box center [412, 166] width 311 height 11
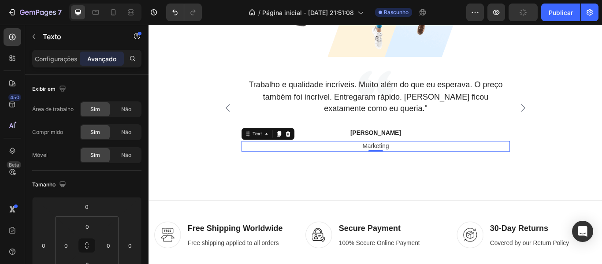
click at [424, 167] on p "Marketing" at bounding box center [412, 166] width 311 height 11
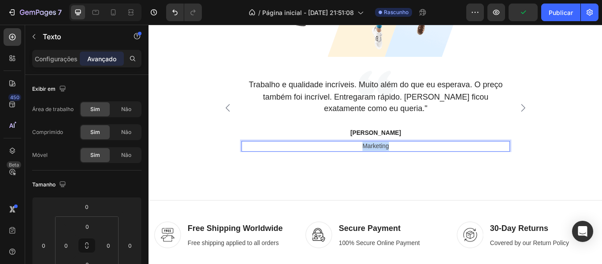
click at [424, 167] on p "Marketing" at bounding box center [412, 166] width 311 height 11
click at [496, 215] on div "⁠⁠⁠⁠⁠⁠⁠ O que nossos clientes estão dizendo: Heading Image Trabalho e qualidade…" at bounding box center [412, 1] width 529 height 455
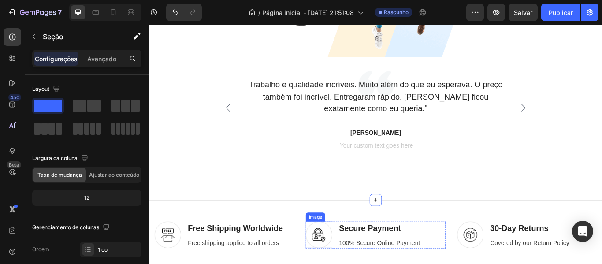
scroll to position [1841, 0]
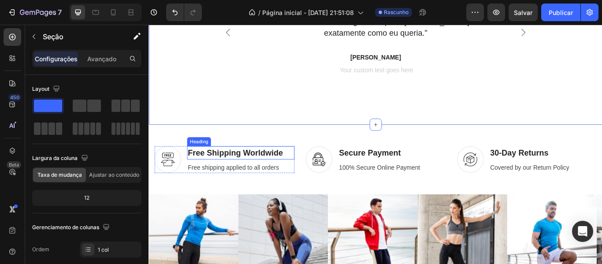
click at [269, 174] on p "Free Shipping Worldwide" at bounding box center [255, 174] width 123 height 14
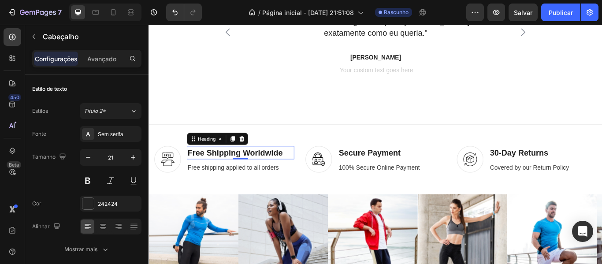
click at [269, 174] on p "Free Shipping Worldwide" at bounding box center [255, 174] width 123 height 14
click at [269, 175] on p "Free Shipping Worldwide" at bounding box center [255, 174] width 123 height 14
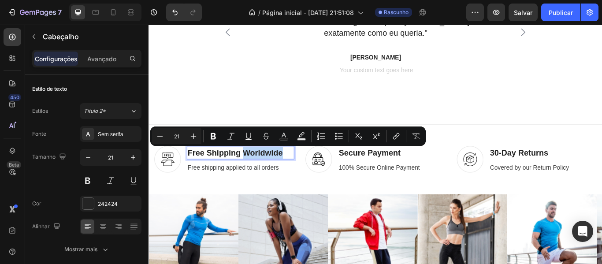
click at [269, 176] on p "Free Shipping Worldwide" at bounding box center [255, 174] width 123 height 14
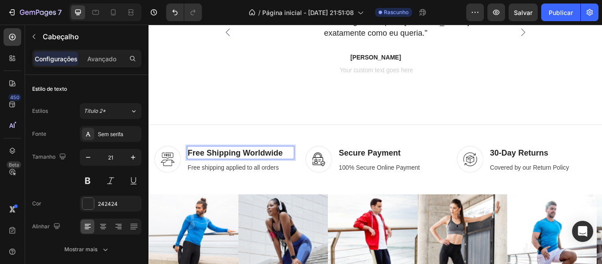
click at [269, 176] on p "Free Shipping Worldwide" at bounding box center [255, 174] width 123 height 14
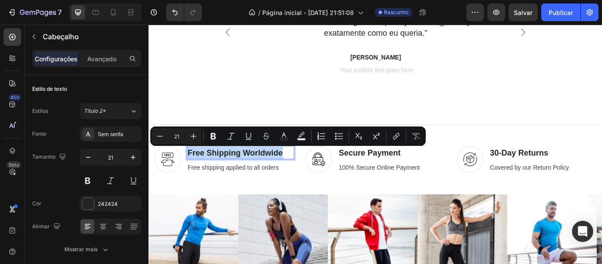
copy p "Free Shipping Worldwide"
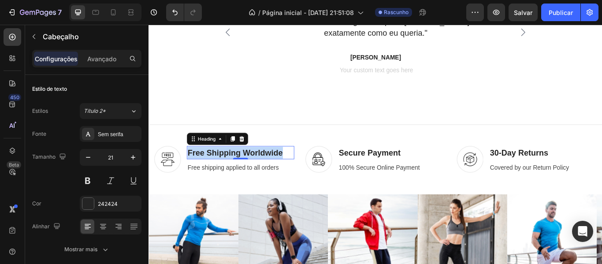
click at [301, 170] on p "Free Shipping Worldwide" at bounding box center [255, 174] width 123 height 14
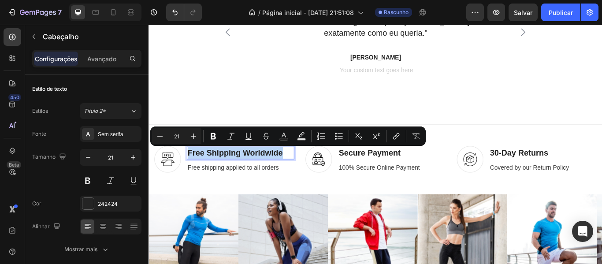
click at [299, 171] on p "Free Shipping Worldwide" at bounding box center [255, 174] width 123 height 14
click at [298, 171] on p "Free Shipping Worldwide" at bounding box center [255, 174] width 123 height 14
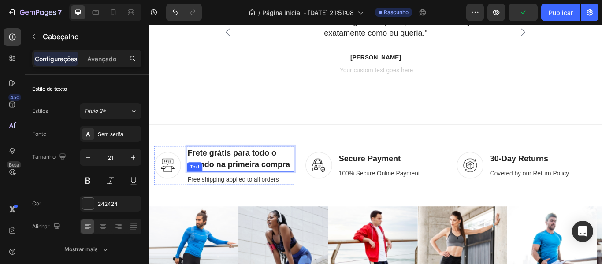
click at [291, 208] on div "Free shipping applied to all orders" at bounding box center [255, 205] width 125 height 12
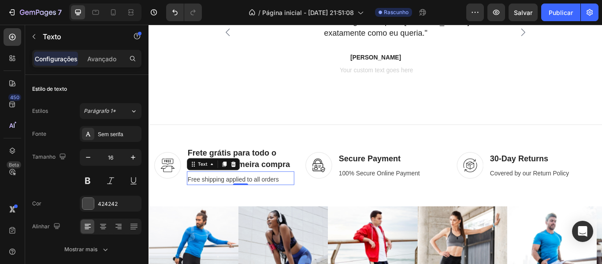
click at [283, 207] on div "Free shipping applied to all orders" at bounding box center [255, 205] width 125 height 12
click at [283, 207] on p "Free shipping applied to all orders" at bounding box center [255, 205] width 123 height 11
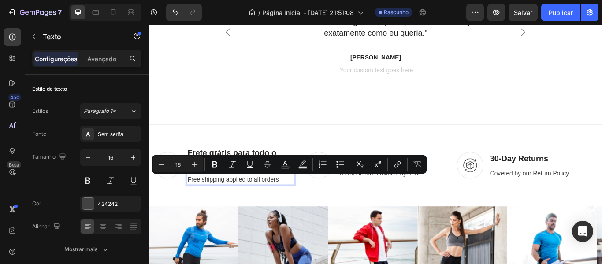
click at [283, 207] on p "Free shipping applied to all orders" at bounding box center [255, 205] width 123 height 11
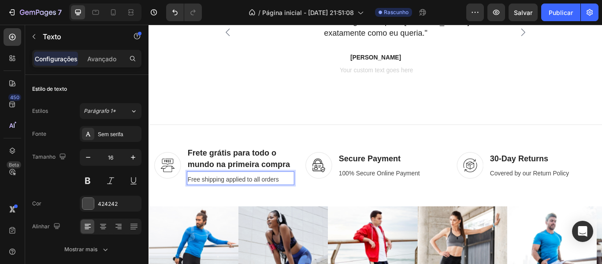
click at [283, 207] on p "Free shipping applied to all orders" at bounding box center [255, 205] width 123 height 11
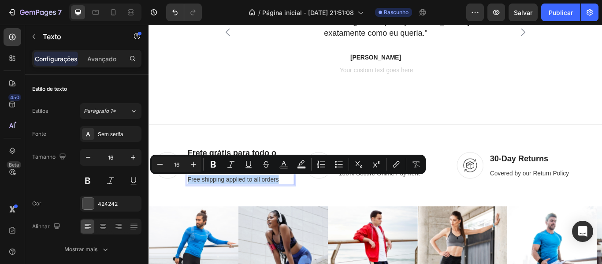
copy p "Free shipping applied to all orders"
click at [276, 205] on p "Free shipping applied to all orders" at bounding box center [255, 205] width 123 height 11
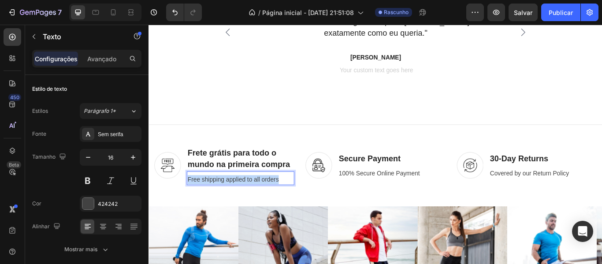
click at [276, 205] on p "Free shipping applied to all orders" at bounding box center [255, 205] width 123 height 11
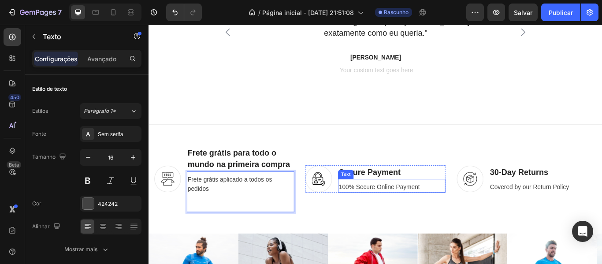
click at [424, 211] on div "100% Secure Online Payment" at bounding box center [431, 214] width 125 height 12
click at [258, 216] on p "Frete grátis aplicado a todos os pedidos" at bounding box center [255, 210] width 123 height 21
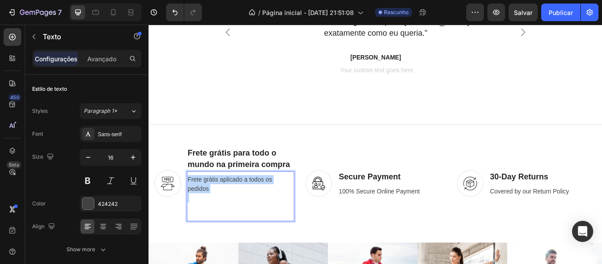
click at [258, 216] on p "Frete grátis aplicado a todos os pedidos" at bounding box center [255, 210] width 123 height 21
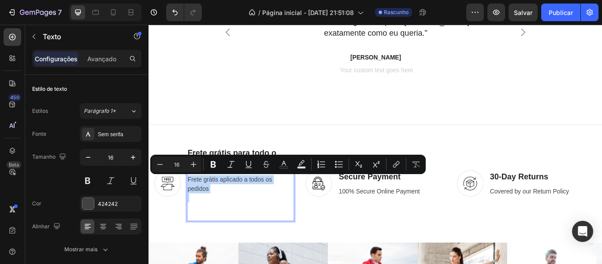
click at [211, 229] on p "Rich Text Editor. Editing area: main" at bounding box center [255, 237] width 123 height 32
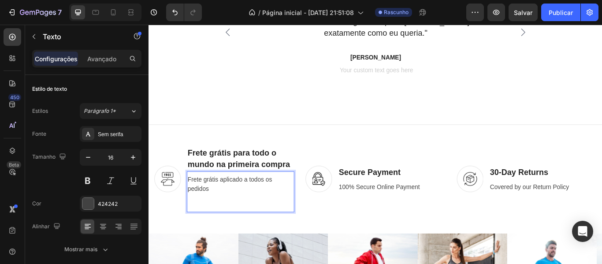
click at [200, 236] on p "Frete grátis aplicado a todos os pedidos" at bounding box center [255, 221] width 123 height 42
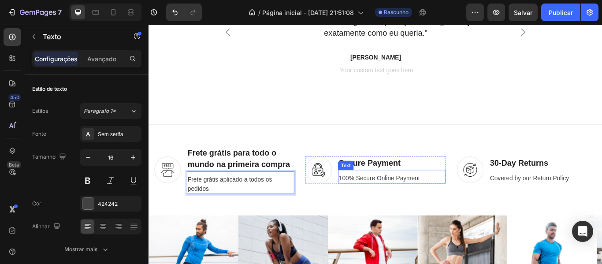
click at [391, 202] on div "100% Secure Online Payment" at bounding box center [431, 203] width 125 height 12
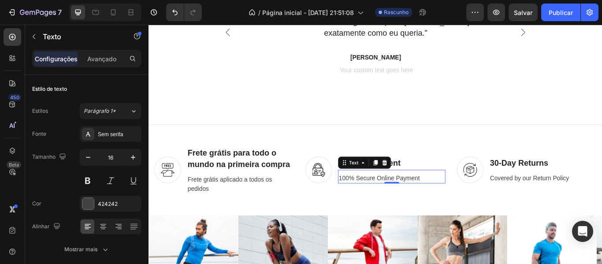
click at [471, 194] on div "100% Secure Online Payment Text 0" at bounding box center [431, 202] width 125 height 16
click at [459, 189] on p "Secure Payment" at bounding box center [431, 186] width 123 height 14
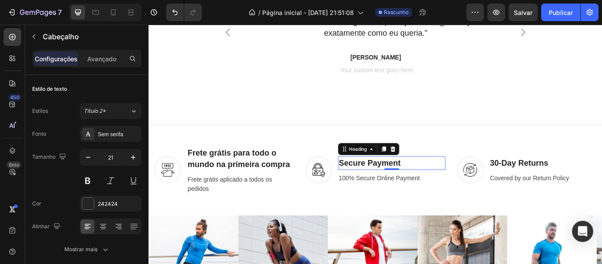
click at [454, 189] on p "Secure Payment" at bounding box center [431, 186] width 123 height 14
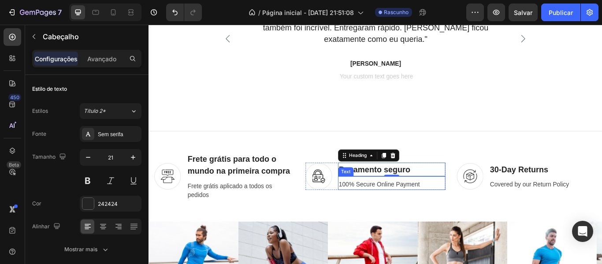
click at [443, 215] on div "100% Secure Online Payment" at bounding box center [431, 211] width 125 height 12
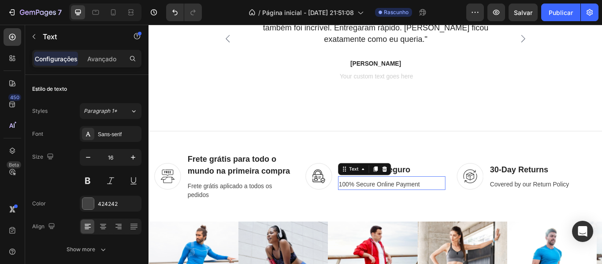
click at [443, 215] on div "100% Secure Online Payment" at bounding box center [431, 211] width 125 height 12
click at [437, 215] on div at bounding box center [437, 215] width 0 height 0
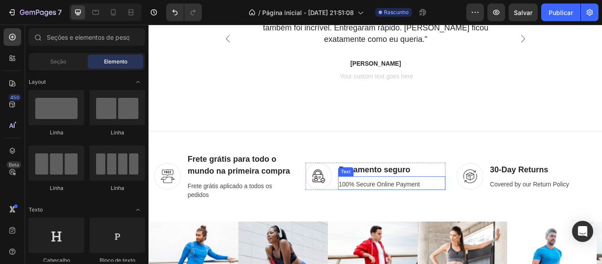
click at [452, 212] on p "100% Secure Online Payment" at bounding box center [431, 211] width 123 height 11
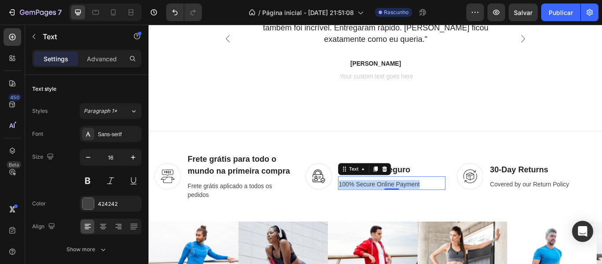
click at [452, 212] on p "100% Secure Online Payment" at bounding box center [431, 211] width 123 height 11
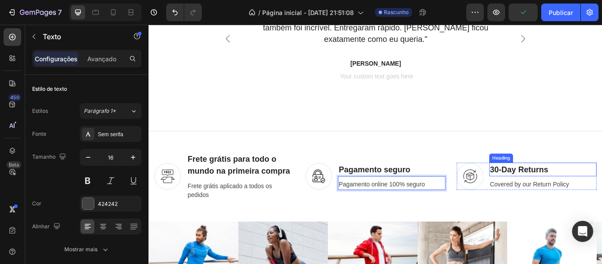
click at [601, 197] on p "30-Day Returns" at bounding box center [607, 193] width 123 height 14
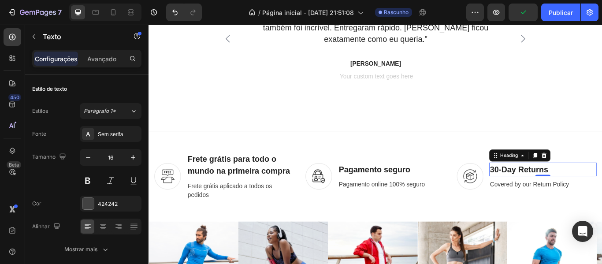
click at [601, 197] on p "30-Day Returns" at bounding box center [607, 193] width 123 height 14
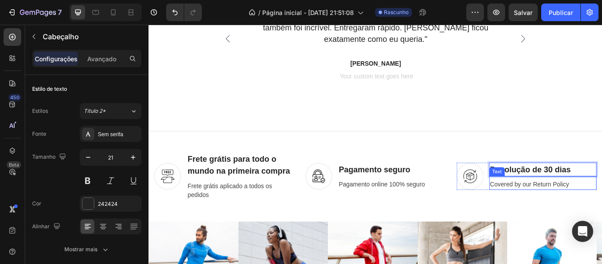
click at [576, 212] on div "Covered by our Return Policy" at bounding box center [607, 211] width 125 height 12
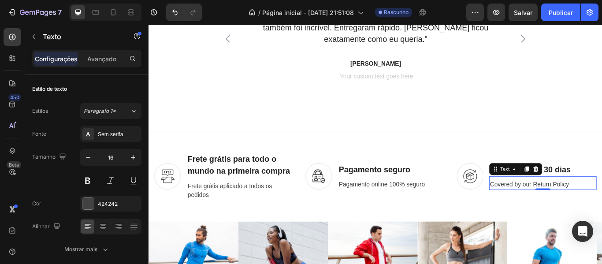
click at [576, 212] on div "Covered by our Return Policy" at bounding box center [607, 211] width 125 height 12
click at [576, 212] on p "Covered by our Return Policy" at bounding box center [607, 211] width 123 height 11
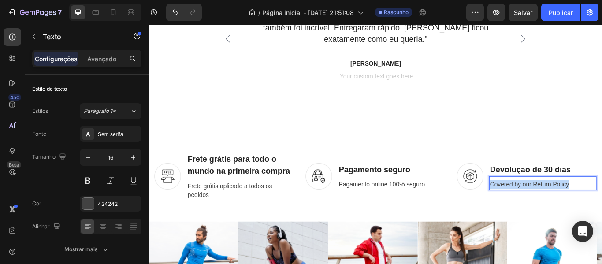
click at [576, 212] on p "Covered by our Return Policy" at bounding box center [607, 211] width 123 height 11
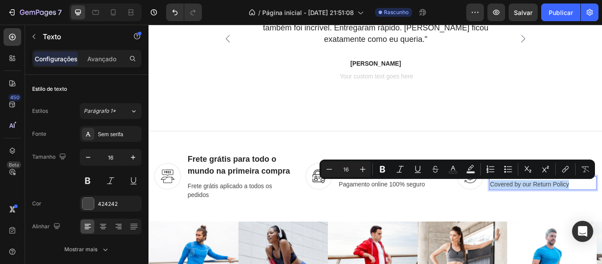
copy p "Covered by our Return Policy"
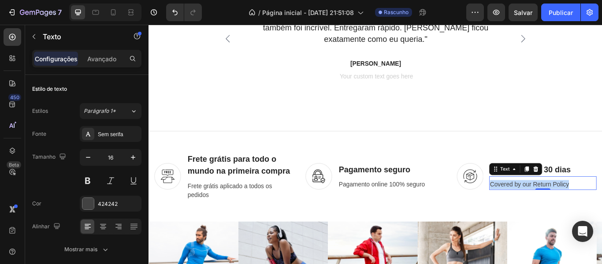
click at [601, 212] on p "Covered by our Return Policy" at bounding box center [607, 211] width 123 height 11
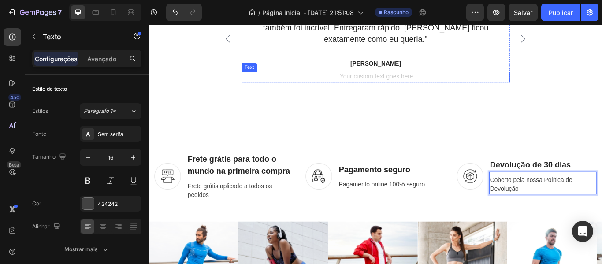
drag, startPoint x: 480, startPoint y: 88, endPoint x: 490, endPoint y: 93, distance: 11.4
click at [481, 88] on div "Rich Text Editor. Editing area: main" at bounding box center [412, 86] width 313 height 12
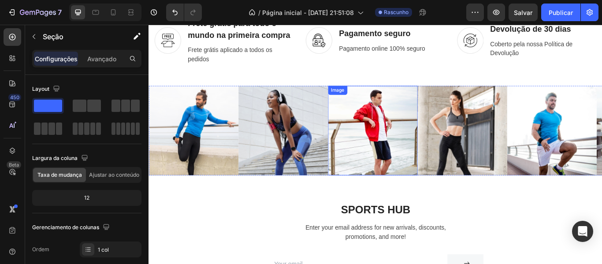
scroll to position [2010, 0]
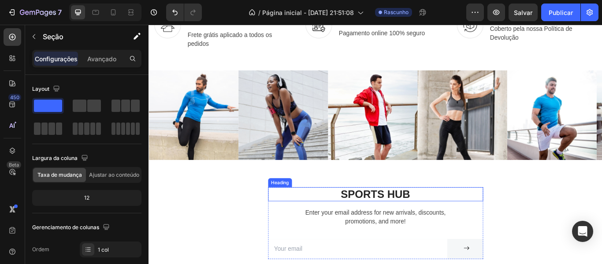
click at [428, 226] on p "Sports Hub" at bounding box center [413, 222] width 249 height 15
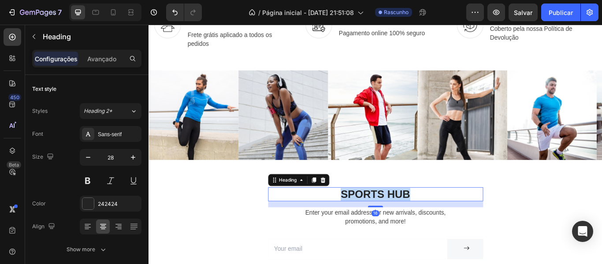
click at [428, 226] on p "Sports Hub" at bounding box center [413, 222] width 249 height 15
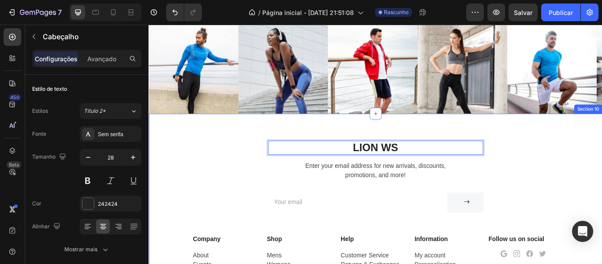
scroll to position [2098, 0]
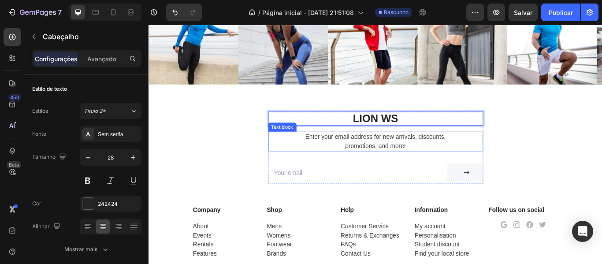
click at [443, 159] on p "Enter your email address for new arrivals, discounts, promotions, and more!" at bounding box center [413, 160] width 249 height 21
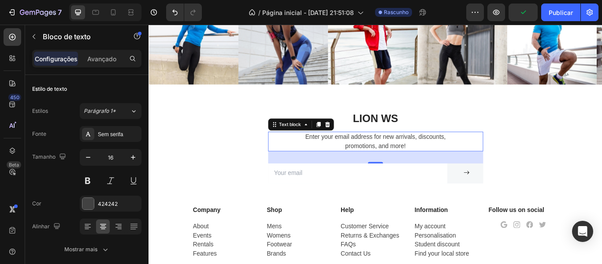
click at [455, 159] on p "Enter your email address for new arrivals, discounts, promotions, and more!" at bounding box center [413, 160] width 249 height 21
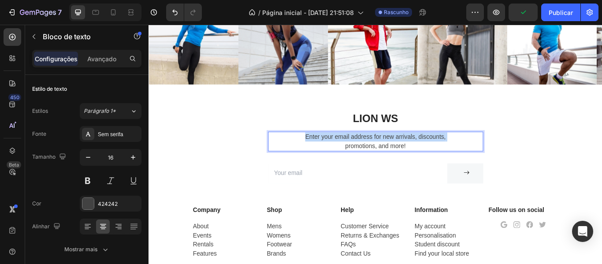
click at [455, 159] on p "Enter your email address for new arrivals, discounts, promotions, and more!" at bounding box center [413, 160] width 249 height 21
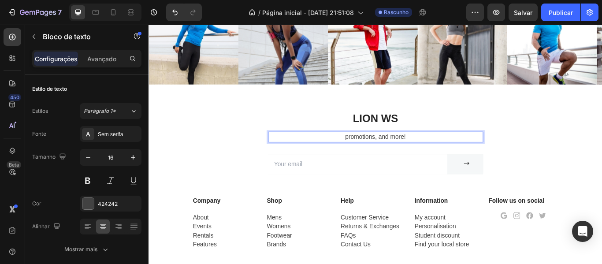
click at [469, 157] on p "promotions, and more!" at bounding box center [413, 155] width 249 height 11
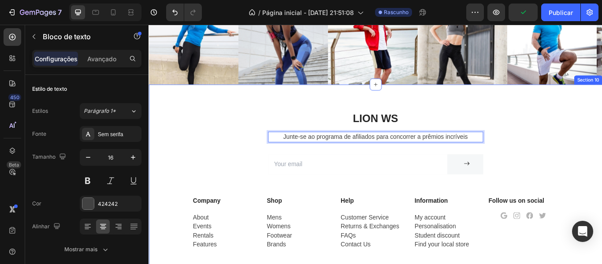
click at [226, 149] on div "Lion WS Heading Junte-se ao programa de afiliados para concorrer a prêmios incr…" at bounding box center [412, 236] width 515 height 221
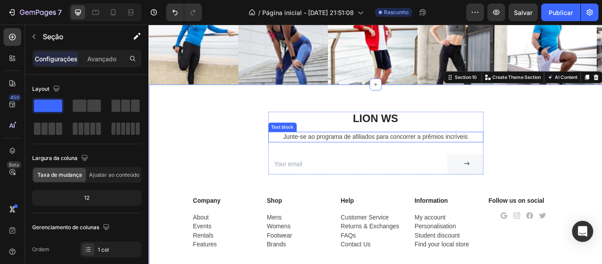
click at [409, 159] on p "Junte-se ao programa de afiliados para concorrer a prêmios incríveis" at bounding box center [413, 155] width 249 height 11
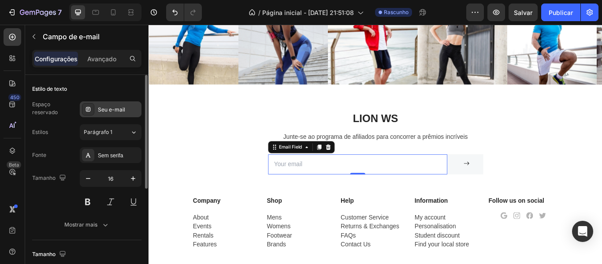
click at [106, 110] on font "Seu e-mail" at bounding box center [111, 109] width 27 height 7
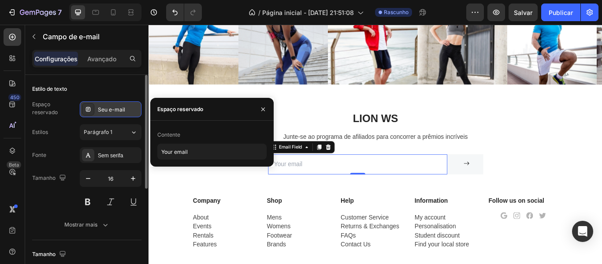
drag, startPoint x: 127, startPoint y: 107, endPoint x: 121, endPoint y: 108, distance: 6.7
click at [126, 107] on div "Seu e-mail" at bounding box center [118, 110] width 41 height 8
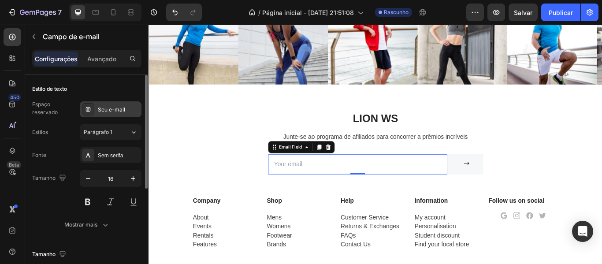
click at [82, 108] on div at bounding box center [88, 109] width 12 height 12
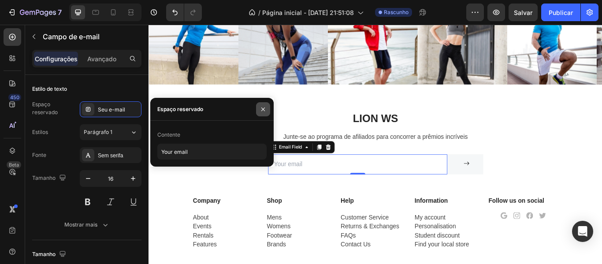
click at [267, 109] on button "button" at bounding box center [263, 109] width 14 height 14
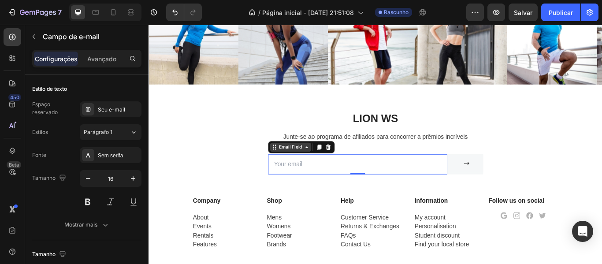
click at [322, 169] on div "Email Field" at bounding box center [314, 167] width 30 height 8
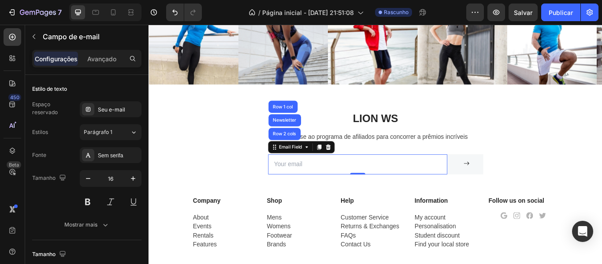
click at [404, 183] on input "email" at bounding box center [392, 187] width 209 height 23
click at [89, 106] on div at bounding box center [88, 109] width 12 height 12
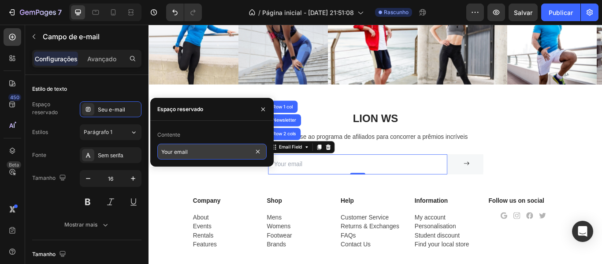
click at [176, 150] on input "Your email" at bounding box center [211, 152] width 109 height 16
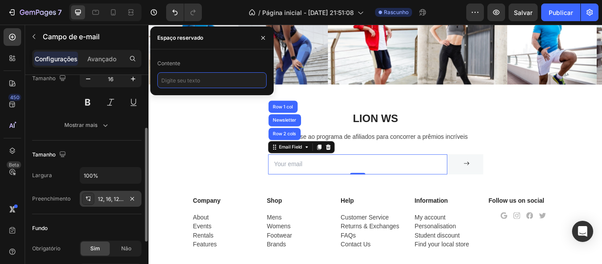
scroll to position [11, 0]
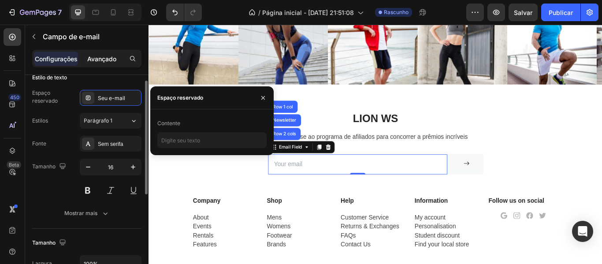
click at [93, 63] on p "Avançado" at bounding box center [101, 58] width 29 height 9
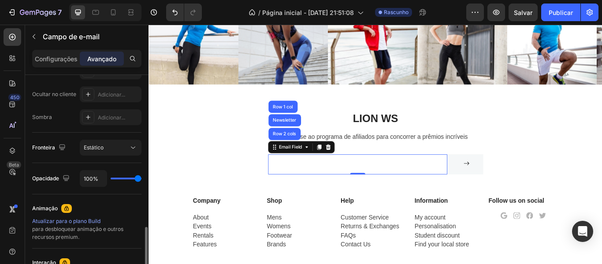
scroll to position [308, 0]
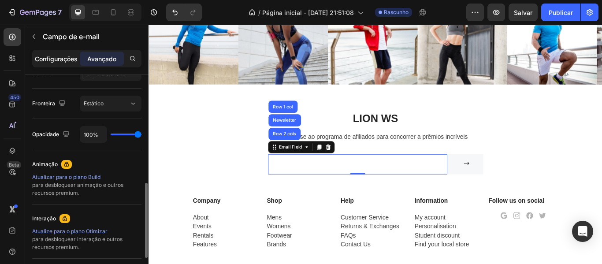
click at [52, 65] on div "Configurações" at bounding box center [56, 59] width 44 height 14
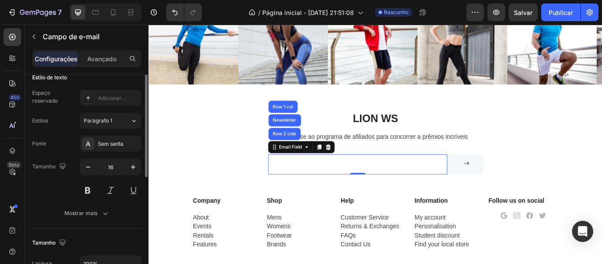
scroll to position [0, 0]
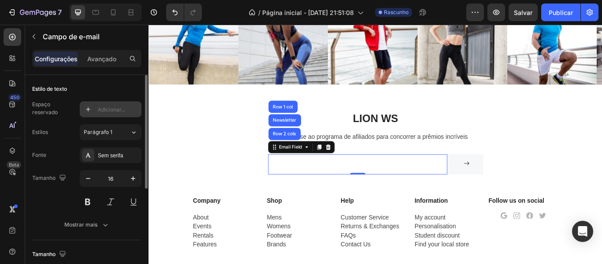
click at [115, 110] on font "Adicionar..." at bounding box center [111, 109] width 27 height 7
click at [45, 110] on font "Espaço reservado" at bounding box center [45, 108] width 26 height 15
click at [90, 109] on icon at bounding box center [88, 109] width 4 height 4
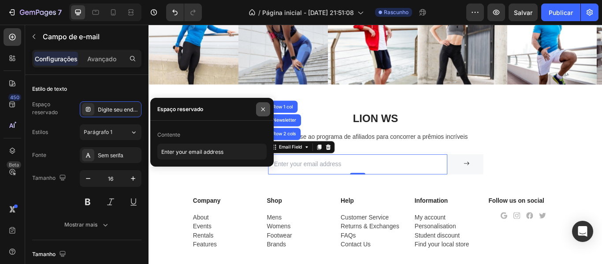
click at [266, 107] on icon "button" at bounding box center [262, 109] width 7 height 7
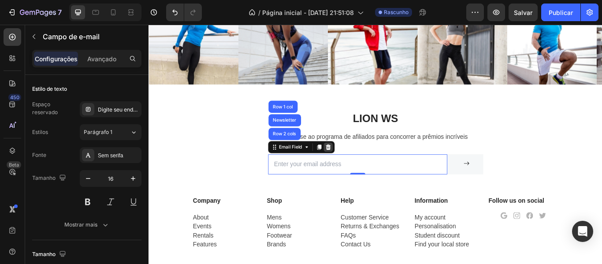
click at [355, 164] on icon at bounding box center [358, 167] width 6 height 6
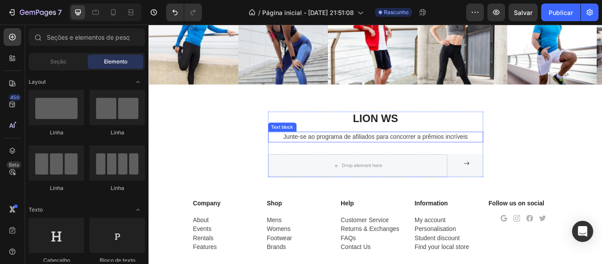
click at [427, 156] on p "Junte-se ao programa de afiliados para concorrer a prêmios incríveis" at bounding box center [413, 155] width 249 height 11
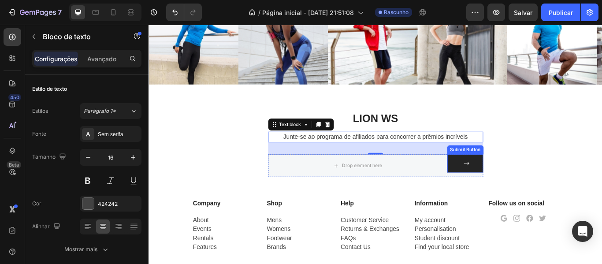
click at [522, 193] on button at bounding box center [517, 186] width 42 height 21
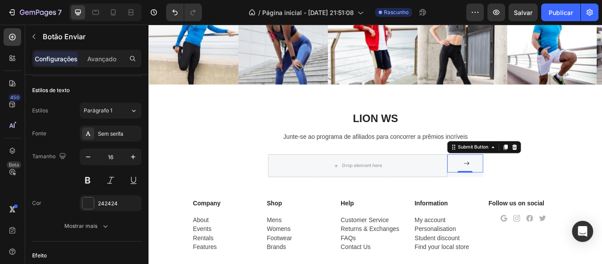
scroll to position [485, 0]
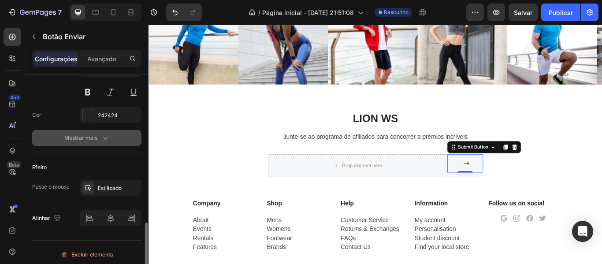
click at [103, 144] on button "Mostrar mais" at bounding box center [86, 138] width 109 height 16
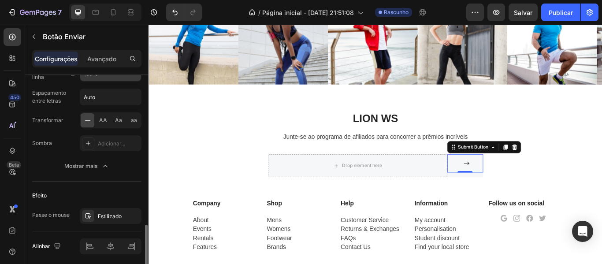
scroll to position [605, 0]
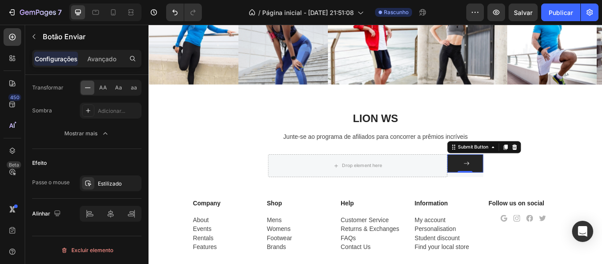
click at [528, 187] on button at bounding box center [517, 186] width 42 height 21
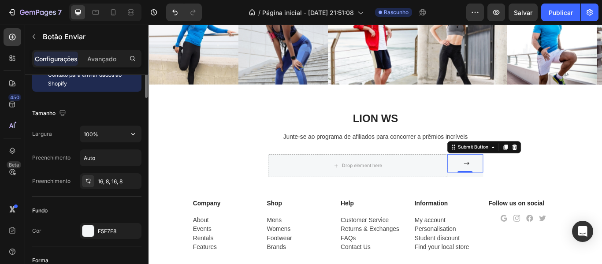
scroll to position [0, 0]
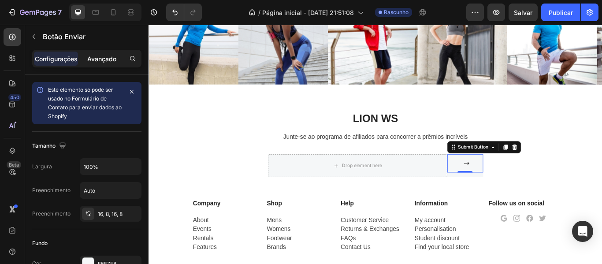
click at [97, 59] on font "Avançado" at bounding box center [101, 58] width 29 height 7
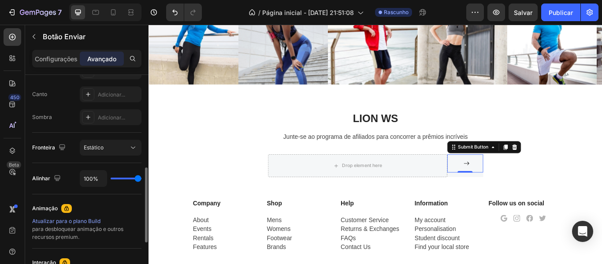
scroll to position [396, 0]
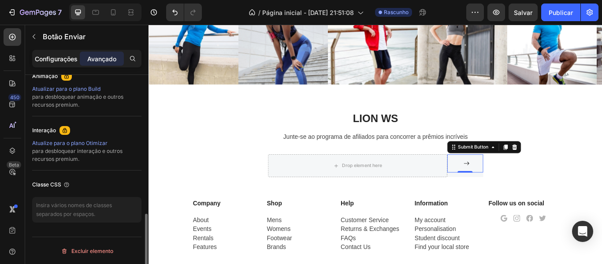
click at [61, 54] on p "Configurações" at bounding box center [56, 58] width 43 height 9
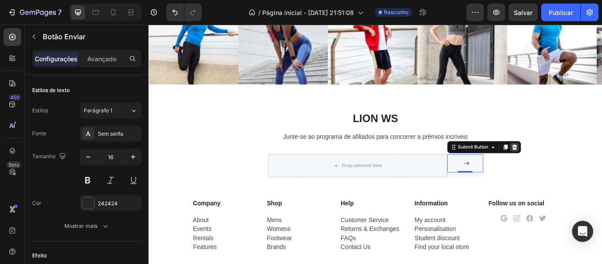
click at [574, 166] on icon at bounding box center [574, 167] width 7 height 7
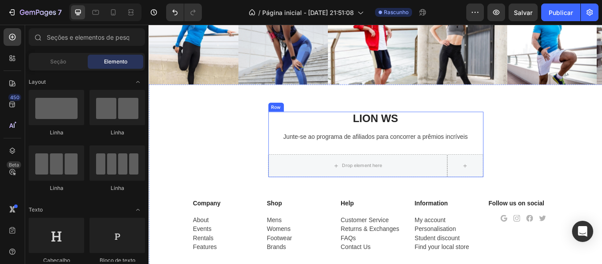
click at [311, 167] on div "Lion WS Heading Junte-se ao programa de afiliados para concorrer a prêmios incr…" at bounding box center [413, 164] width 251 height 77
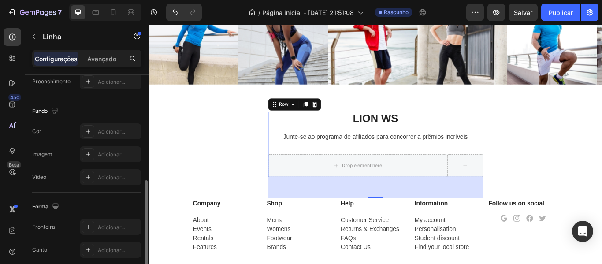
scroll to position [323, 0]
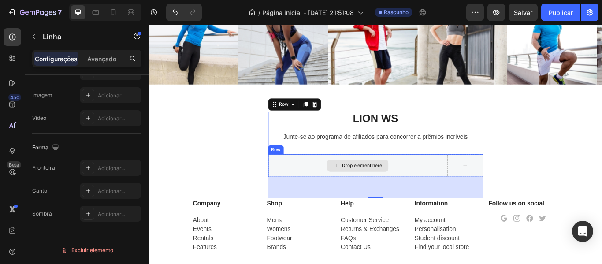
click at [455, 184] on div "Drop element here" at bounding box center [392, 189] width 209 height 26
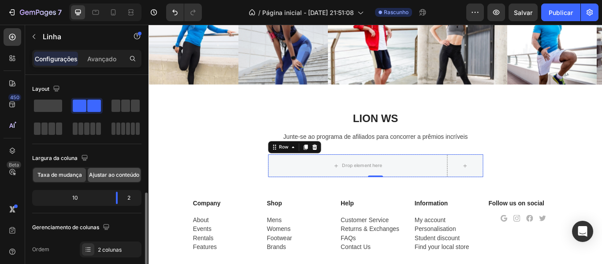
scroll to position [88, 0]
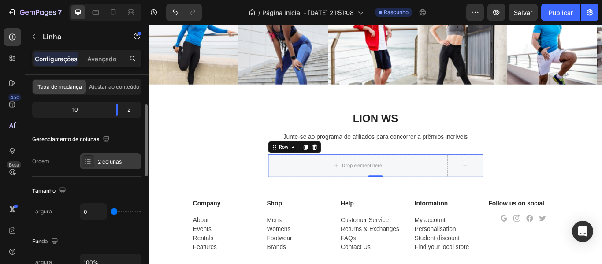
click at [107, 163] on font "2 colunas" at bounding box center [110, 161] width 24 height 7
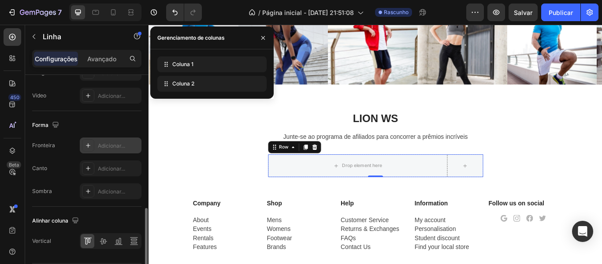
scroll to position [424, 0]
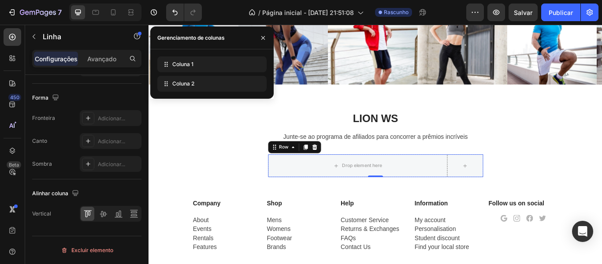
click at [112, 66] on div "Configurações Avançado" at bounding box center [86, 59] width 109 height 18
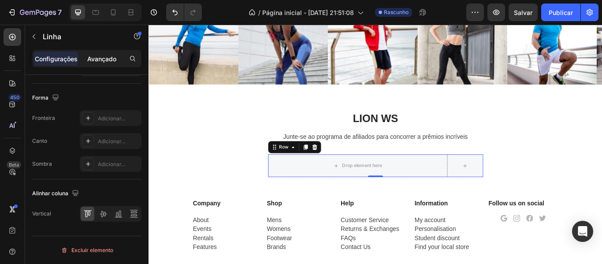
click at [107, 61] on font "Avançado" at bounding box center [101, 58] width 29 height 7
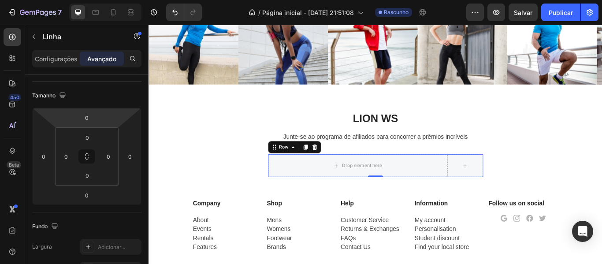
scroll to position [0, 0]
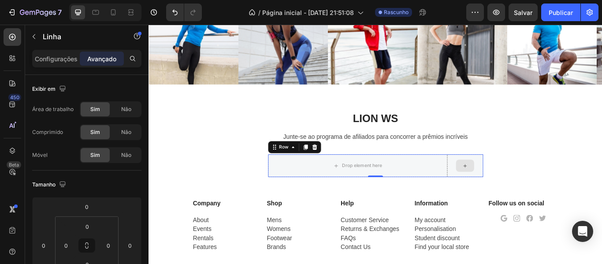
click at [532, 181] on div at bounding box center [517, 189] width 42 height 26
click at [531, 182] on div at bounding box center [517, 189] width 42 height 26
click at [515, 189] on icon at bounding box center [517, 188] width 7 height 7
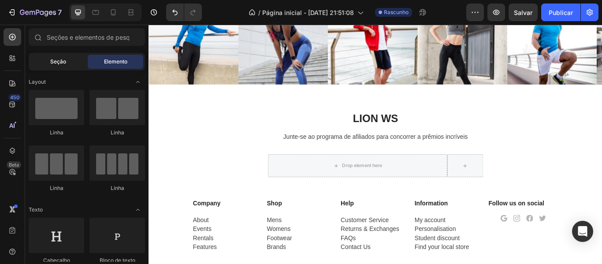
click at [64, 63] on font "Seção" at bounding box center [58, 61] width 16 height 7
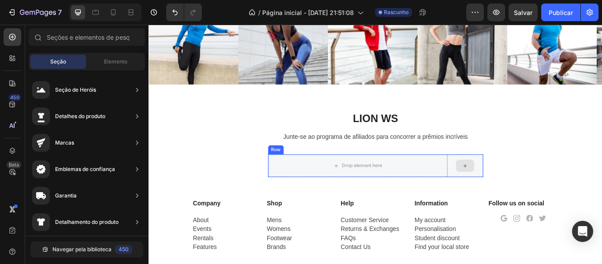
click at [514, 192] on icon at bounding box center [517, 188] width 7 height 7
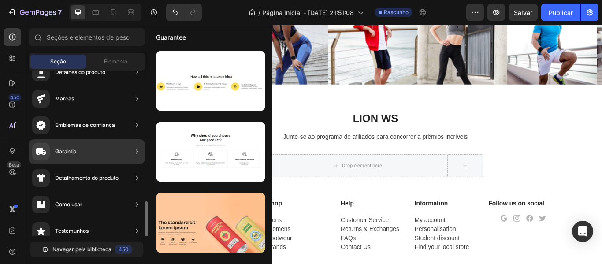
scroll to position [132, 0]
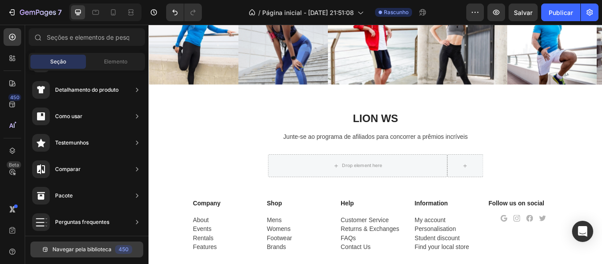
click at [99, 254] on button "Navegar pela biblioteca 450" at bounding box center [86, 249] width 113 height 16
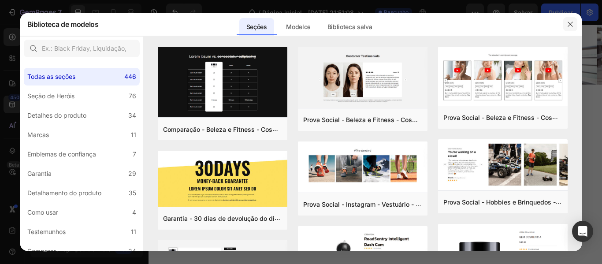
click at [574, 25] on icon "button" at bounding box center [570, 24] width 7 height 7
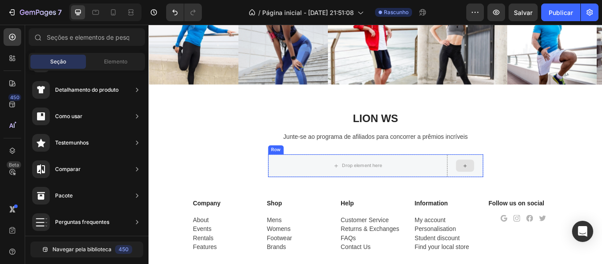
click at [509, 188] on div at bounding box center [517, 189] width 21 height 14
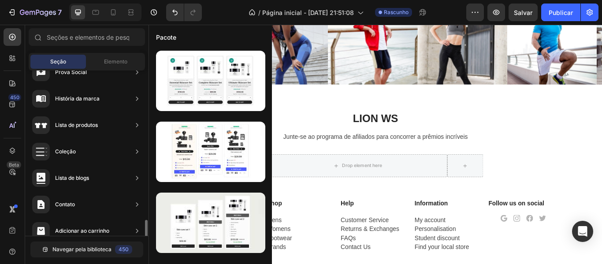
scroll to position [346, 0]
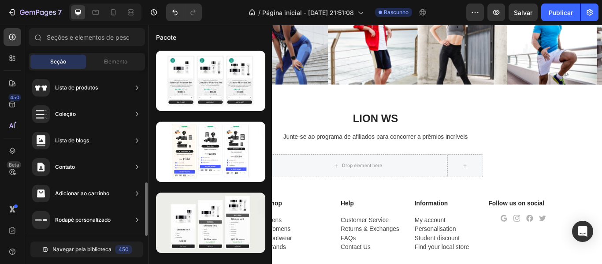
click at [80, 181] on div "Contato" at bounding box center [87, 193] width 116 height 25
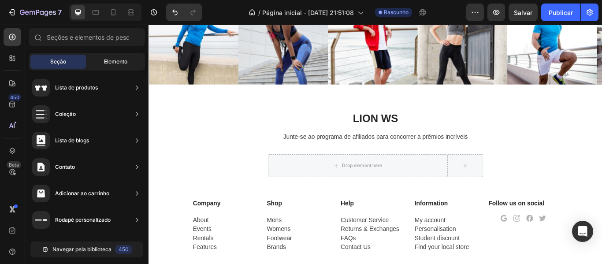
click at [129, 65] on div "Elemento" at bounding box center [116, 62] width 56 height 14
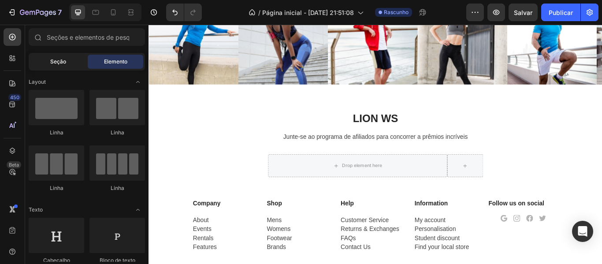
click at [61, 57] on div "Seção" at bounding box center [58, 62] width 56 height 14
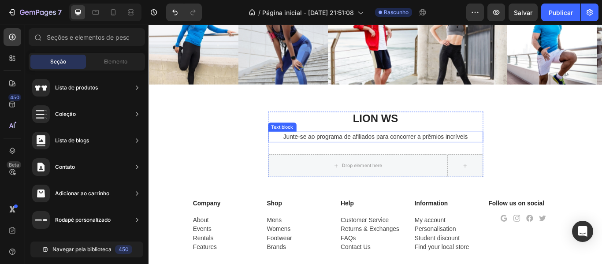
click at [452, 156] on p "Junte-se ao programa de afiliados para concorrer a prêmios incríveis" at bounding box center [413, 155] width 249 height 11
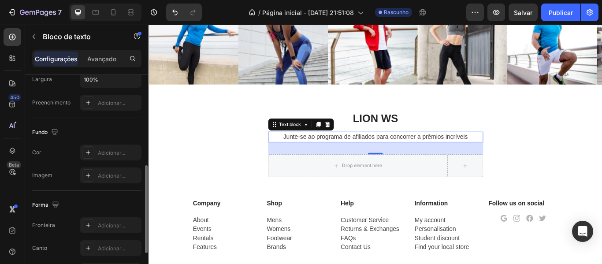
scroll to position [308, 0]
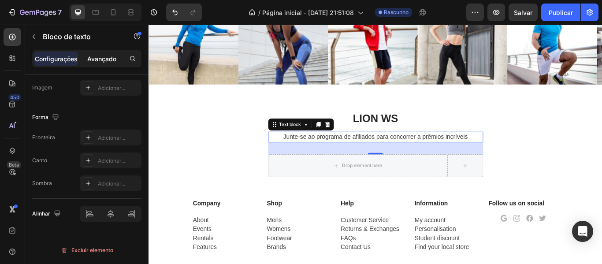
click at [90, 55] on font "Avançado" at bounding box center [101, 58] width 29 height 7
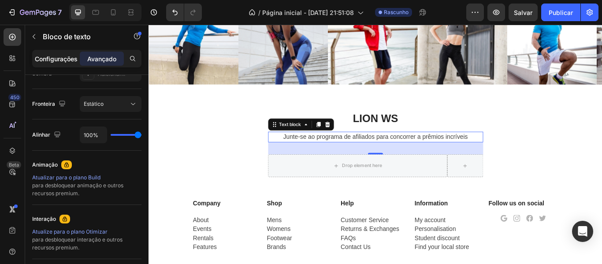
click at [66, 58] on font "Configurações" at bounding box center [56, 58] width 43 height 7
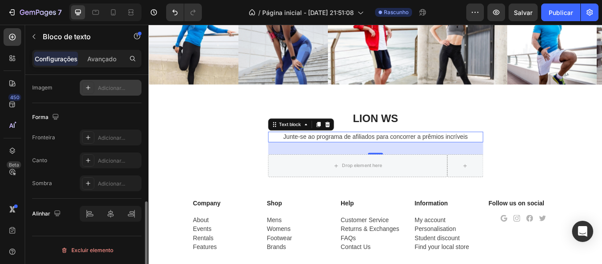
click at [96, 94] on div "Adicionar..." at bounding box center [111, 88] width 62 height 16
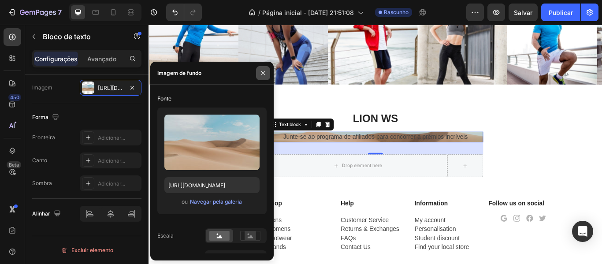
click at [264, 74] on icon "button" at bounding box center [263, 73] width 4 height 4
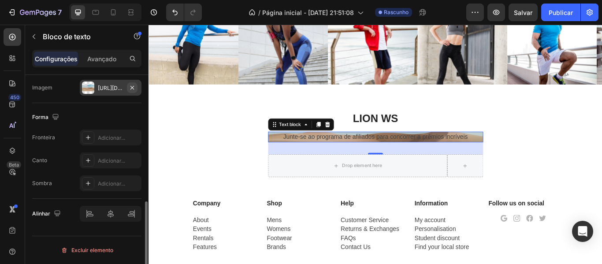
click at [133, 88] on icon "button" at bounding box center [132, 87] width 4 height 4
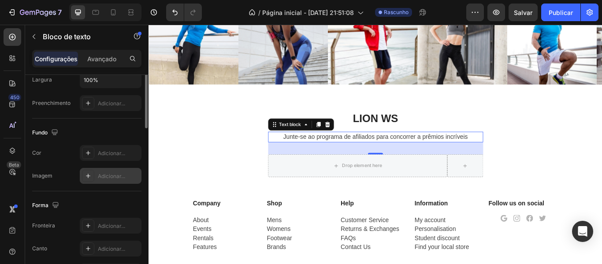
scroll to position [132, 0]
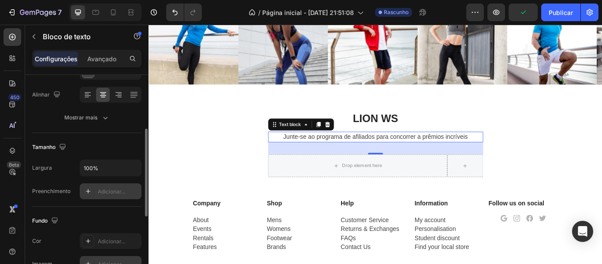
click at [96, 195] on div "Adicionar..." at bounding box center [111, 191] width 62 height 16
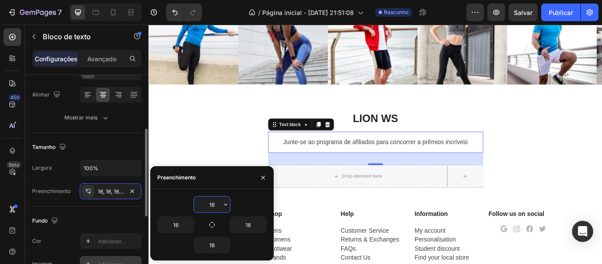
click at [115, 142] on div "Tamanho" at bounding box center [86, 147] width 109 height 14
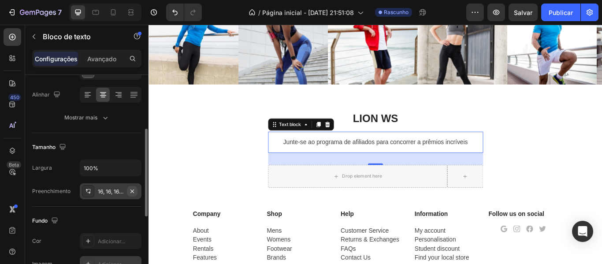
click at [134, 193] on icon "button" at bounding box center [132, 191] width 7 height 7
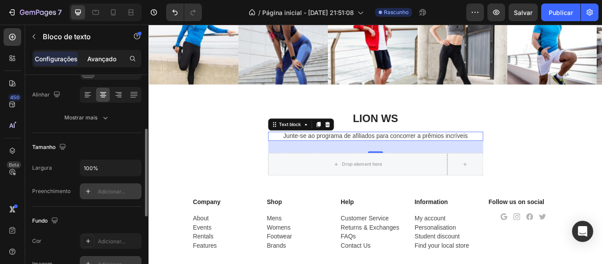
click at [110, 56] on font "Avançado" at bounding box center [101, 58] width 29 height 7
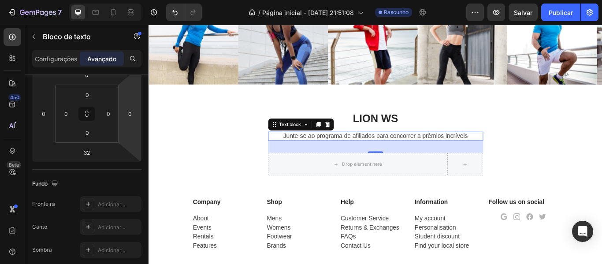
scroll to position [0, 0]
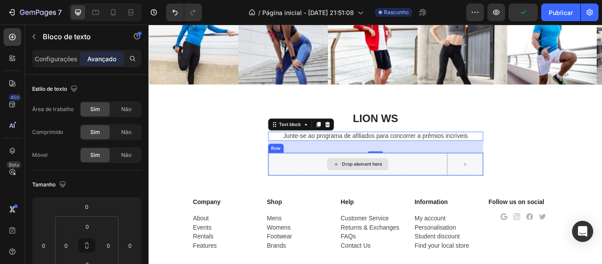
click at [330, 188] on div "Drop element here" at bounding box center [392, 187] width 209 height 26
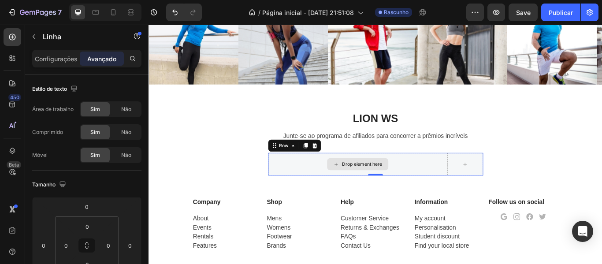
click at [320, 193] on div "Drop element here" at bounding box center [392, 187] width 209 height 26
click at [387, 184] on div "Drop element here" at bounding box center [397, 187] width 47 height 7
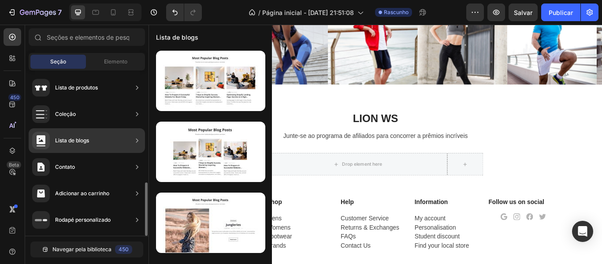
click at [98, 147] on div "Lista de blogs" at bounding box center [87, 140] width 116 height 25
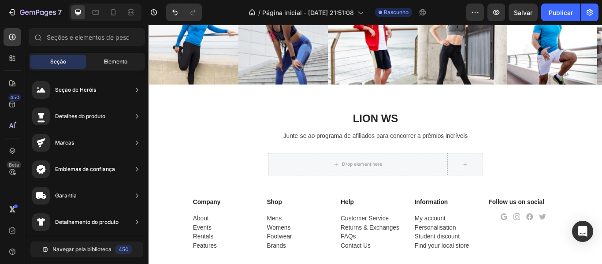
click at [125, 63] on font "Elemento" at bounding box center [115, 61] width 23 height 7
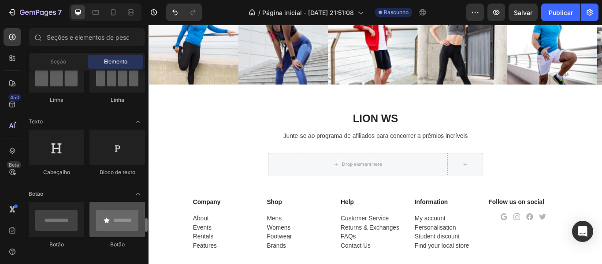
scroll to position [220, 0]
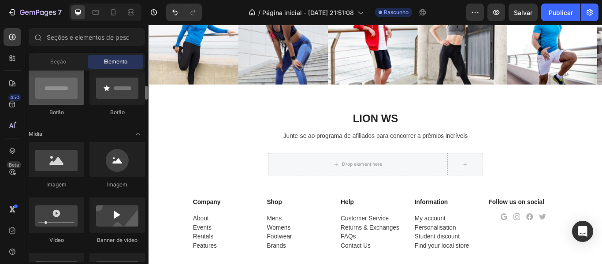
click at [71, 97] on div at bounding box center [57, 87] width 56 height 35
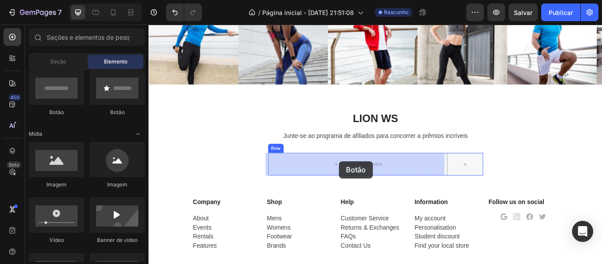
drag, startPoint x: 223, startPoint y: 119, endPoint x: 370, endPoint y: 184, distance: 161.2
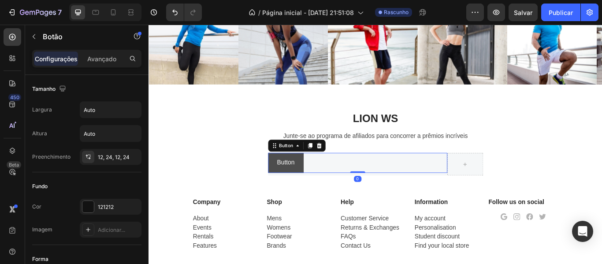
click at [318, 186] on button "Button" at bounding box center [308, 185] width 41 height 23
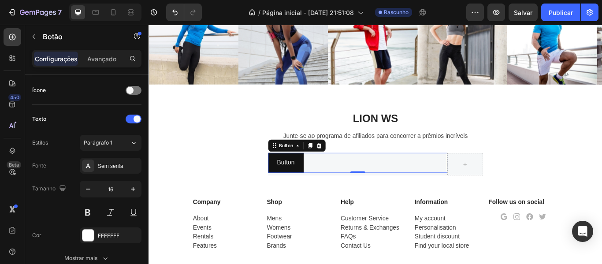
scroll to position [396, 0]
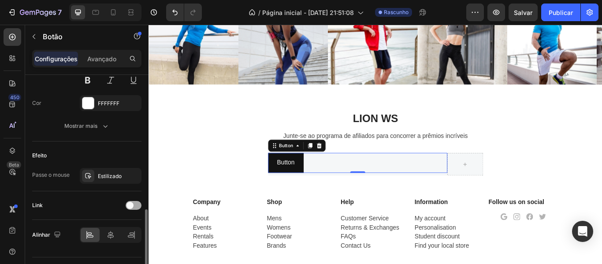
click at [133, 204] on span at bounding box center [129, 205] width 7 height 7
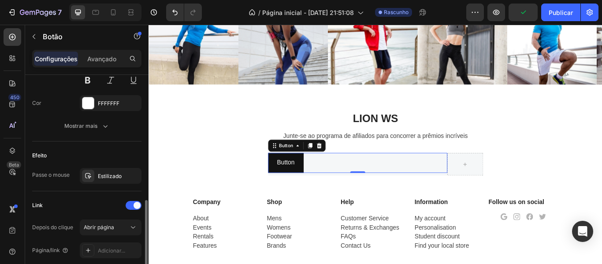
scroll to position [463, 0]
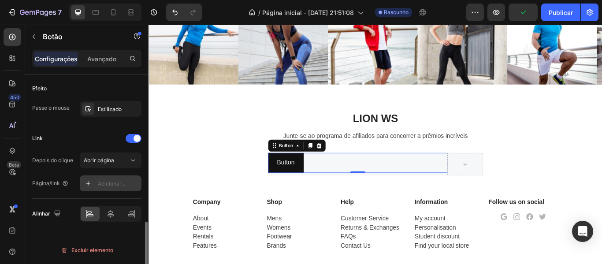
click at [124, 175] on div "Adicionar..." at bounding box center [111, 183] width 62 height 16
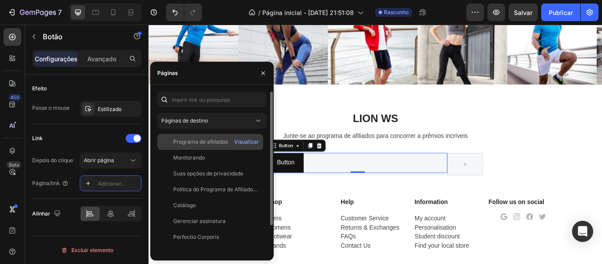
click at [210, 141] on font "Programa de afiliados" at bounding box center [200, 141] width 55 height 7
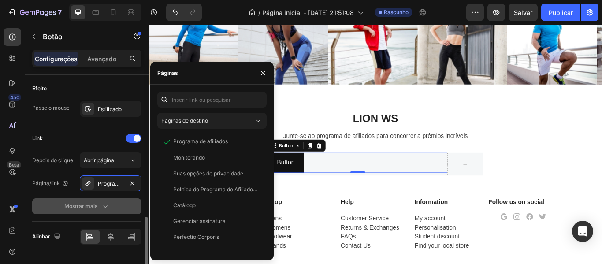
click at [96, 203] on font "Mostrar mais" at bounding box center [80, 206] width 33 height 7
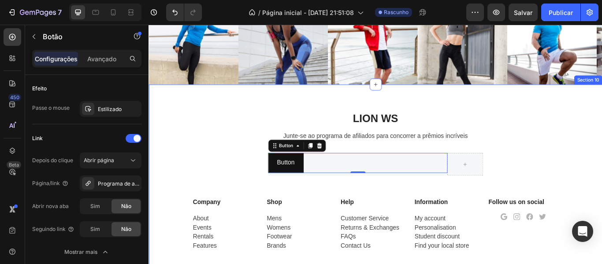
click at [601, 158] on div "Lion WS Heading Junte-se ao programa de afiliados para concorrer a prêmios incr…" at bounding box center [412, 237] width 515 height 222
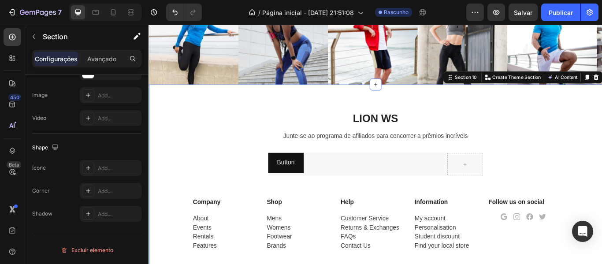
scroll to position [0, 0]
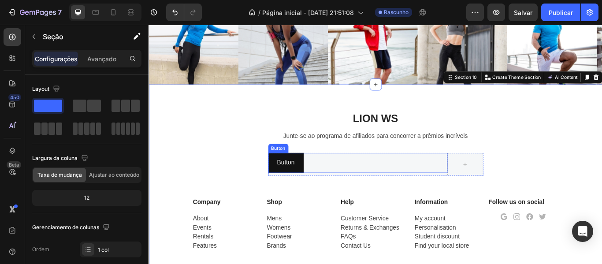
click at [465, 187] on div "Button Button" at bounding box center [392, 185] width 209 height 23
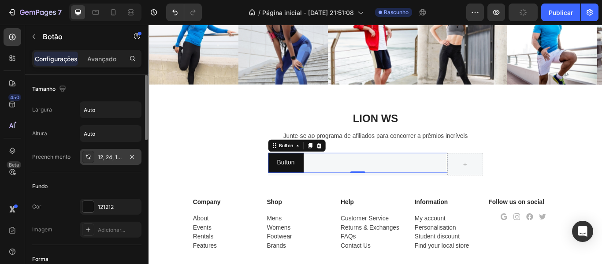
click at [115, 158] on font "12, 24, 12, 24" at bounding box center [114, 157] width 32 height 7
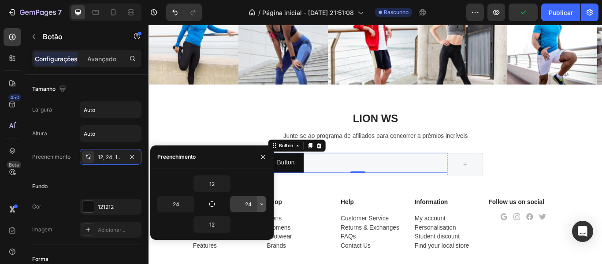
click at [263, 204] on icon "button" at bounding box center [261, 203] width 7 height 7
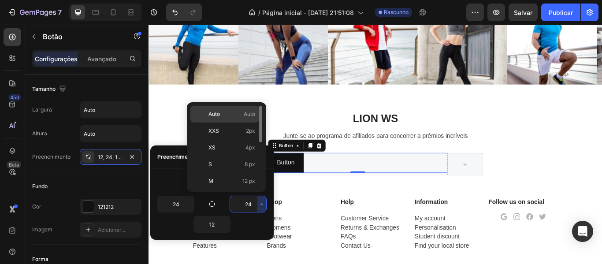
click at [217, 112] on font "Auto" at bounding box center [213, 114] width 11 height 7
type input "Auto"
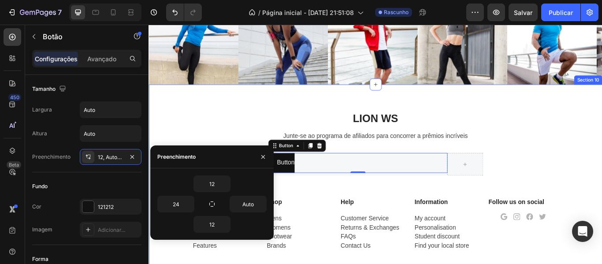
click at [237, 135] on div "Lion WS Heading Junte-se ao programa de afiliados para concorrer a prêmios incr…" at bounding box center [412, 237] width 515 height 222
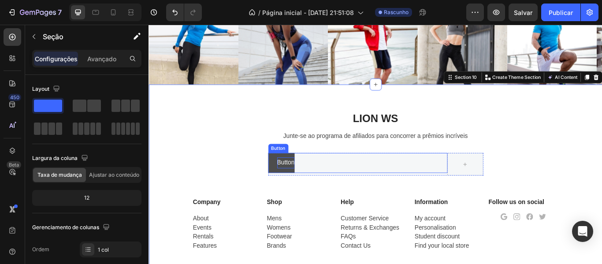
click at [310, 191] on p "Button" at bounding box center [308, 185] width 20 height 13
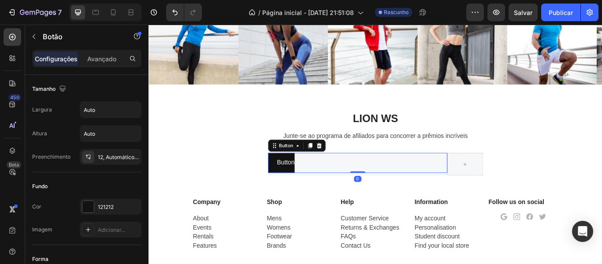
click at [438, 181] on div "Button Button 0" at bounding box center [392, 185] width 209 height 23
click at [126, 161] on div "12, Automático, 12, 24" at bounding box center [111, 157] width 62 height 16
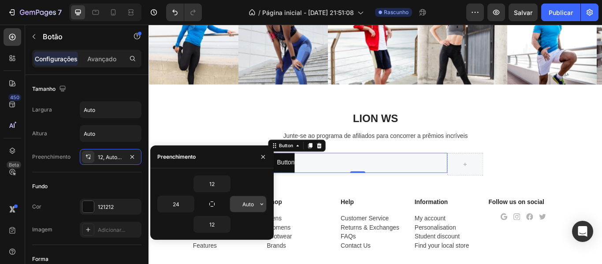
click at [254, 209] on input "Auto" at bounding box center [248, 204] width 36 height 16
click at [261, 206] on icon "button" at bounding box center [261, 203] width 7 height 7
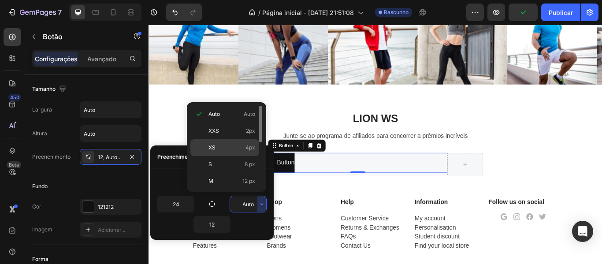
click at [247, 144] on span "4px" at bounding box center [250, 148] width 10 height 8
type input "4"
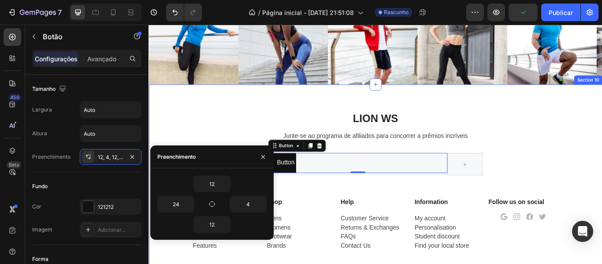
click at [240, 122] on div "Lion WS Heading Junte-se ao programa de afiliados para concorrer a prêmios incr…" at bounding box center [412, 221] width 529 height 254
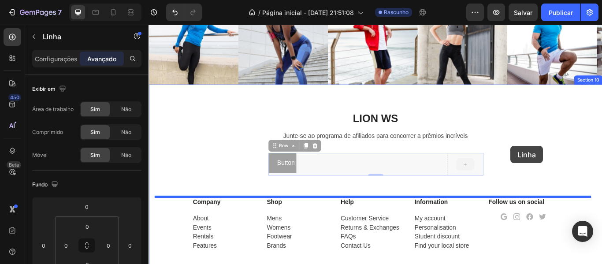
drag, startPoint x: 528, startPoint y: 187, endPoint x: 570, endPoint y: 166, distance: 46.7
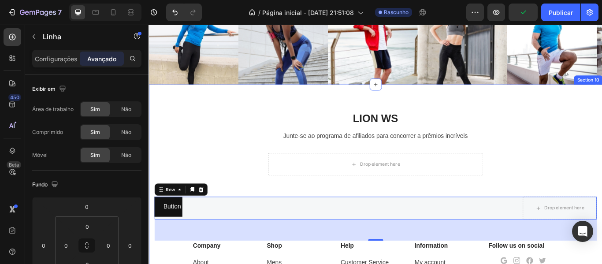
type input "0"
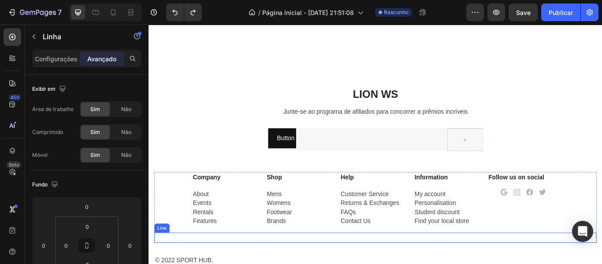
scroll to position [2186, 0]
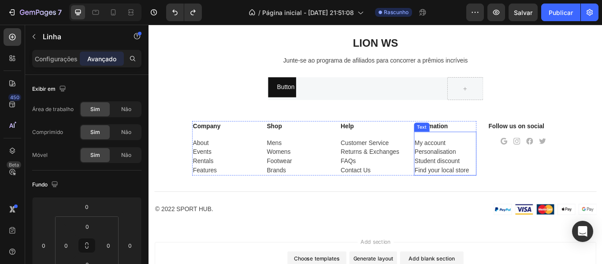
click at [487, 159] on div "My account Personalisation Student discount Find your local store" at bounding box center [494, 178] width 73 height 44
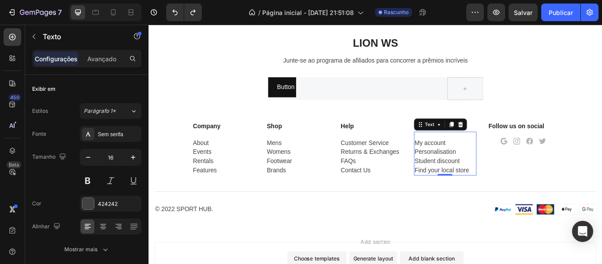
click at [478, 163] on div "My account Personalisation Student discount Find your local store" at bounding box center [494, 178] width 73 height 44
click at [478, 163] on p "My account" at bounding box center [494, 162] width 71 height 11
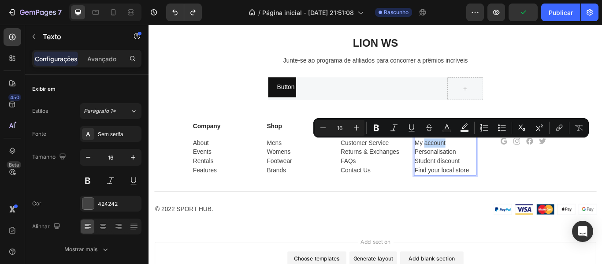
click at [492, 163] on p "My account" at bounding box center [494, 162] width 71 height 11
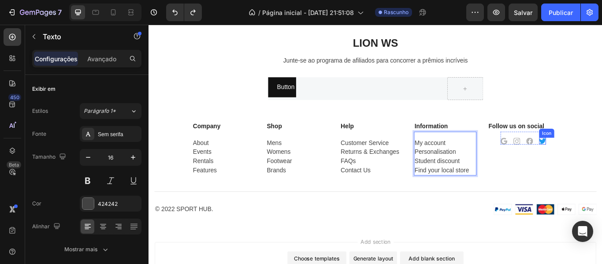
click at [601, 158] on icon at bounding box center [608, 160] width 8 height 7
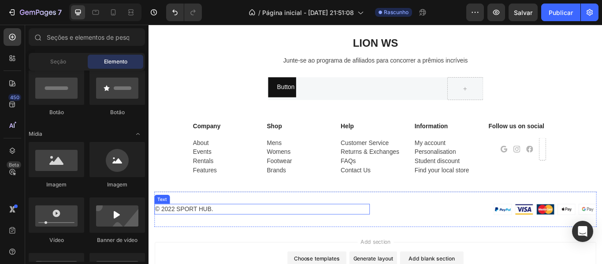
click at [214, 243] on div "© 2022 sport hub." at bounding box center [280, 239] width 251 height 12
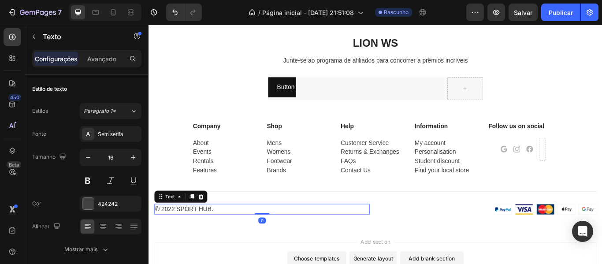
click at [178, 239] on div "© 2022 sport hub." at bounding box center [280, 239] width 251 height 12
click at [218, 241] on p "© 2025 sport hub." at bounding box center [280, 239] width 249 height 11
drag, startPoint x: 221, startPoint y: 241, endPoint x: 181, endPoint y: 242, distance: 40.1
click at [181, 242] on p "© 2025 sport hub." at bounding box center [280, 239] width 249 height 11
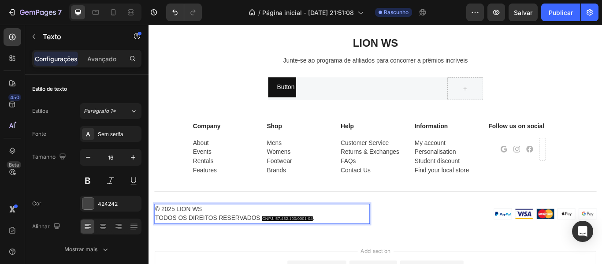
click at [353, 242] on p "© 2025 Lion WS" at bounding box center [280, 239] width 249 height 11
click at [348, 250] on p "Todos os direitos reservados- CNPJ: 57.432.100/0001-04 ." at bounding box center [280, 250] width 249 height 11
click at [340, 249] on p "Todos os direitos reservados- CNPJ: 57.432.100/0001-04 ." at bounding box center [280, 250] width 249 height 11
click at [351, 251] on p "Todos os direitos reservados- CNPJ: 57.432.100/0001-04 ." at bounding box center [280, 250] width 249 height 11
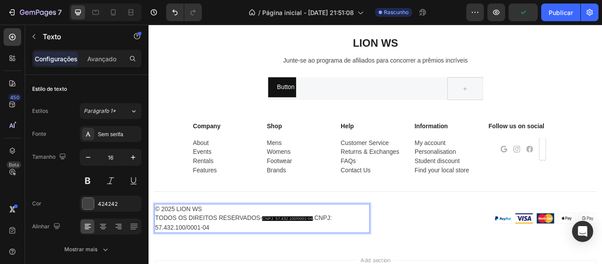
drag, startPoint x: 341, startPoint y: 248, endPoint x: 276, endPoint y: 247, distance: 65.2
click at [276, 247] on p "Todos os direitos reservados- CNPJ: 57.432.100/0001-04 .cnpj: 57.432.100/0001-04" at bounding box center [280, 256] width 249 height 22
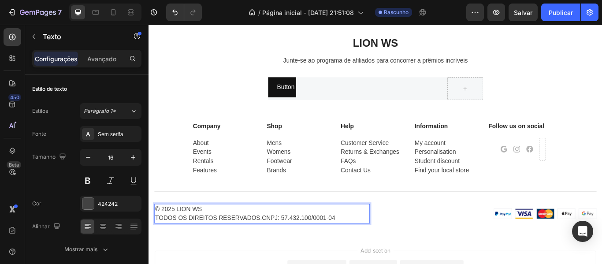
click at [281, 249] on p "Todos os direitos reservados.cnpj: 57.432.100/0001-04" at bounding box center [280, 250] width 249 height 11
click at [215, 240] on p "© 2025 Lion WS" at bounding box center [280, 239] width 249 height 11
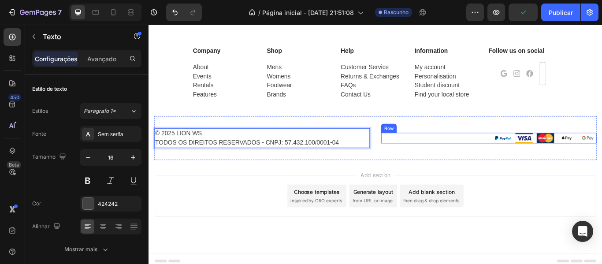
click at [502, 158] on div "Image Image Image Image Image Row" at bounding box center [544, 157] width 251 height 13
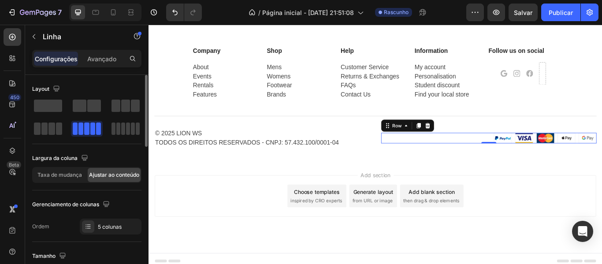
scroll to position [132, 0]
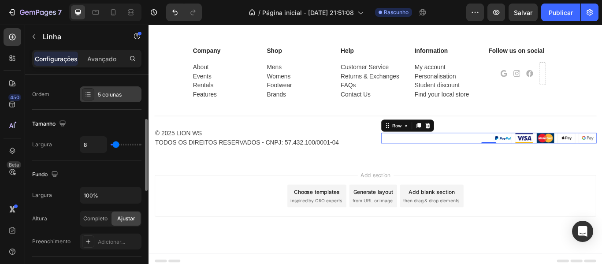
click at [106, 99] on div "5 colunas" at bounding box center [111, 94] width 62 height 16
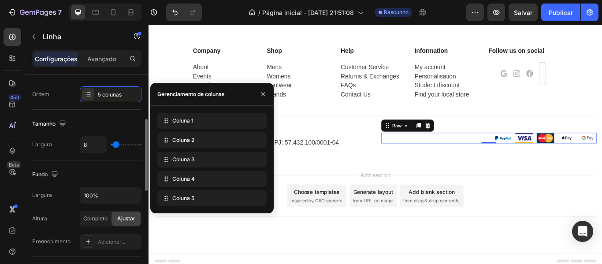
click at [83, 118] on div "Tamanho" at bounding box center [86, 124] width 109 height 14
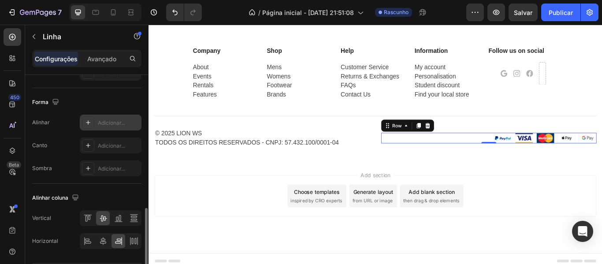
scroll to position [424, 0]
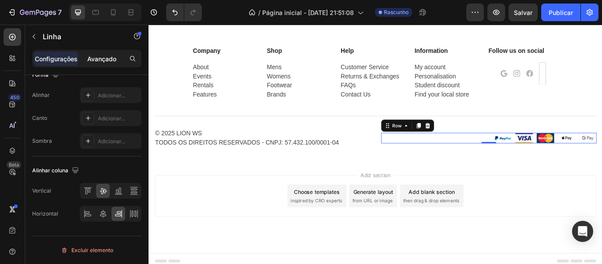
click at [98, 56] on font "Avançado" at bounding box center [101, 58] width 29 height 7
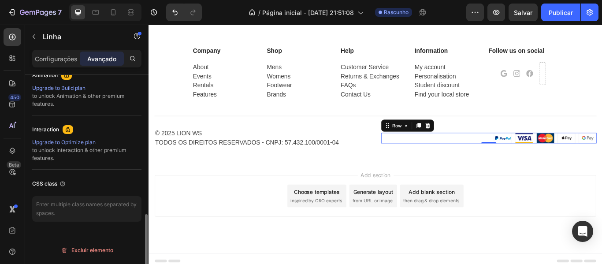
scroll to position [397, 0]
click at [555, 155] on img at bounding box center [561, 157] width 21 height 13
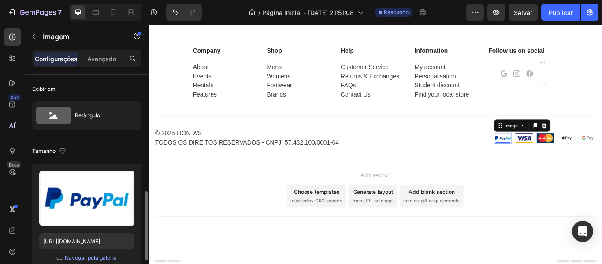
scroll to position [88, 0]
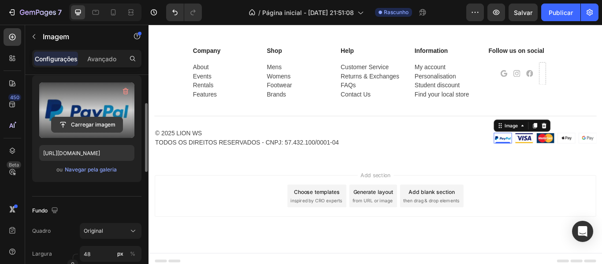
click at [95, 123] on input "file" at bounding box center [87, 124] width 71 height 15
click at [97, 124] on input "file" at bounding box center [87, 124] width 71 height 15
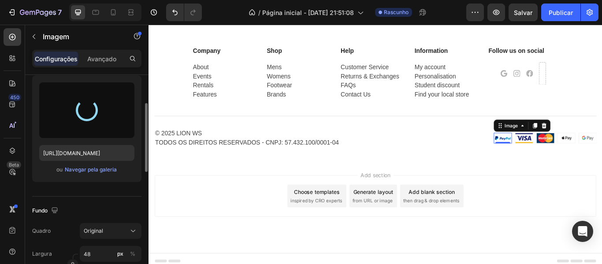
type input "[URL][DOMAIN_NAME]"
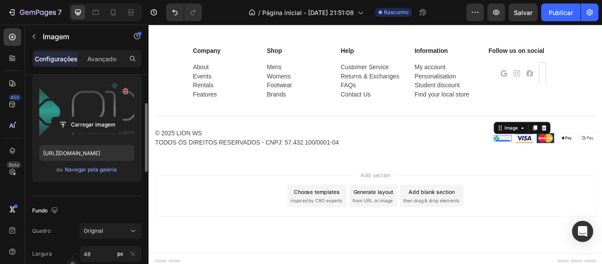
click at [601, 211] on div "Add section Choose templates inspired by CRO experts Generate layout from URL o…" at bounding box center [413, 224] width 515 height 48
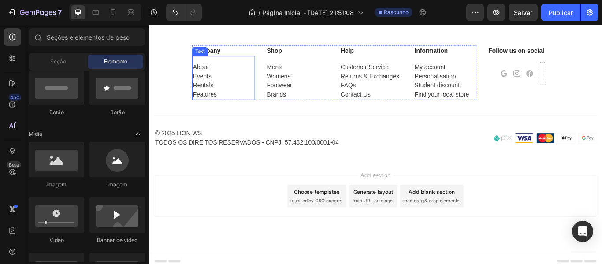
click at [211, 74] on div "About Events Rentals Features" at bounding box center [235, 90] width 73 height 44
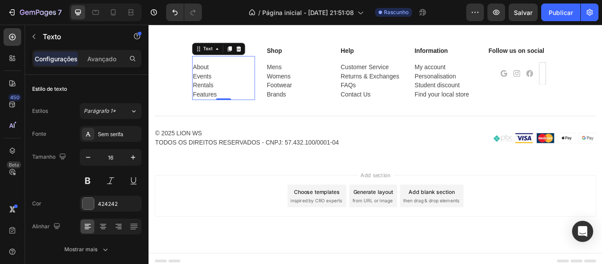
click at [211, 74] on div "About Events Rentals Features" at bounding box center [235, 90] width 73 height 44
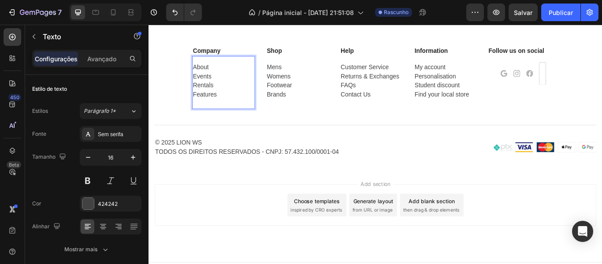
click at [211, 74] on p "About" at bounding box center [235, 74] width 71 height 11
click at [225, 93] on p "Rentals" at bounding box center [235, 95] width 71 height 11
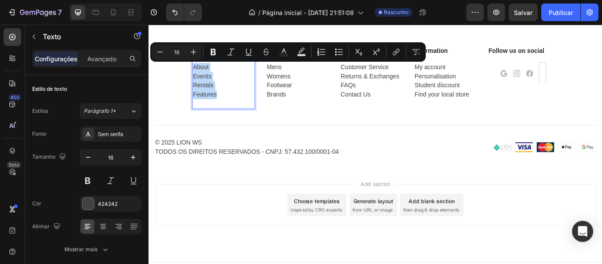
drag, startPoint x: 231, startPoint y: 107, endPoint x: 197, endPoint y: 72, distance: 48.9
click at [199, 72] on div "About Events Rentals Features" at bounding box center [235, 95] width 73 height 55
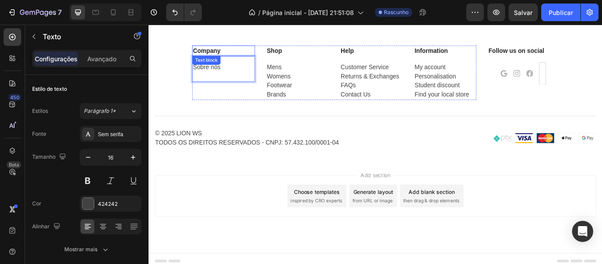
click at [227, 57] on p "Company" at bounding box center [235, 55] width 71 height 11
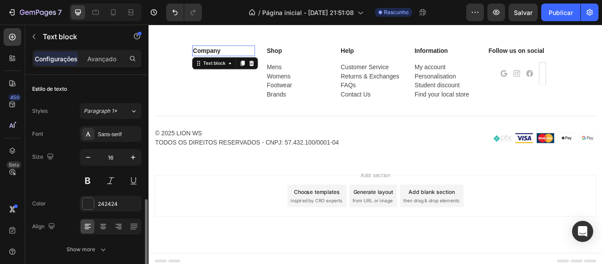
click at [227, 57] on p "Company" at bounding box center [235, 55] width 71 height 11
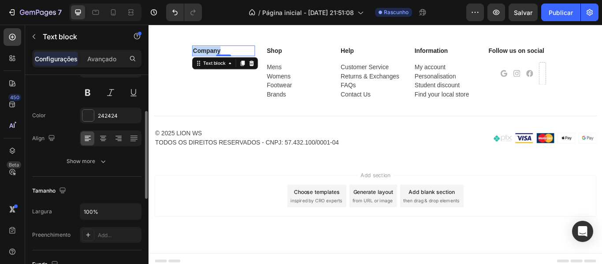
click at [227, 57] on p "Company" at bounding box center [235, 55] width 71 height 11
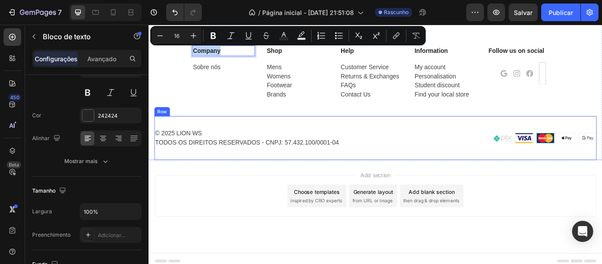
click at [188, 134] on div "© 2025 Lion WS Todos os direitos reservados - cnpj: 57.432.100/0001-04 Text Ima…" at bounding box center [412, 156] width 515 height 51
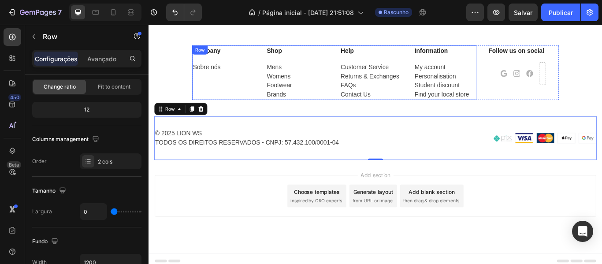
scroll to position [0, 0]
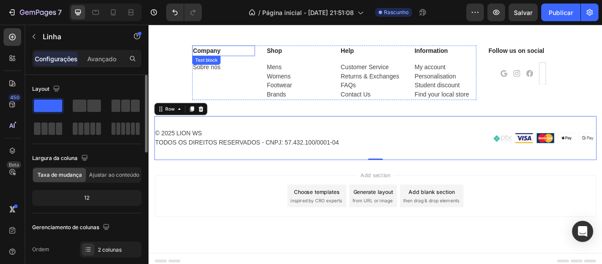
click at [242, 58] on p "Company" at bounding box center [235, 55] width 71 height 11
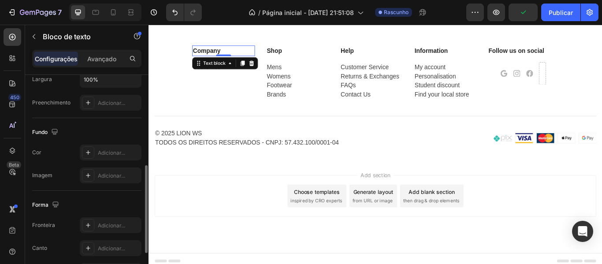
scroll to position [308, 0]
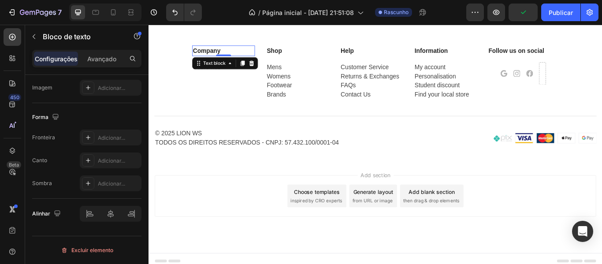
click at [235, 104] on div "Company Text block 0 Sobre nós Text" at bounding box center [235, 80] width 73 height 63
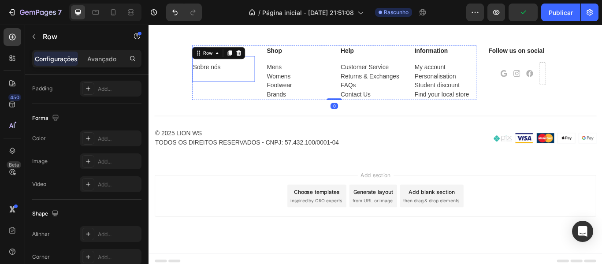
scroll to position [0, 0]
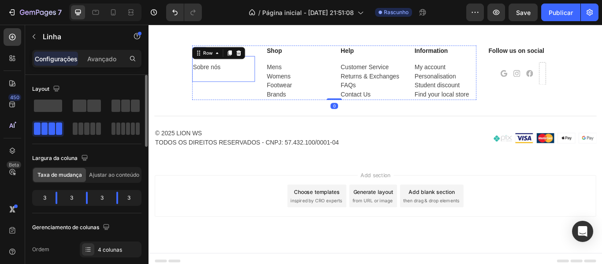
click at [233, 78] on p "Sobre nós" at bounding box center [235, 74] width 71 height 11
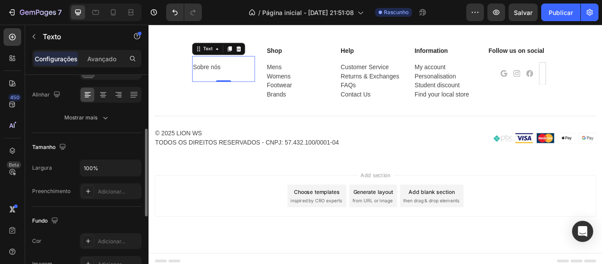
scroll to position [44, 0]
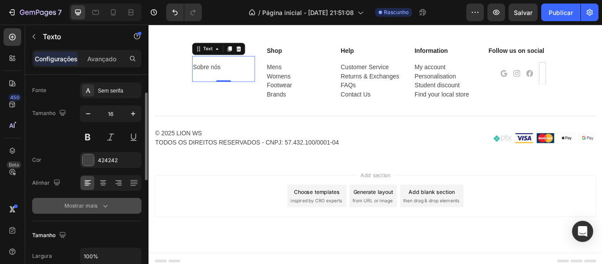
click at [104, 211] on button "Mostrar mais" at bounding box center [86, 206] width 109 height 16
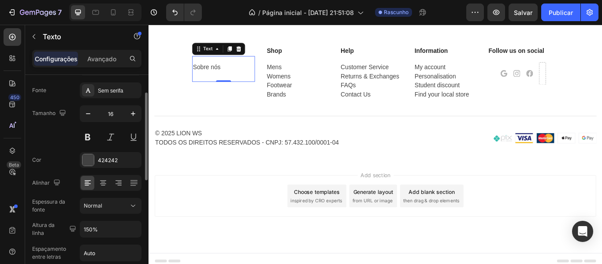
scroll to position [176, 0]
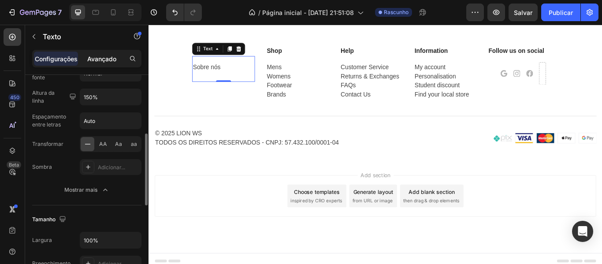
click at [104, 58] on font "Avançado" at bounding box center [101, 58] width 29 height 7
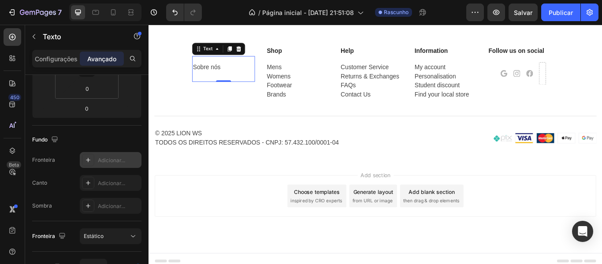
scroll to position [0, 0]
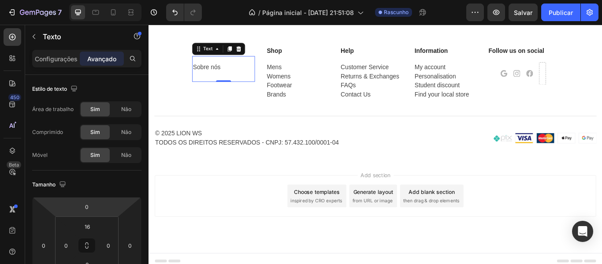
click at [254, 48] on div at bounding box center [253, 53] width 11 height 11
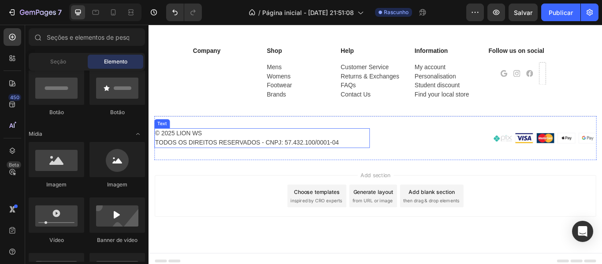
scroll to position [2186, 0]
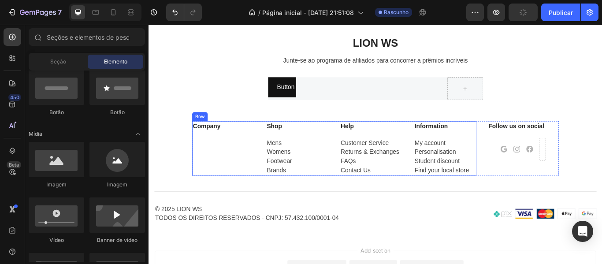
click at [209, 156] on div "Company Text block" at bounding box center [235, 168] width 73 height 63
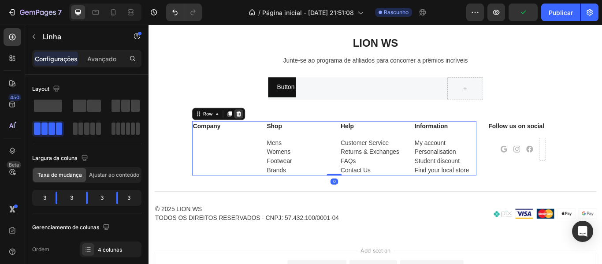
click at [253, 128] on icon at bounding box center [253, 128] width 7 height 7
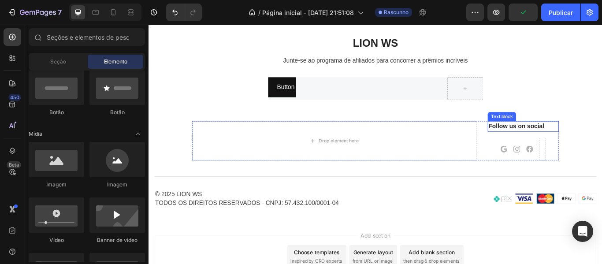
click at [598, 145] on p "Follow us on social" at bounding box center [584, 143] width 81 height 11
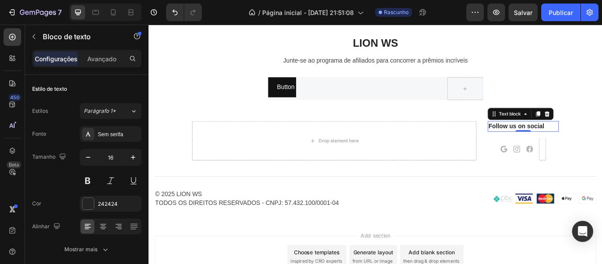
click at [601, 141] on p "Follow us on social" at bounding box center [584, 143] width 81 height 11
click at [595, 143] on p "Follow us on social" at bounding box center [584, 143] width 81 height 11
click at [601, 115] on div "Lion WS Heading Junte-se ao programa de afiliados para concorrer a prêmios incr…" at bounding box center [412, 145] width 515 height 215
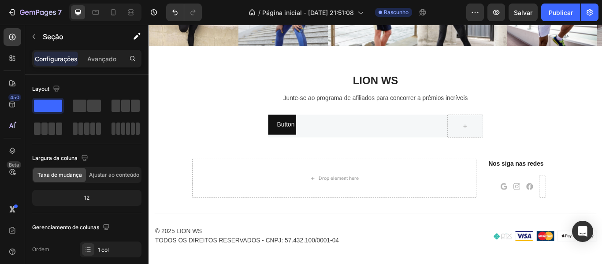
scroll to position [2099, 0]
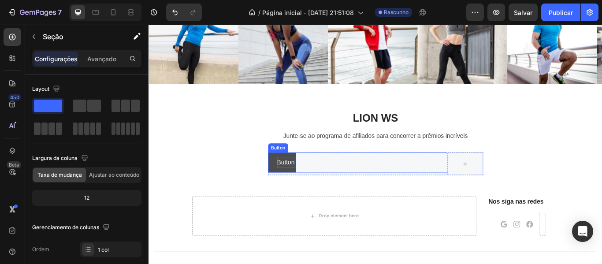
click at [307, 189] on p "Button" at bounding box center [308, 185] width 20 height 13
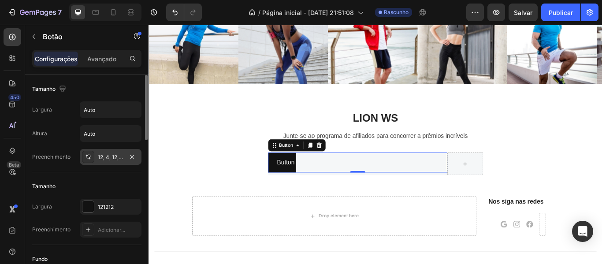
click at [87, 159] on icon at bounding box center [88, 156] width 7 height 7
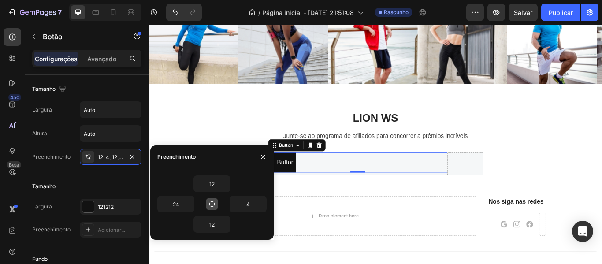
click at [214, 206] on icon "button" at bounding box center [211, 203] width 7 height 7
type input "12"
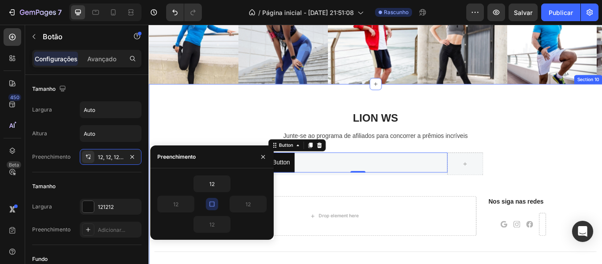
click at [348, 212] on div "Lion WS Heading Junte-se ao programa de afiliados para concorrer a prêmios incr…" at bounding box center [412, 233] width 515 height 215
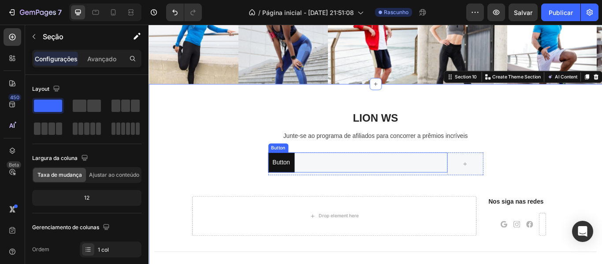
click at [456, 191] on div "Button Button" at bounding box center [392, 185] width 209 height 23
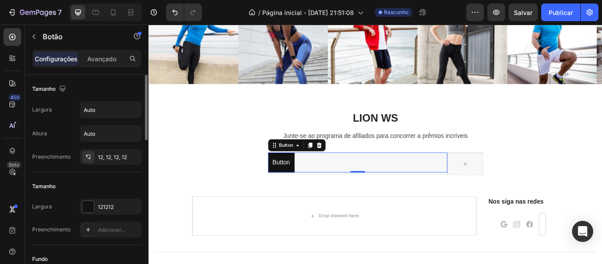
scroll to position [88, 0]
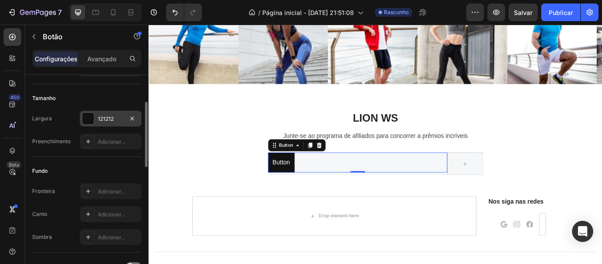
click at [120, 122] on div "121212" at bounding box center [111, 119] width 26 height 8
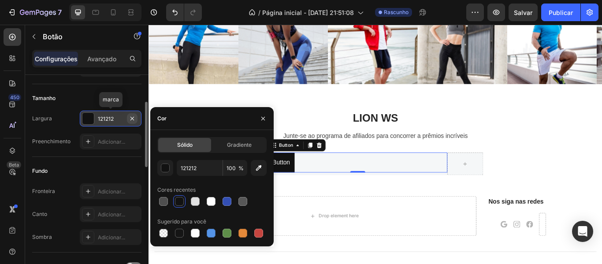
click at [136, 122] on button "button" at bounding box center [132, 118] width 11 height 11
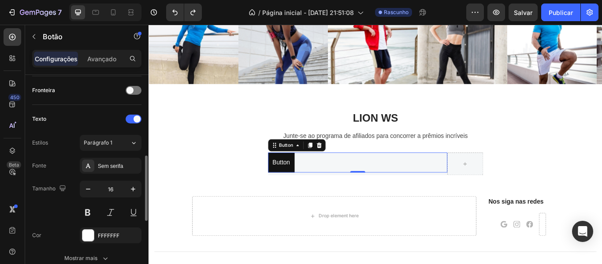
scroll to position [308, 0]
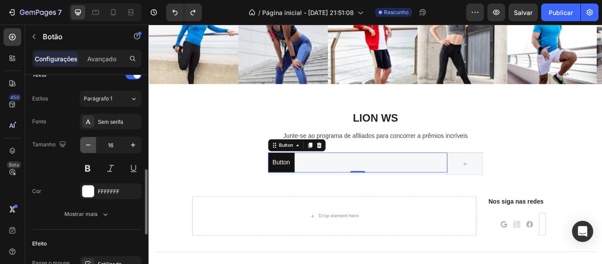
click at [93, 148] on button "button" at bounding box center [88, 145] width 16 height 16
type input "15"
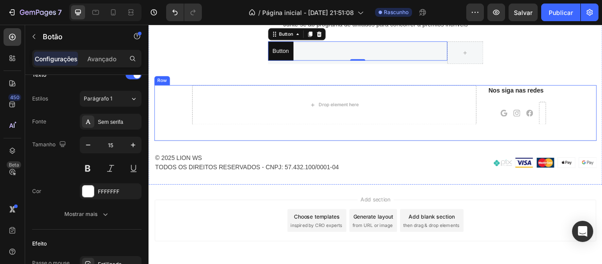
scroll to position [2130, 0]
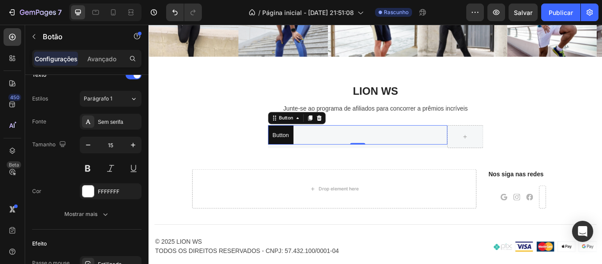
click at [447, 158] on div "Button Button 0" at bounding box center [392, 153] width 209 height 22
click at [459, 158] on div "Button Button 0" at bounding box center [392, 153] width 209 height 22
click at [531, 147] on div at bounding box center [517, 155] width 42 height 26
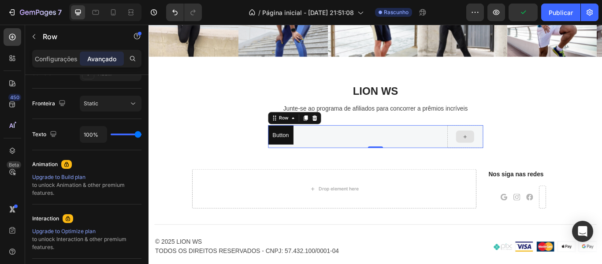
scroll to position [0, 0]
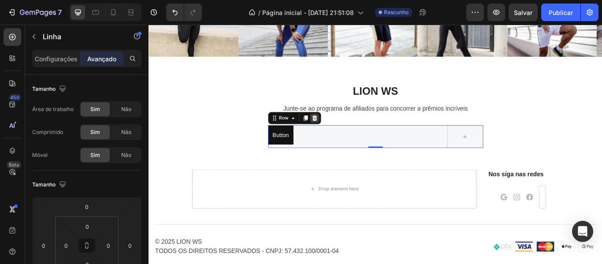
click at [343, 132] on div at bounding box center [342, 133] width 11 height 11
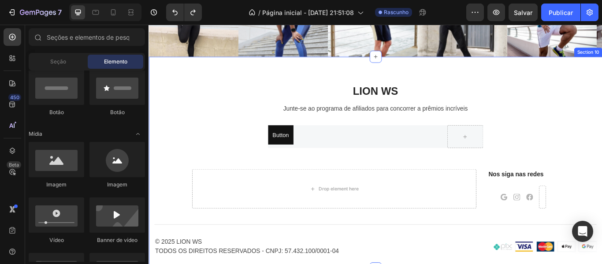
click at [601, 116] on div "Lion WS Heading Junte-se ao programa de afiliados para concorrer a prêmios incr…" at bounding box center [412, 201] width 515 height 215
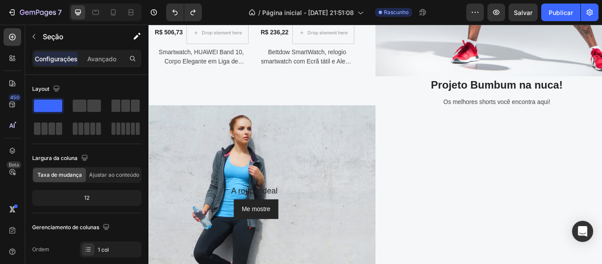
scroll to position [897, 0]
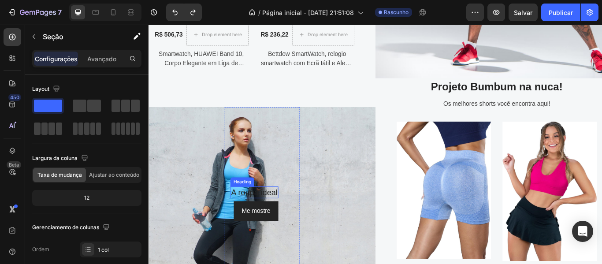
click at [283, 221] on h2 "A roupa ideal" at bounding box center [272, 220] width 56 height 14
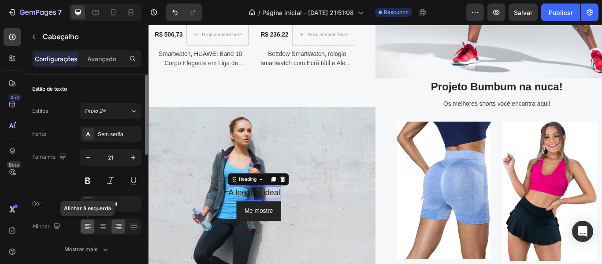
click at [85, 226] on icon at bounding box center [87, 226] width 9 height 9
drag, startPoint x: 265, startPoint y: 204, endPoint x: 188, endPoint y: 184, distance: 79.7
click at [188, 184] on div "A legging ideal Heading 8 Me mostre Button Row" at bounding box center [280, 233] width 264 height 225
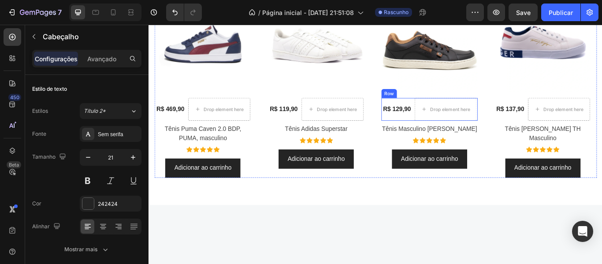
scroll to position [412, 0]
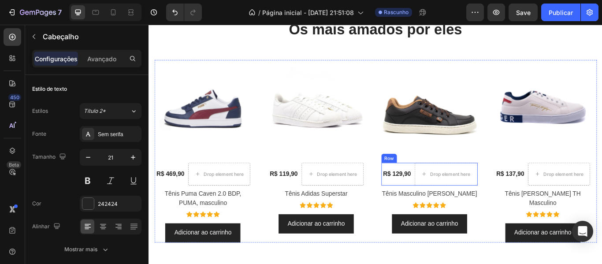
click at [456, 170] on img at bounding box center [475, 122] width 113 height 113
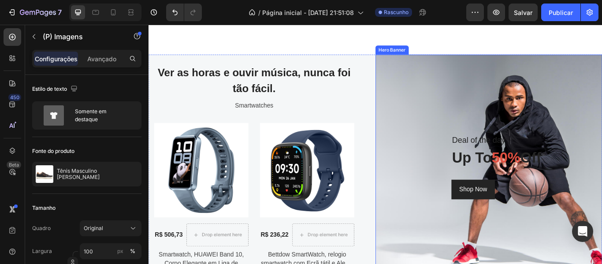
scroll to position [721, 0]
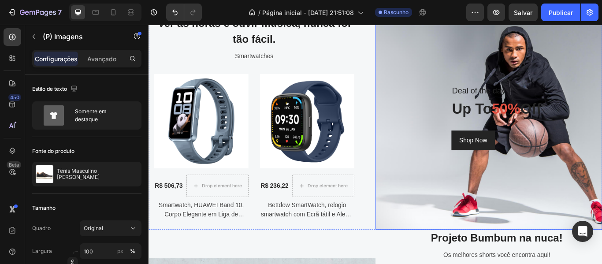
click at [438, 153] on div "Deal of the day Heading up to 50% off Heading Shop Now Button Row" at bounding box center [545, 132] width 264 height 261
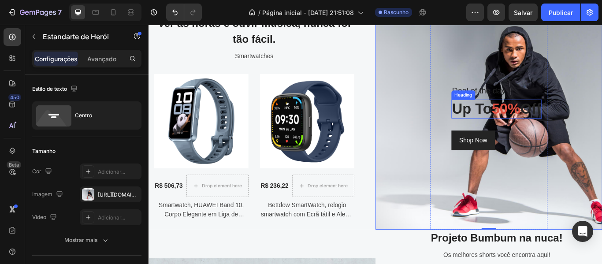
click at [524, 101] on p "Deal of the day" at bounding box center [554, 102] width 104 height 12
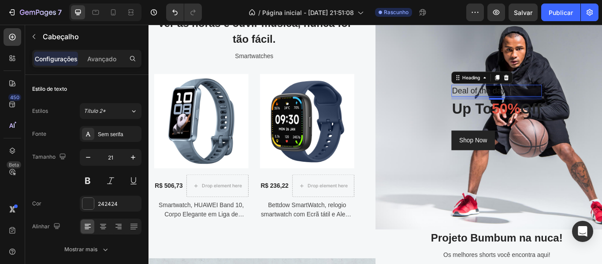
click at [533, 100] on p "Deal of the day" at bounding box center [554, 102] width 104 height 12
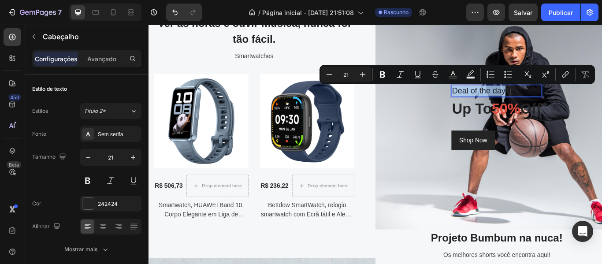
click at [533, 100] on p "Deal of the day" at bounding box center [554, 102] width 104 height 12
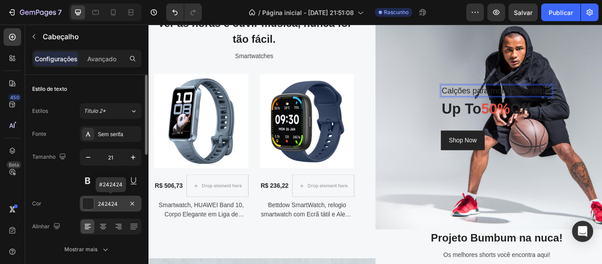
click at [106, 203] on font "242424" at bounding box center [108, 203] width 20 height 7
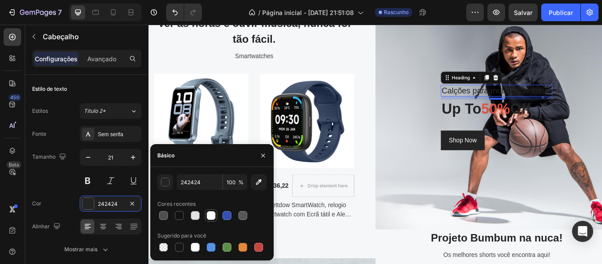
click at [214, 218] on div at bounding box center [211, 215] width 9 height 9
type input "FFFFFF"
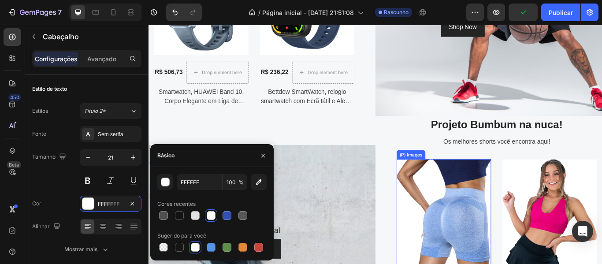
scroll to position [938, 0]
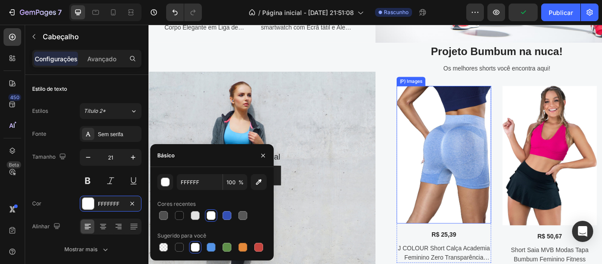
click at [431, 152] on div "Projeto Bumbum na nuca! Heading Os melhores shorts você encontra aqui! Text (P)…" at bounding box center [545, 175] width 264 height 259
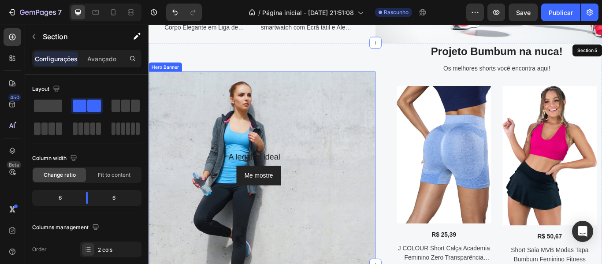
scroll to position [941, 0]
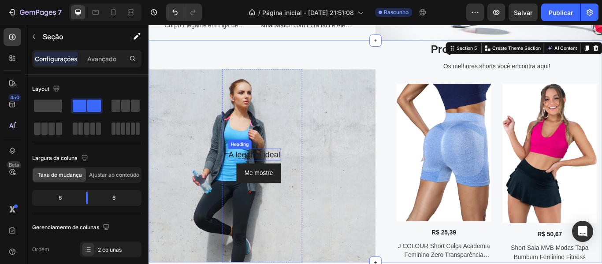
click at [294, 177] on h2 "A legging ideal" at bounding box center [272, 176] width 62 height 14
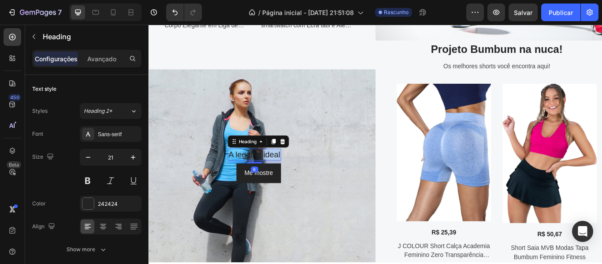
click at [294, 177] on p "A legging ideal" at bounding box center [271, 176] width 60 height 12
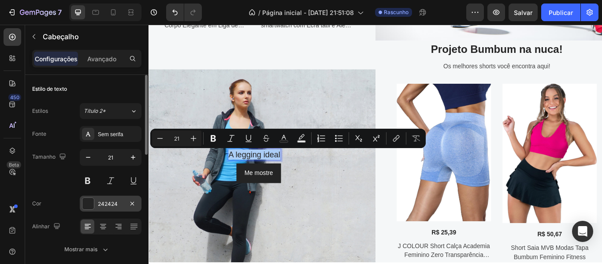
click at [105, 207] on font "242424" at bounding box center [108, 203] width 20 height 7
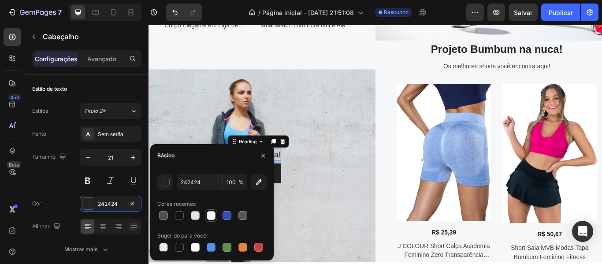
drag, startPoint x: 207, startPoint y: 213, endPoint x: 215, endPoint y: 208, distance: 9.5
click at [207, 213] on div at bounding box center [211, 215] width 9 height 9
type input "FFFFFF"
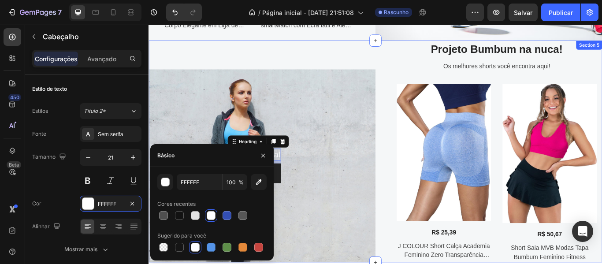
click at [428, 170] on div "Projeto Bumbum na nuca! Heading Os melhores shorts você encontra aqui! Text (P)…" at bounding box center [545, 172] width 264 height 259
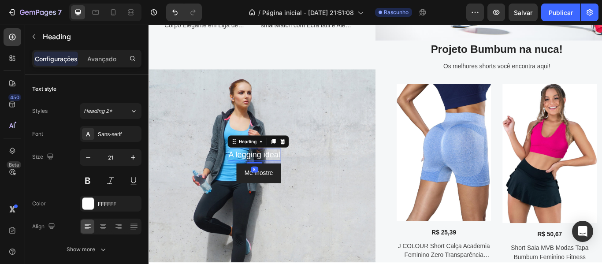
click at [285, 176] on p "A legging ideal" at bounding box center [271, 176] width 60 height 12
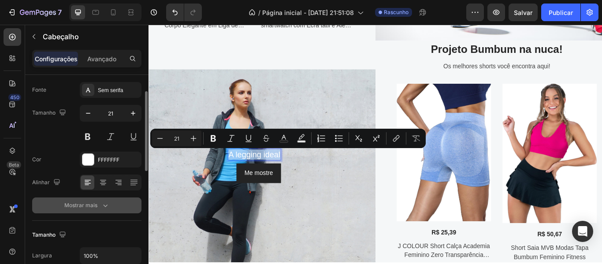
scroll to position [132, 0]
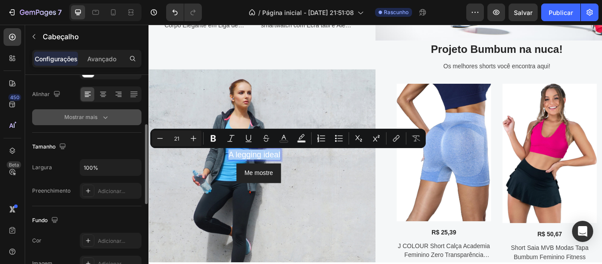
click at [102, 119] on icon "button" at bounding box center [105, 117] width 9 height 9
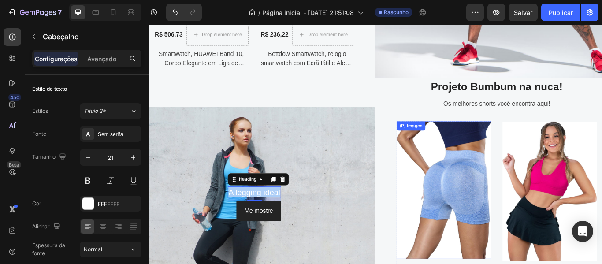
scroll to position [765, 0]
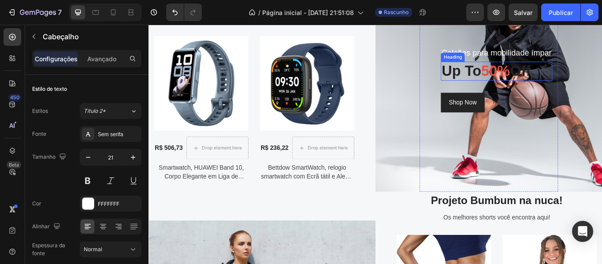
click at [544, 78] on span "50%" at bounding box center [552, 78] width 33 height 19
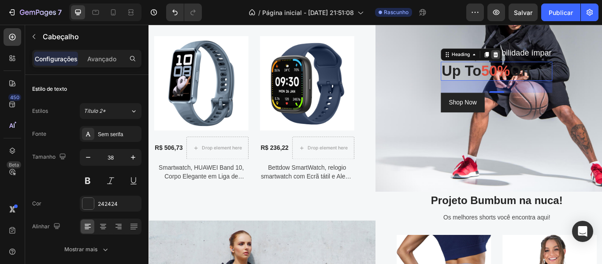
click at [550, 61] on icon at bounding box center [553, 59] width 6 height 6
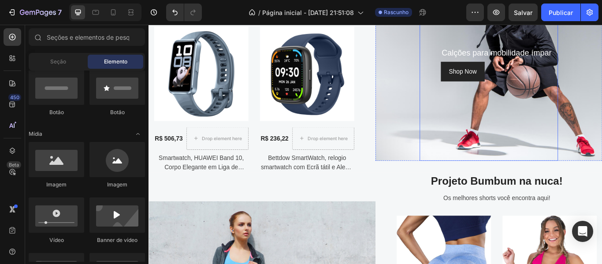
scroll to position [754, 0]
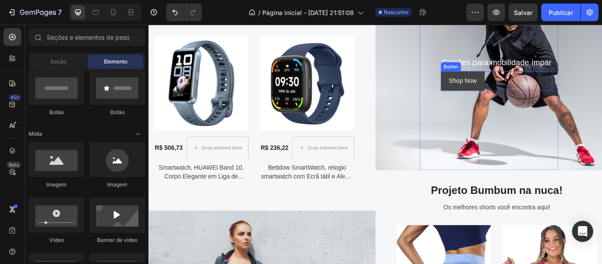
click at [534, 85] on button "Shop Now" at bounding box center [514, 90] width 51 height 23
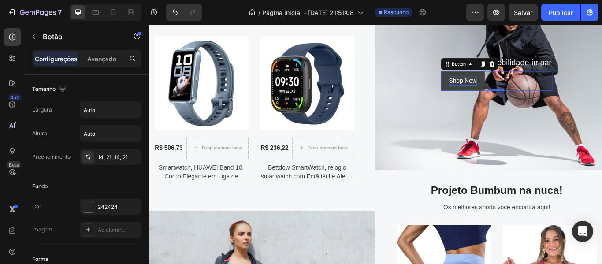
click at [519, 91] on div "Shop Now" at bounding box center [514, 90] width 33 height 11
click at [518, 90] on p "Shop Now" at bounding box center [514, 90] width 33 height 11
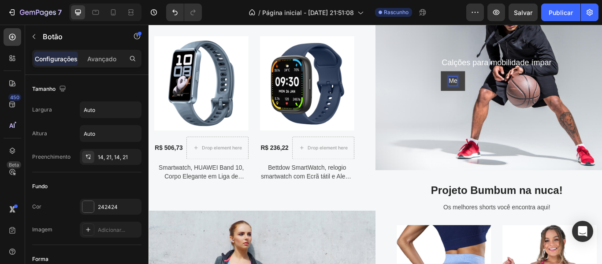
click at [489, 79] on button "Me" at bounding box center [503, 90] width 28 height 23
click at [404, 146] on div "Ver as horas e ouvir música, nunca foi tão fácil. Heading Smartwatches Text (P)…" at bounding box center [280, 88] width 264 height 239
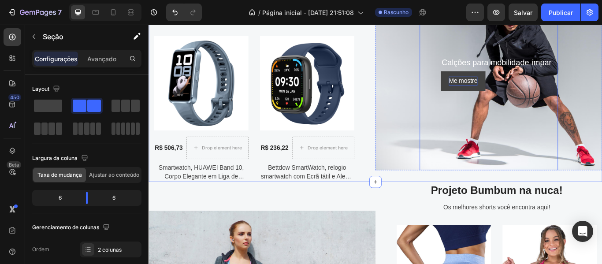
scroll to position [721, 0]
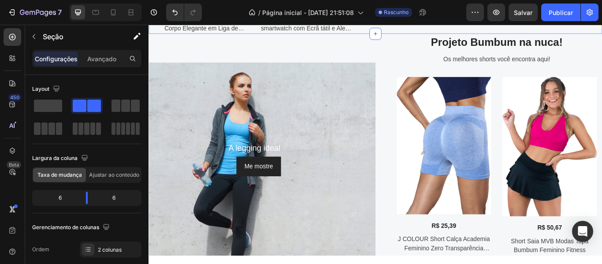
click at [527, 156] on img at bounding box center [492, 165] width 110 height 160
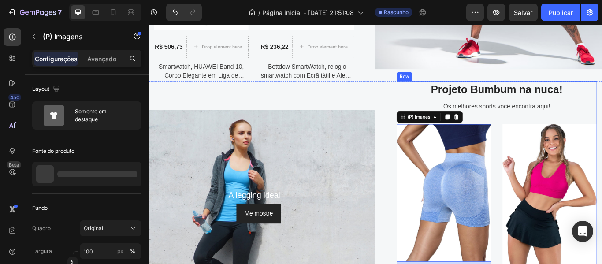
scroll to position [533, 0]
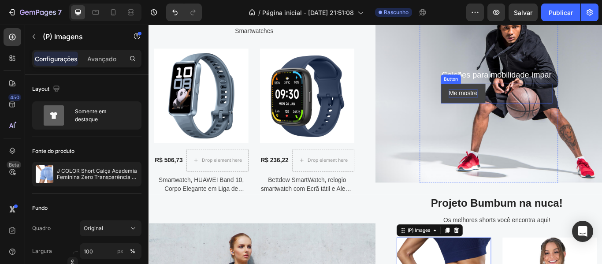
click at [526, 104] on p "Me mostre" at bounding box center [514, 105] width 33 height 11
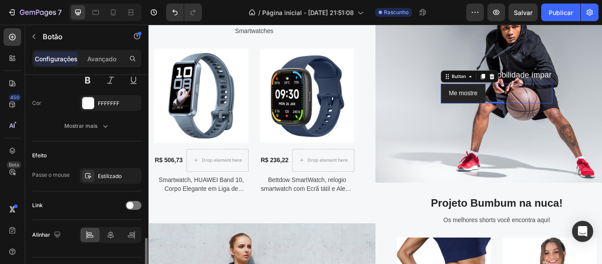
scroll to position [418, 0]
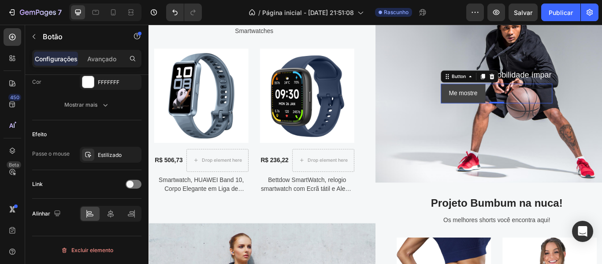
click at [533, 100] on button "Me mostre" at bounding box center [515, 104] width 52 height 23
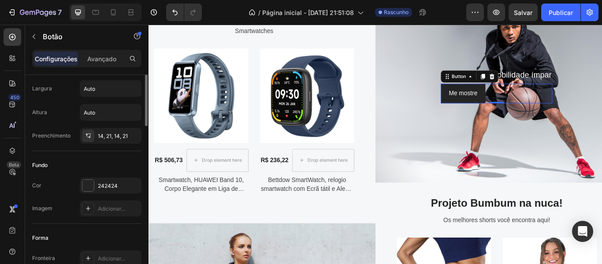
scroll to position [0, 0]
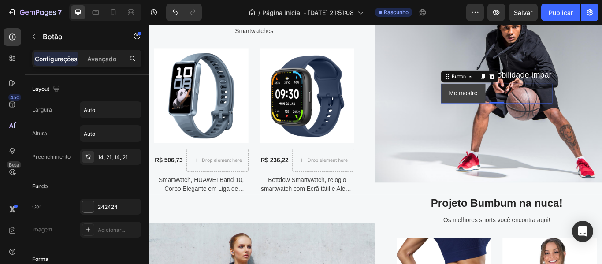
click at [490, 97] on button "Me mostre" at bounding box center [515, 104] width 52 height 23
click at [490, 99] on button "Me mostre" at bounding box center [515, 104] width 52 height 23
click at [490, 102] on button "Me mostre" at bounding box center [515, 104] width 52 height 23
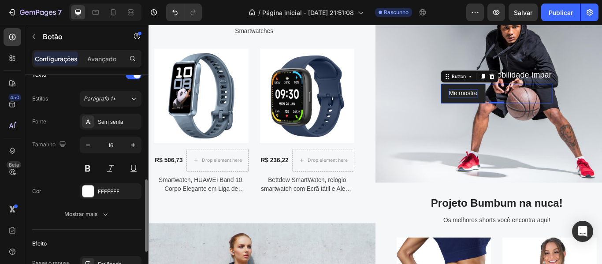
scroll to position [264, 0]
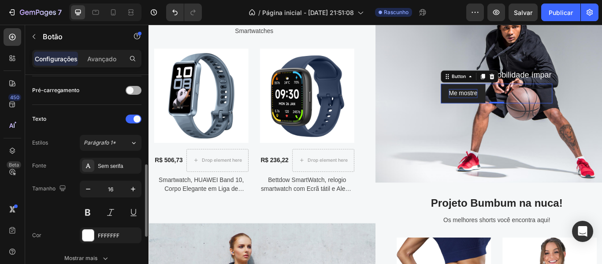
click at [137, 91] on div at bounding box center [134, 90] width 16 height 9
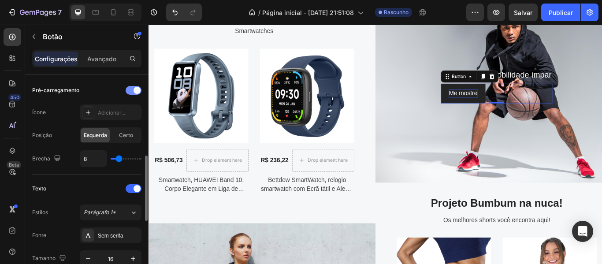
click at [137, 91] on span at bounding box center [136, 90] width 7 height 7
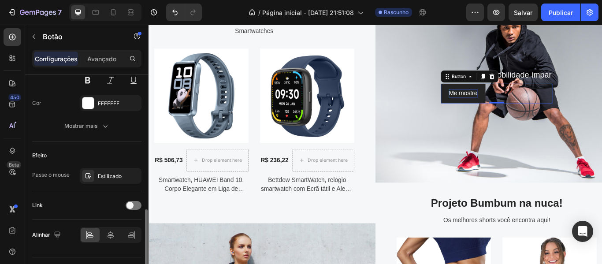
scroll to position [418, 0]
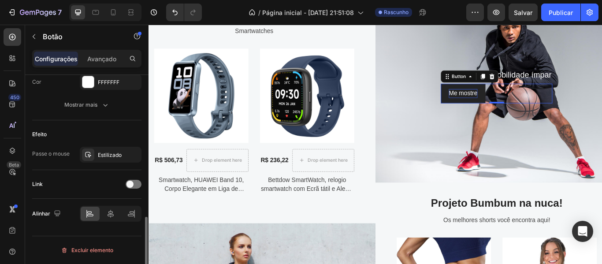
click at [132, 179] on div "Link" at bounding box center [86, 184] width 109 height 14
click at [135, 183] on div at bounding box center [134, 184] width 16 height 9
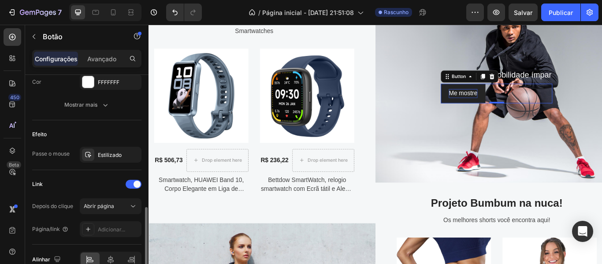
click at [109, 220] on div "Depois do clique Abrir página Página/link Adicionar..." at bounding box center [86, 217] width 109 height 39
click at [118, 229] on font "Adicionar..." at bounding box center [111, 229] width 27 height 7
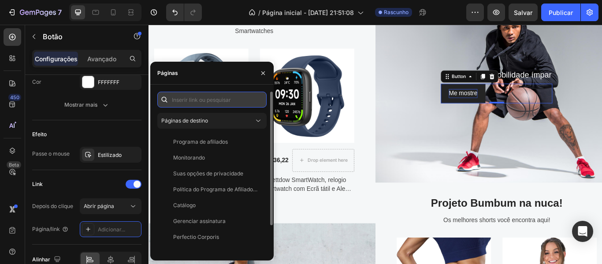
click at [213, 100] on input "text" at bounding box center [211, 100] width 109 height 16
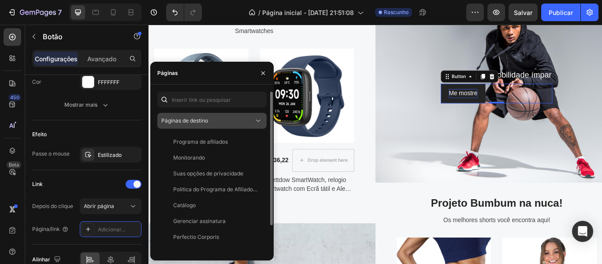
click at [231, 118] on div "Páginas de destino" at bounding box center [207, 121] width 93 height 8
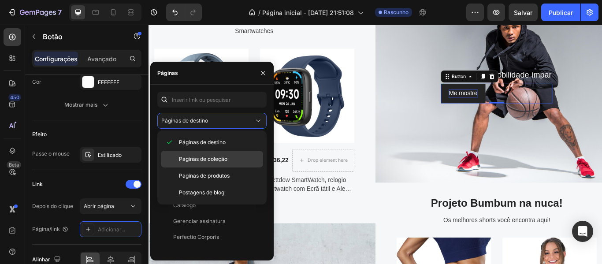
click at [224, 160] on font "Páginas de coleção" at bounding box center [203, 159] width 48 height 7
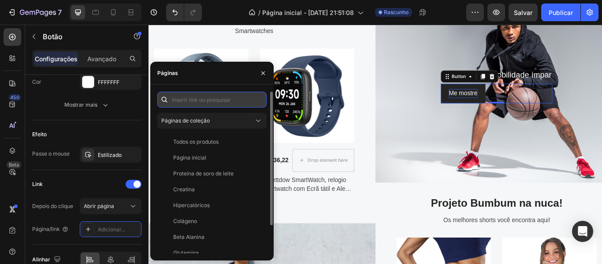
click at [227, 99] on input "text" at bounding box center [211, 100] width 109 height 16
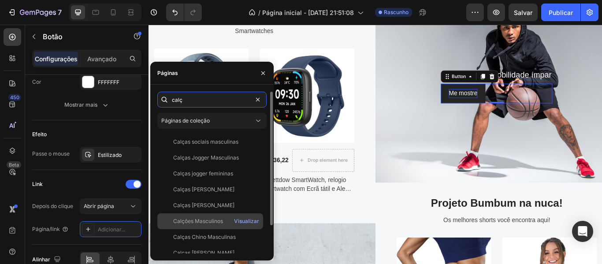
type input "calç"
click at [210, 221] on font "Calções Masculinos" at bounding box center [198, 221] width 50 height 7
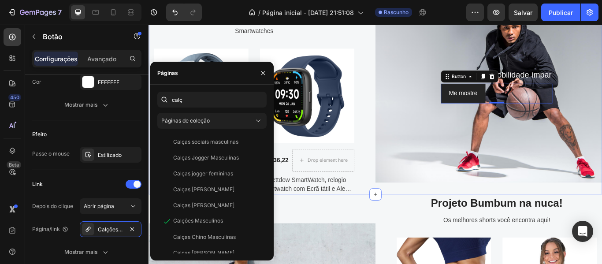
click at [403, 90] on div "Ver as horas e ouvir música, nunca foi tão fácil. Heading Smartwatches Text (P)…" at bounding box center [280, 103] width 264 height 239
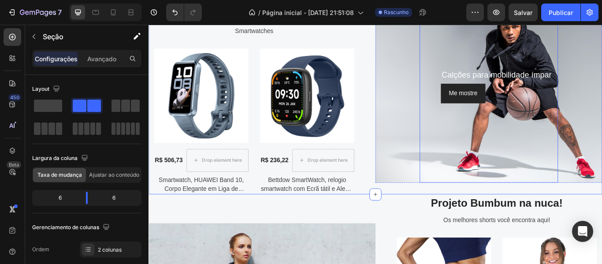
scroll to position [505, 0]
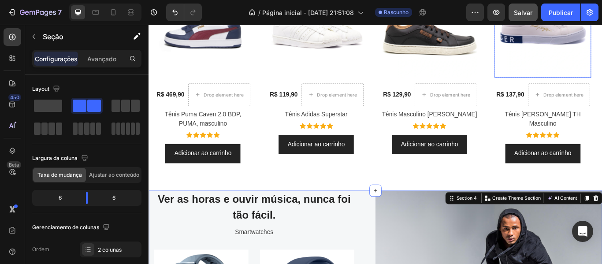
click at [522, 12] on font "Salvar" at bounding box center [523, 12] width 19 height 7
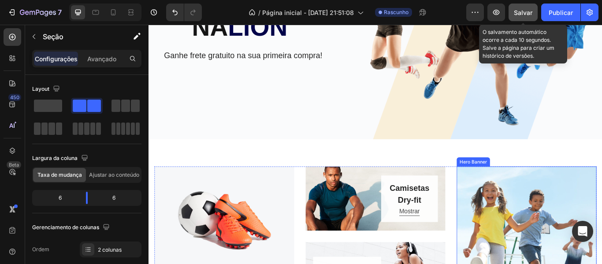
scroll to position [211, 0]
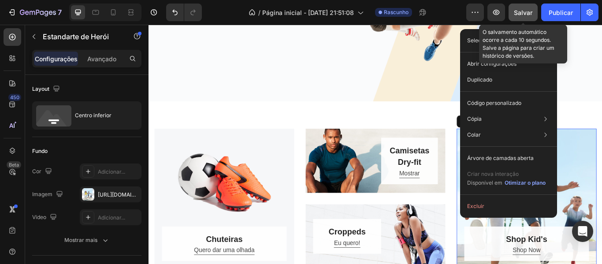
click at [601, 169] on div "Overlay" at bounding box center [588, 227] width 163 height 163
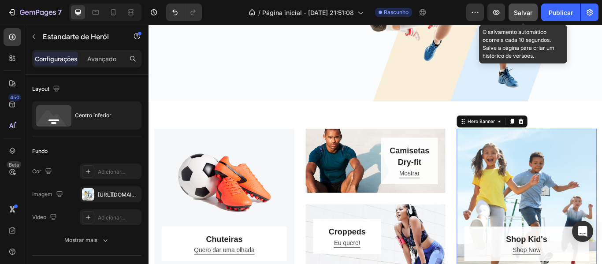
click at [598, 192] on div "Overlay" at bounding box center [588, 227] width 163 height 163
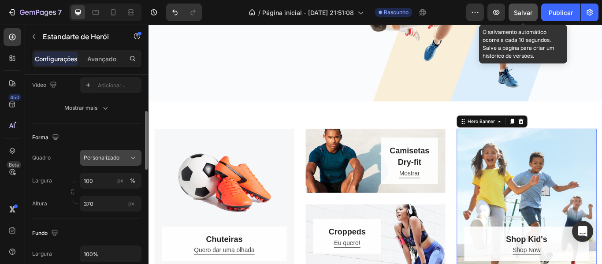
click at [113, 152] on button "Personalizado" at bounding box center [111, 158] width 62 height 16
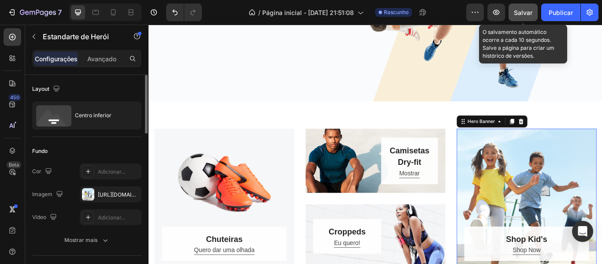
scroll to position [44, 0]
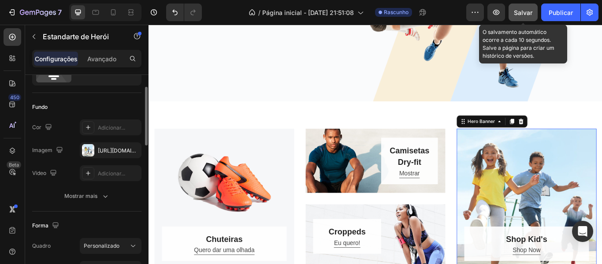
click at [114, 148] on font "[URL][DOMAIN_NAME]" at bounding box center [126, 150] width 57 height 7
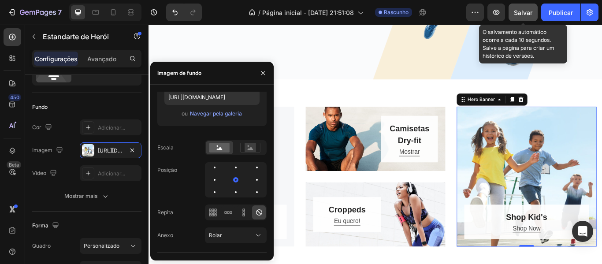
scroll to position [255, 0]
